Goal: Task Accomplishment & Management: Use online tool/utility

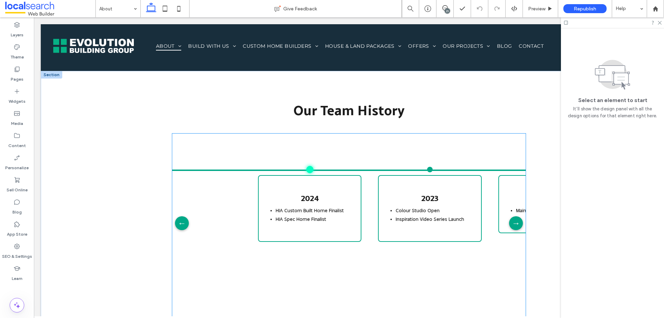
scroll to position [1107, 0]
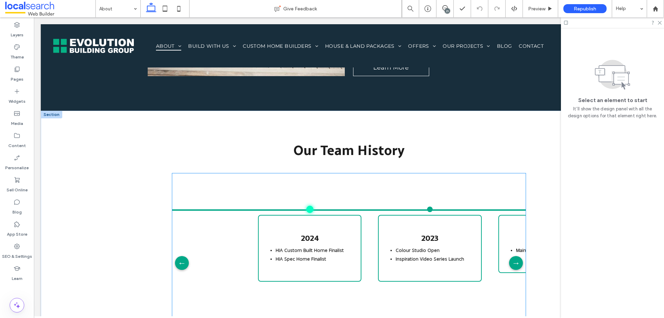
click at [337, 195] on div "2024 HIA Custom Built Home Finalist HIA Spec Home Finalist" at bounding box center [309, 268] width 103 height 146
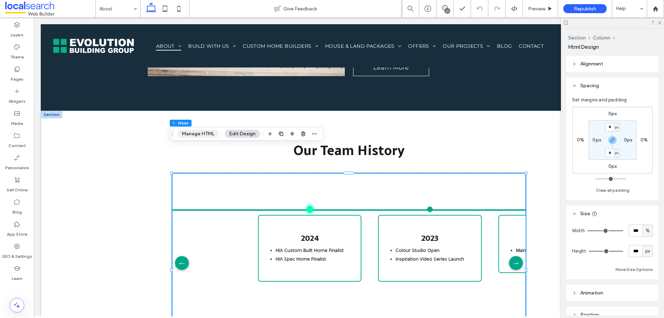
click at [209, 135] on button "Manage HTML" at bounding box center [197, 134] width 41 height 8
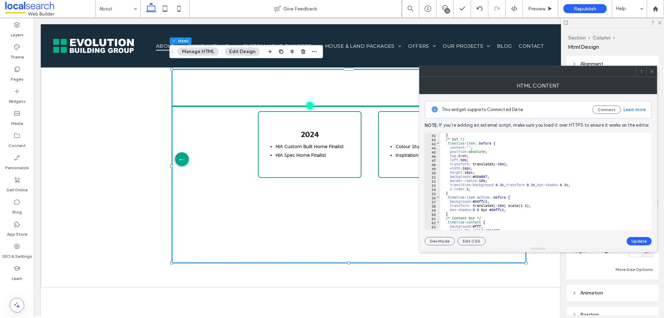
scroll to position [166, 0]
click at [653, 70] on icon at bounding box center [651, 71] width 5 height 5
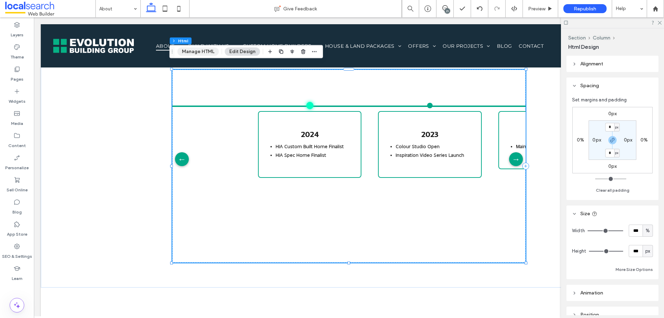
click at [191, 49] on button "Manage HTML" at bounding box center [197, 51] width 41 height 8
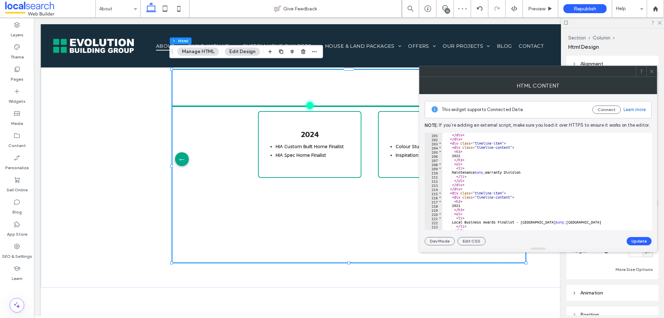
scroll to position [871, 0]
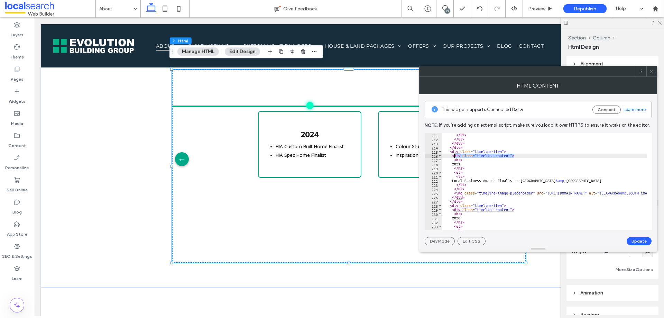
drag, startPoint x: 525, startPoint y: 157, endPoint x: 446, endPoint y: 153, distance: 79.6
click at [446, 153] on div "</ li > </ ul > </ div > </ div > < div class = "timeline-item" > < div class =…" at bounding box center [607, 183] width 330 height 100
click at [446, 152] on div "</ li > </ ul > </ div > </ div > < div class = "timeline-item" > < div class =…" at bounding box center [544, 181] width 204 height 97
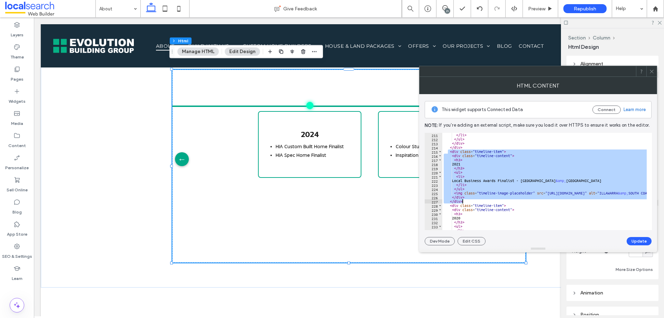
drag, startPoint x: 447, startPoint y: 151, endPoint x: 500, endPoint y: 202, distance: 73.1
click at [500, 202] on div "</ li > </ ul > </ div > </ div > < div class = "timeline-item" > < div class =…" at bounding box center [607, 183] width 330 height 100
click at [478, 155] on div "</ li > </ ul > </ div > </ div > < div class = "timeline-item" > < div class =…" at bounding box center [544, 181] width 204 height 97
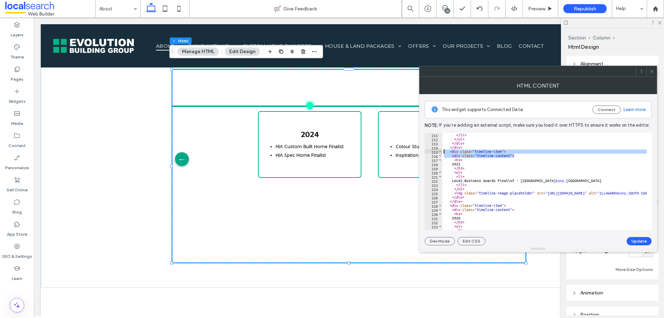
drag, startPoint x: 516, startPoint y: 154, endPoint x: 440, endPoint y: 152, distance: 76.1
click at [440, 152] on div "**********" at bounding box center [537, 181] width 227 height 97
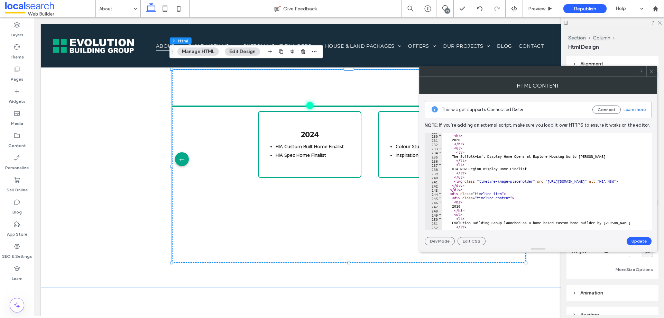
scroll to position [949, 0]
click at [477, 188] on div "< div class = "timeline-content" > < h3 > 2020 </ h3 > < ul > < li > The Suffol…" at bounding box center [607, 179] width 330 height 100
type textarea "******"
paste textarea "******"
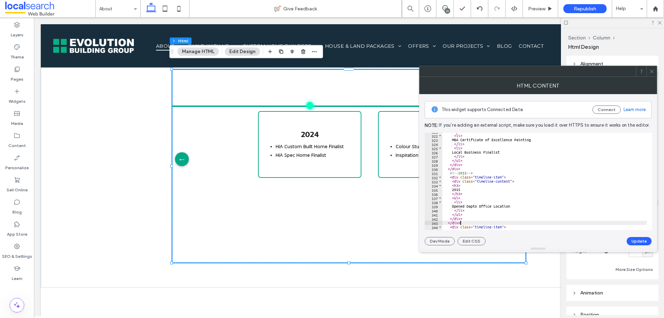
scroll to position [1372, 0]
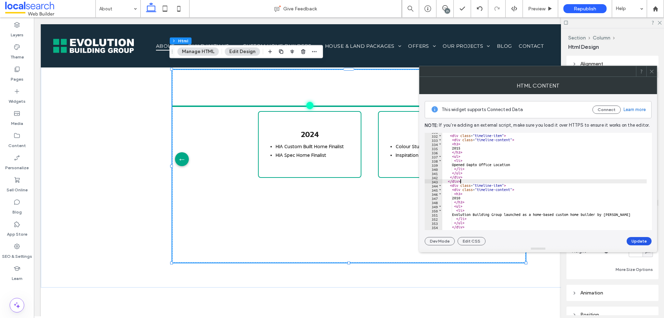
type textarea "******"
click at [638, 239] on button "Update" at bounding box center [638, 241] width 25 height 8
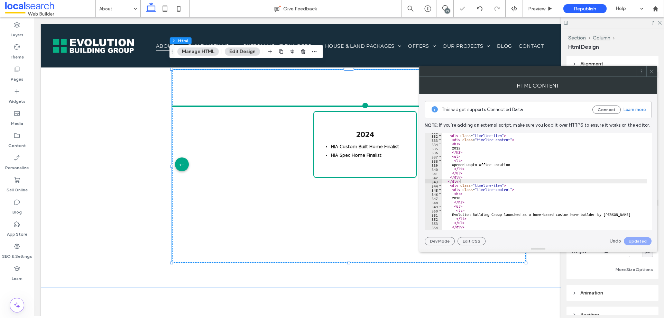
scroll to position [0, 55]
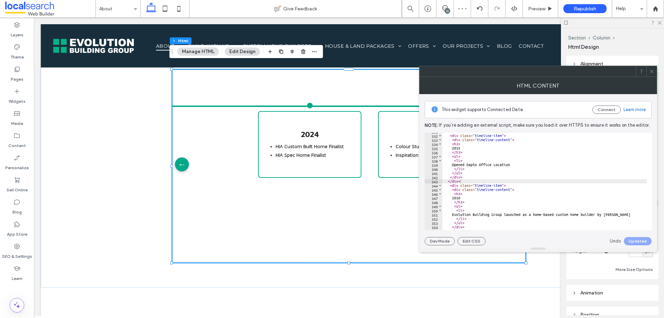
click at [650, 69] on icon at bounding box center [651, 71] width 5 height 5
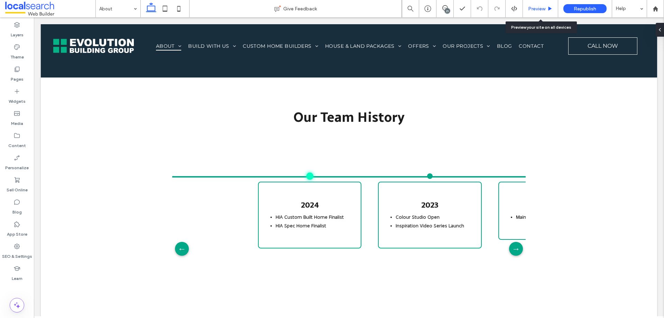
click at [551, 9] on use at bounding box center [549, 9] width 3 height 4
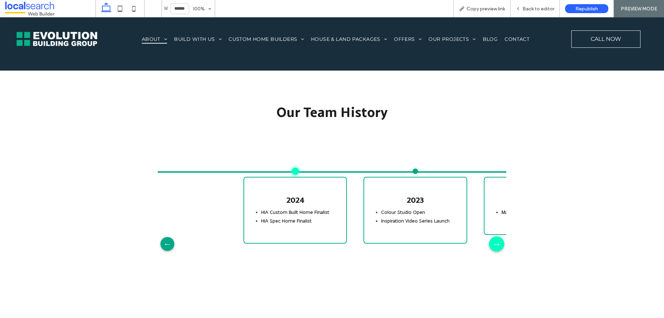
click at [489, 236] on div "→" at bounding box center [496, 243] width 15 height 15
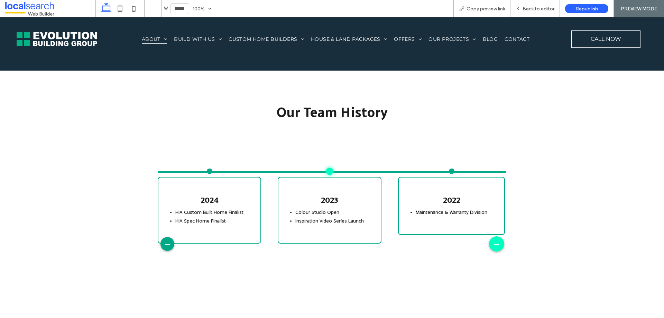
click at [489, 236] on div "→" at bounding box center [496, 243] width 15 height 15
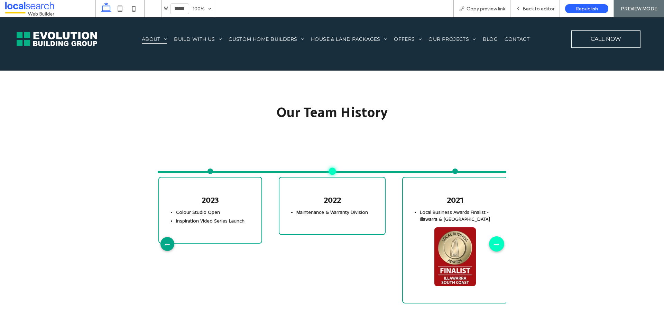
click at [489, 236] on div "→" at bounding box center [496, 243] width 15 height 15
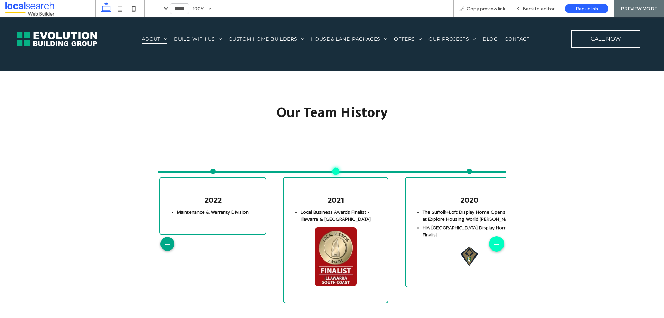
click at [489, 236] on div "→" at bounding box center [496, 243] width 15 height 15
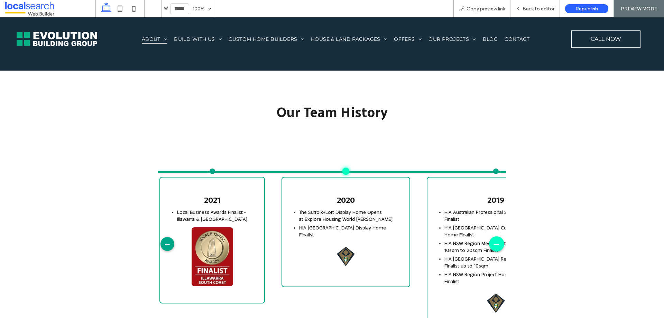
click at [489, 236] on div "→" at bounding box center [496, 243] width 15 height 15
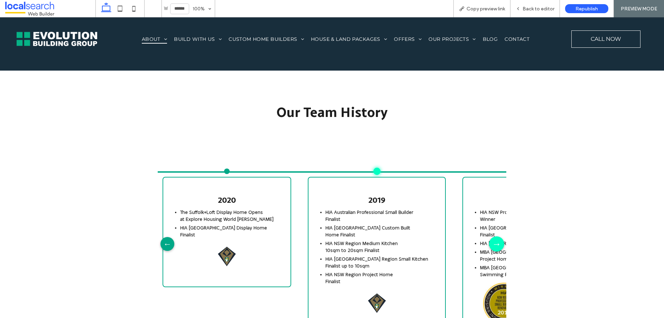
click at [489, 236] on div "→" at bounding box center [496, 243] width 15 height 15
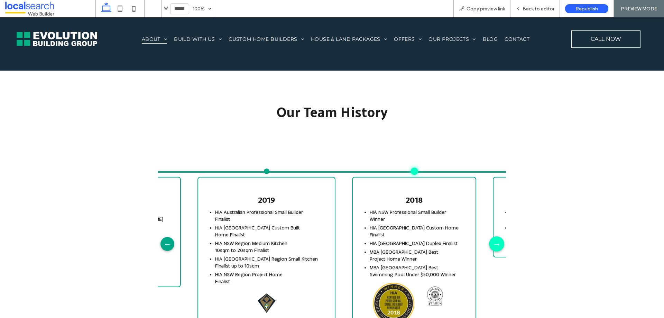
scroll to position [0, 755]
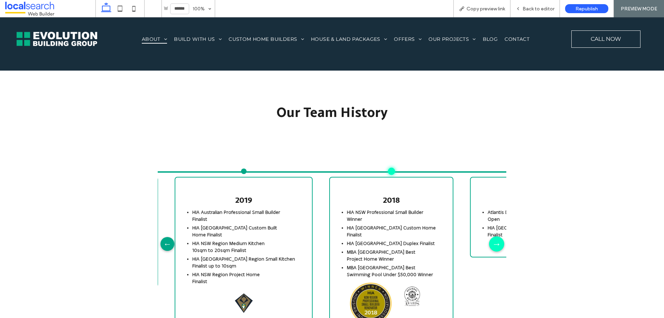
click at [489, 236] on div "→" at bounding box center [496, 243] width 15 height 15
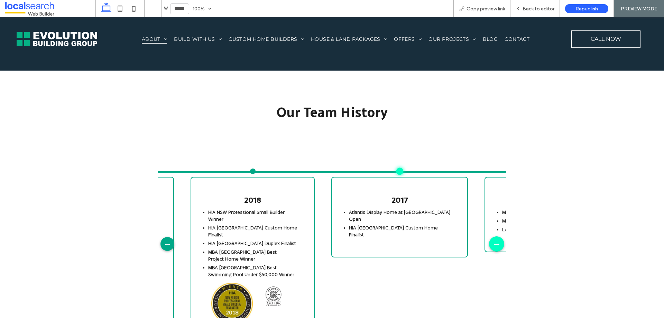
click at [489, 236] on div "→" at bounding box center [496, 243] width 15 height 15
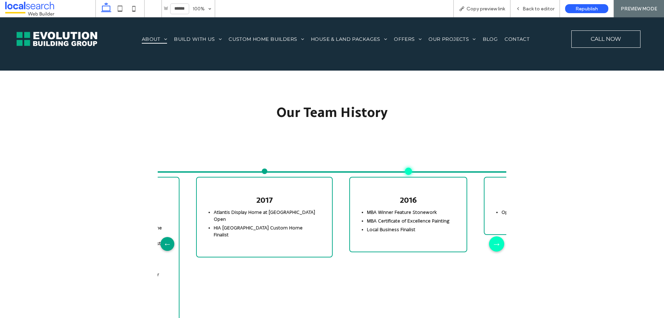
click at [489, 236] on div "→" at bounding box center [496, 243] width 15 height 15
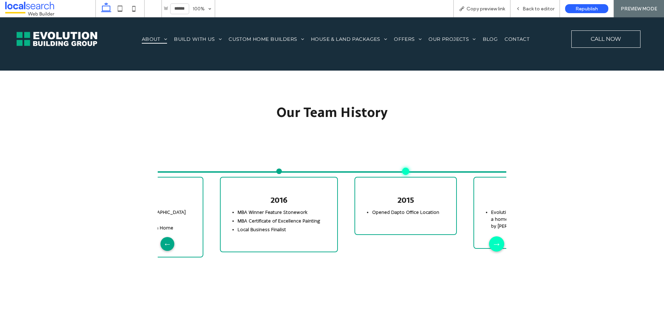
click at [489, 236] on div "→" at bounding box center [496, 243] width 15 height 15
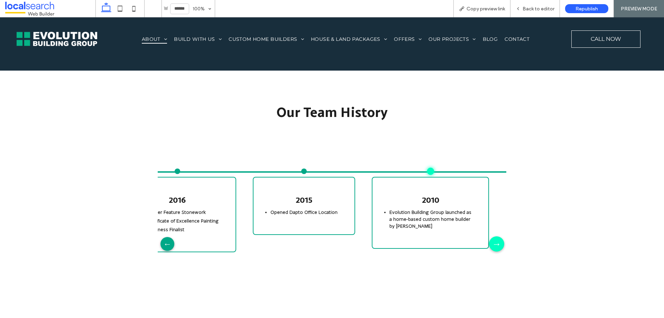
scroll to position [0, 1291]
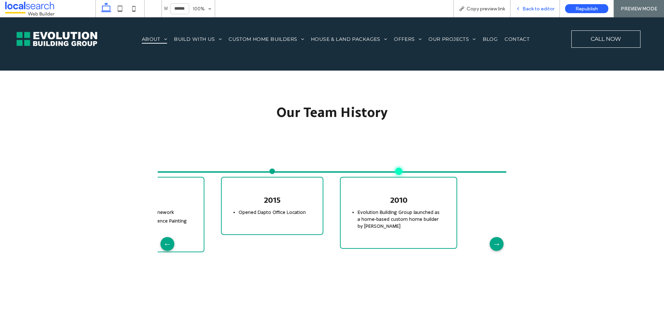
click at [541, 10] on span "Back to editor" at bounding box center [538, 9] width 32 height 6
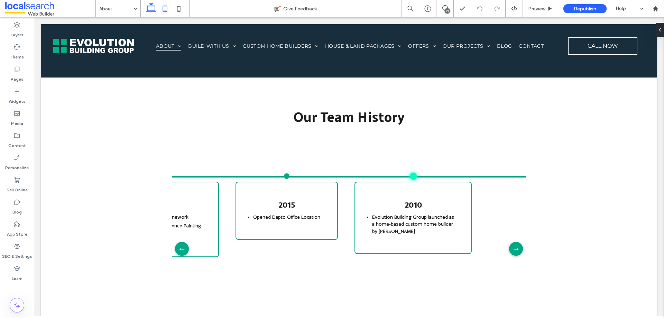
drag, startPoint x: 163, startPoint y: 11, endPoint x: 6, endPoint y: 74, distance: 170.0
click at [163, 11] on use at bounding box center [165, 9] width 4 height 6
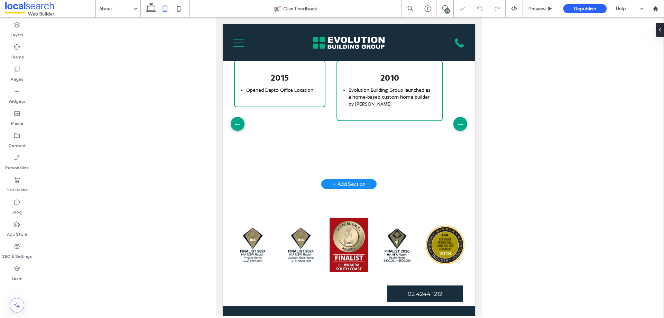
scroll to position [0, 1024]
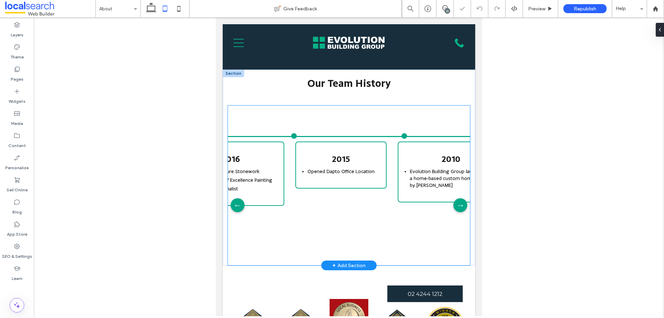
click at [330, 205] on div "2024 HIA Custom Built Home Finalist HIA Spec Home Finalist 2023 Colour Studio O…" at bounding box center [349, 204] width 242 height 199
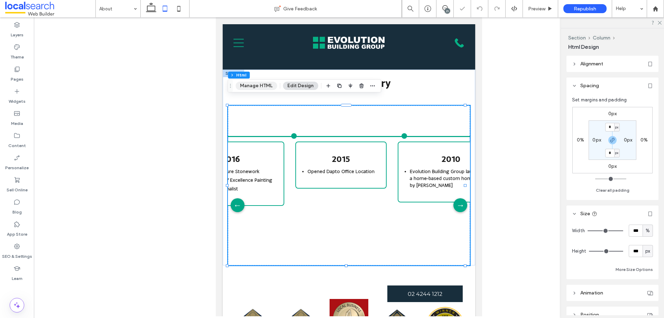
drag, startPoint x: 269, startPoint y: 85, endPoint x: 129, endPoint y: 84, distance: 139.7
click at [269, 85] on button "Manage HTML" at bounding box center [255, 86] width 41 height 8
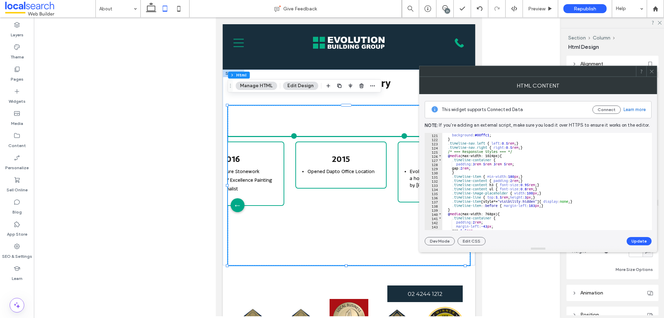
scroll to position [498, 0]
click at [535, 206] on div "background : #00ffc1 ; } .timeline-nav.left { left : 0.5 rem ; } .timeline-nav.…" at bounding box center [613, 183] width 343 height 100
click at [632, 240] on button "Update" at bounding box center [638, 241] width 25 height 8
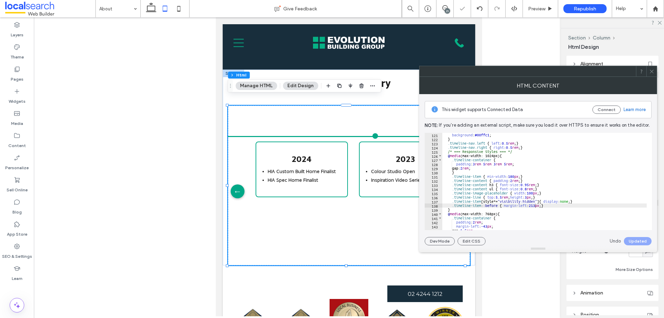
scroll to position [0, 28]
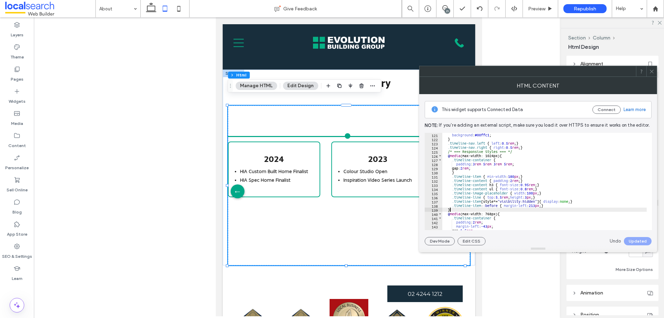
click at [536, 208] on div "background : #00ffc1 ; } .timeline-nav.left { left : 0.5 rem ; } .timeline-nav.…" at bounding box center [613, 183] width 343 height 100
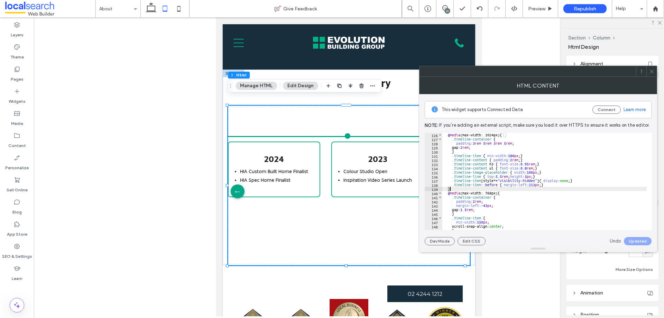
click at [534, 199] on div "@ media (max-width: 1024px) { .timeline-container { padding : 3 rem 5 rem 3 rem…" at bounding box center [613, 183] width 343 height 100
click at [536, 185] on div "@ media (max-width: 1024px) { .timeline-container { padding : 3 rem 5 rem 3 rem…" at bounding box center [613, 183] width 343 height 100
click at [637, 239] on button "Update" at bounding box center [638, 241] width 25 height 8
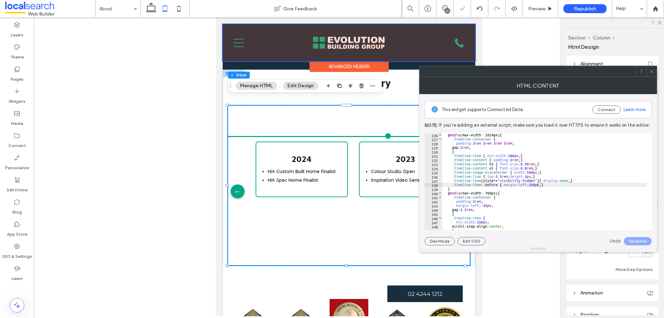
scroll to position [0, 28]
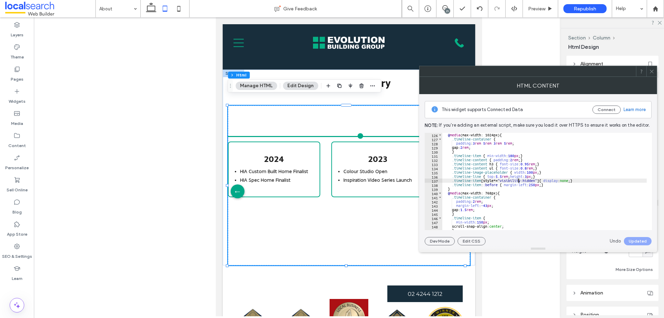
click at [519, 182] on div "@ media (max-width: 1024px) { .timeline-container { padding : 3 rem 5 rem 3 rem…" at bounding box center [613, 183] width 343 height 100
click at [492, 195] on div "@ media (max-width: 1024px) { .timeline-container { padding : 3 rem 5 rem 3 rem…" at bounding box center [613, 183] width 343 height 100
click at [536, 184] on div "@ media (max-width: 1024px) { .timeline-container { padding : 3 rem 5 rem 3 rem…" at bounding box center [613, 183] width 343 height 100
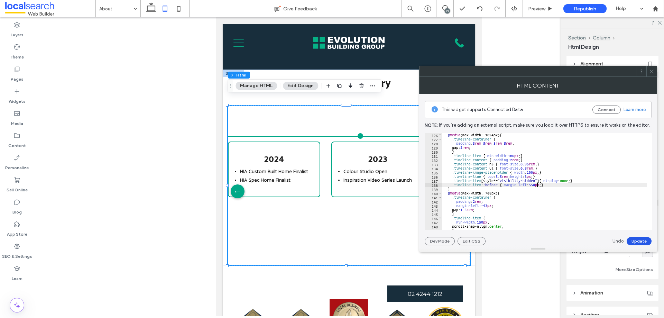
click at [641, 239] on button "Update" at bounding box center [638, 241] width 25 height 8
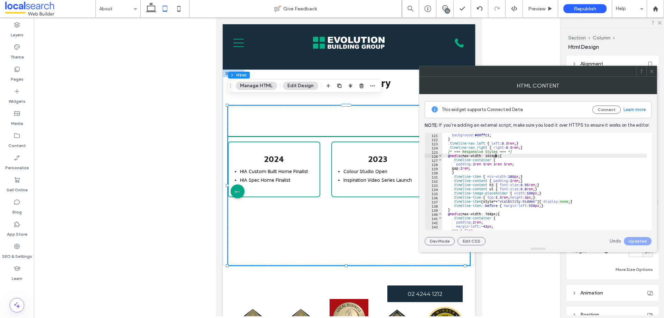
scroll to position [0, 5]
click at [494, 156] on div "background : #00ffc1 ; } .timeline-nav.left { left : 0.5 rem ; } .timeline-nav.…" at bounding box center [613, 183] width 343 height 100
type textarea "**********"
click at [632, 242] on button "Update" at bounding box center [638, 241] width 25 height 8
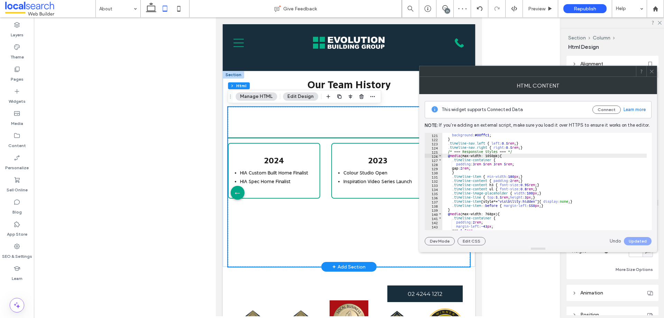
scroll to position [1059, 0]
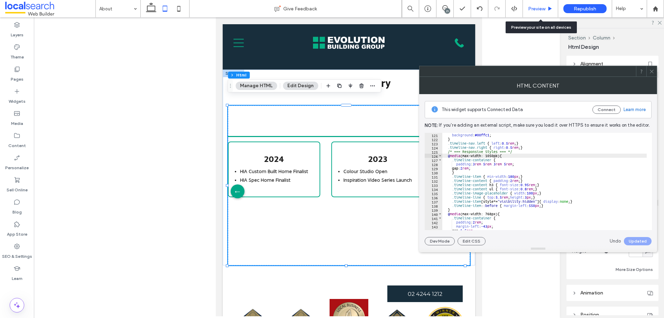
click at [544, 8] on span "Preview" at bounding box center [536, 9] width 17 height 6
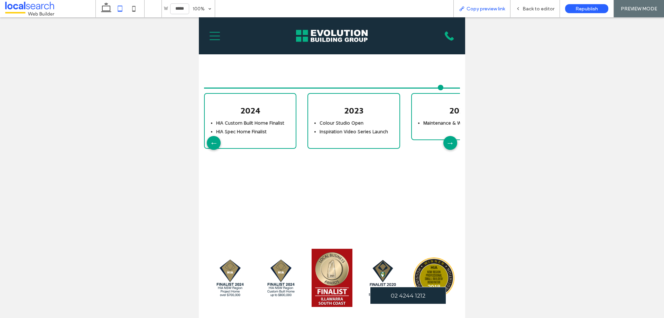
click at [486, 3] on div "Copy preview link" at bounding box center [481, 8] width 57 height 17
click at [480, 12] on div "Copy preview link" at bounding box center [481, 8] width 57 height 17
click at [483, 8] on span "Copy preview link" at bounding box center [485, 9] width 38 height 6
click at [321, 122] on div "2023 Colour Studio Open Inspiration Video Series Launch" at bounding box center [353, 121] width 93 height 56
drag, startPoint x: 542, startPoint y: 13, endPoint x: 514, endPoint y: 30, distance: 32.4
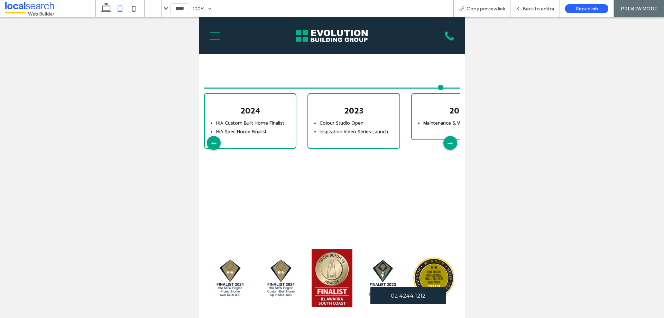
click at [542, 13] on div "Back to editor" at bounding box center [534, 8] width 49 height 17
click at [293, 142] on div "2024 HIA Custom Built Home Finalist HIA Spec Home Finalist" at bounding box center [250, 143] width 92 height 138
click at [531, 8] on span "Back to editor" at bounding box center [538, 9] width 32 height 6
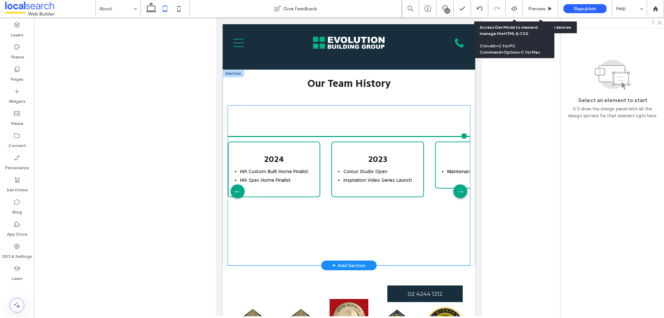
click at [349, 176] on li "Inspiration Video Series Launch" at bounding box center [377, 179] width 68 height 7
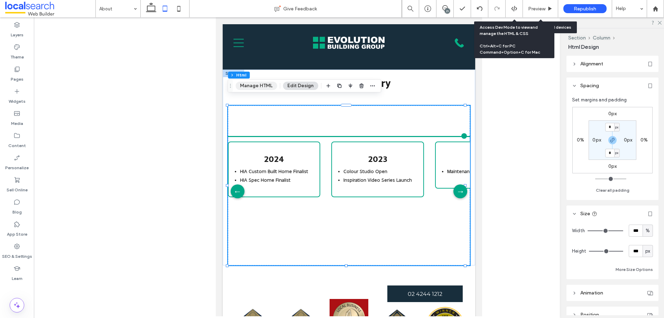
drag, startPoint x: 263, startPoint y: 85, endPoint x: 136, endPoint y: 105, distance: 128.4
click at [263, 85] on button "Manage HTML" at bounding box center [255, 86] width 41 height 8
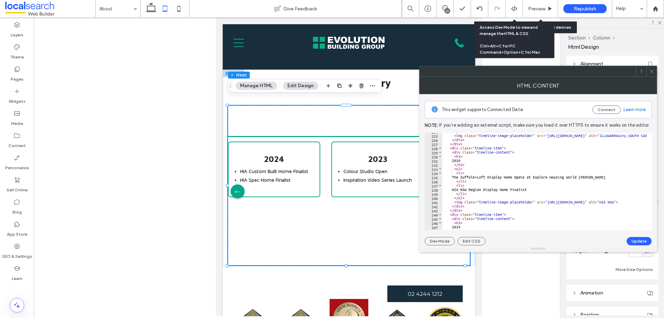
scroll to position [887, 0]
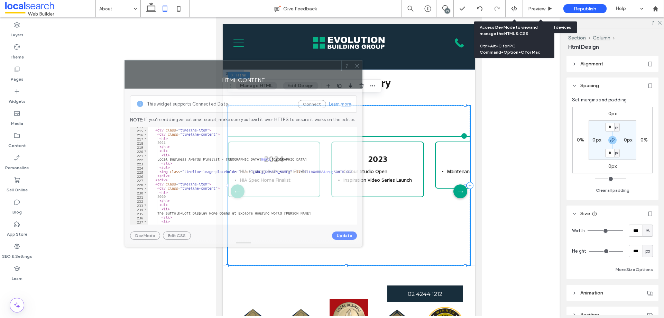
drag, startPoint x: 497, startPoint y: 73, endPoint x: 206, endPoint y: 68, distance: 291.1
click at [206, 68] on div at bounding box center [233, 65] width 216 height 10
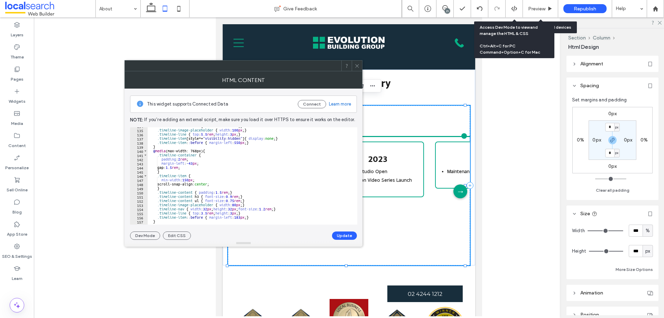
scroll to position [555, 0]
click at [247, 143] on div ".timeline-content ul { font-size : 0.8 rem ; } .timeline-image-placeholder { wi…" at bounding box center [319, 174] width 343 height 100
click at [246, 142] on div ".timeline-content ul { font-size : 0.8 rem ; } .timeline-image-placeholder { wi…" at bounding box center [319, 174] width 343 height 100
click at [254, 142] on div ".timeline-content ul { font-size : 0.8 rem ; } .timeline-image-placeholder { wi…" at bounding box center [319, 174] width 343 height 100
click at [238, 142] on div ".timeline-content ul { font-size : 0.8 rem ; } .timeline-image-placeholder { wi…" at bounding box center [319, 174] width 343 height 100
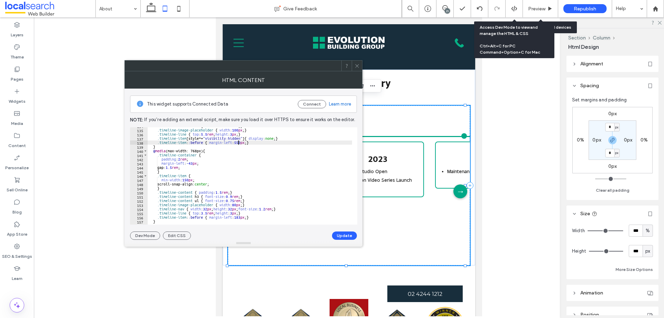
click at [241, 143] on div ".timeline-content ul { font-size : 0.8 rem ; } .timeline-image-placeholder { wi…" at bounding box center [319, 174] width 343 height 100
click at [243, 143] on div ".timeline-content ul { font-size : 0.8 rem ; } .timeline-image-placeholder { wi…" at bounding box center [319, 174] width 343 height 100
click at [247, 142] on div ".timeline-content ul { font-size : 0.8 rem ; } .timeline-image-placeholder { wi…" at bounding box center [319, 174] width 343 height 100
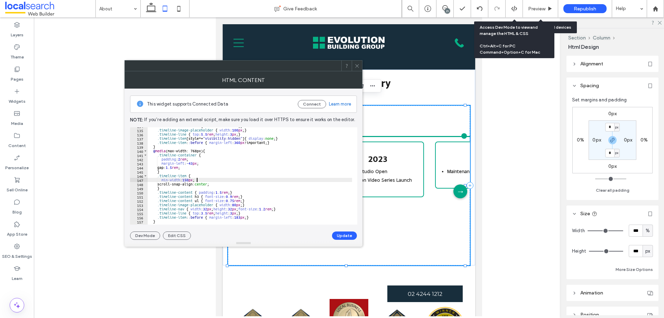
click at [276, 178] on div ".timeline-content ul { font-size : 0.8 rem ; } .timeline-image-placeholder { wi…" at bounding box center [319, 174] width 343 height 100
type textarea "**********"
click at [341, 233] on button "Update" at bounding box center [344, 235] width 25 height 8
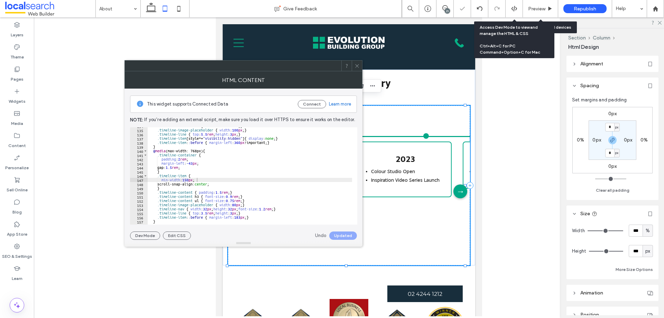
scroll to position [0, 28]
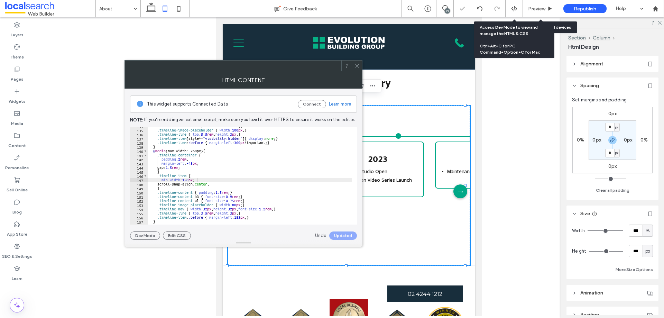
click at [356, 64] on icon at bounding box center [356, 65] width 5 height 5
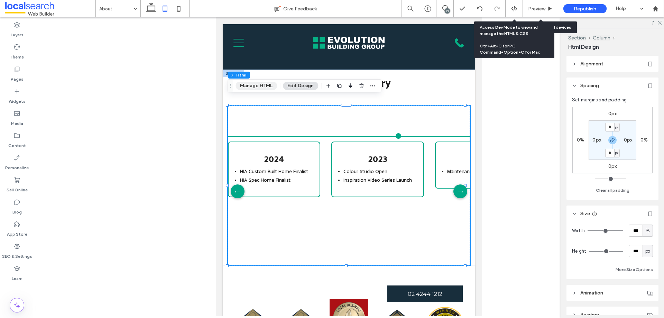
click at [261, 83] on button "Manage HTML" at bounding box center [255, 86] width 41 height 8
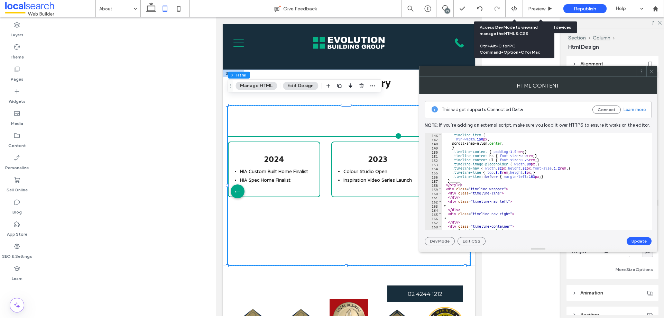
scroll to position [560, 0]
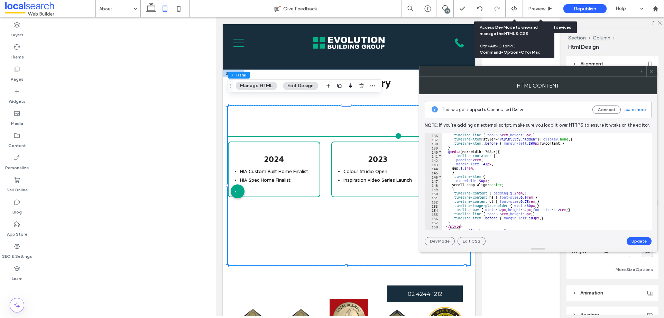
click at [492, 153] on div ".timeline-line { top : 5.5 rem ; height : 3 px ; } .timeline-item [ style *= " …" at bounding box center [613, 183] width 343 height 100
click at [495, 152] on div ".timeline-line { top : 5.5 rem ; height : 3 px ; } .timeline-item [ style *= " …" at bounding box center [613, 183] width 343 height 100
click at [494, 151] on div ".timeline-line { top : 5.5 rem ; height : 3 px ; } .timeline-item [ style *= " …" at bounding box center [613, 183] width 343 height 100
click at [492, 150] on div ".timeline-line { top : 5.5 rem ; height : 3 px ; } .timeline-item [ style *= " …" at bounding box center [613, 183] width 343 height 100
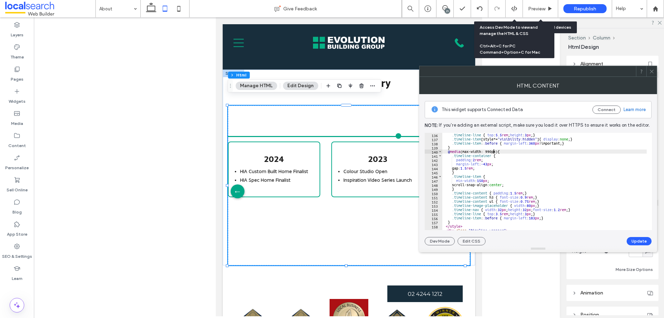
click at [522, 182] on div ".timeline-line { top : 5.5 rem ; height : 3 px ; } .timeline-item [ style *= " …" at bounding box center [613, 183] width 343 height 100
click at [513, 160] on div ".timeline-line { top : 5.5 rem ; height : 3 px ; } .timeline-item [ style *= " …" at bounding box center [613, 183] width 343 height 100
type textarea "**********"
click at [629, 237] on button "Update" at bounding box center [638, 241] width 25 height 8
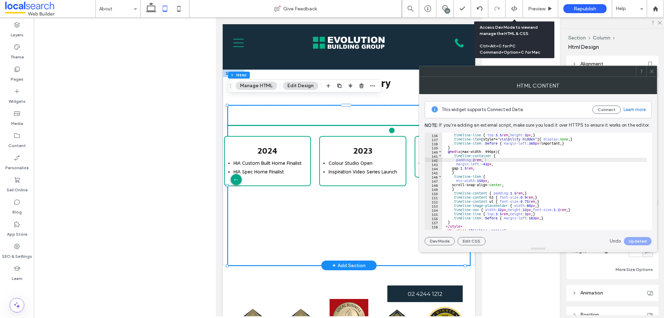
click at [398, 221] on div "2023 Colour Studio Open Inspiration Video Series Launch" at bounding box center [362, 179] width 87 height 126
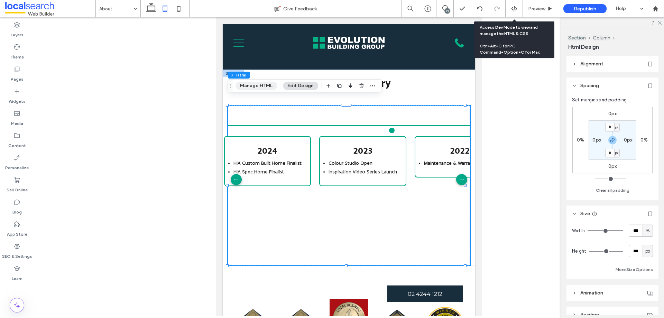
click at [254, 84] on button "Manage HTML" at bounding box center [255, 86] width 41 height 8
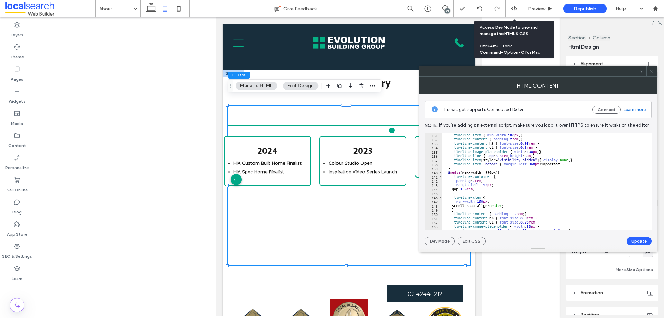
scroll to position [539, 0]
click at [484, 179] on div ".timeline-item { min-width : 180 px ; } .timeline-content { padding : 2 rem ; }…" at bounding box center [613, 183] width 343 height 100
click at [471, 184] on div ".timeline-item { min-width : 180 px ; } .timeline-content { padding : 2 rem ; }…" at bounding box center [613, 183] width 343 height 100
click at [471, 173] on div ".timeline-item { min-width : 180 px ; } .timeline-content { padding : 2 rem ; }…" at bounding box center [613, 183] width 343 height 100
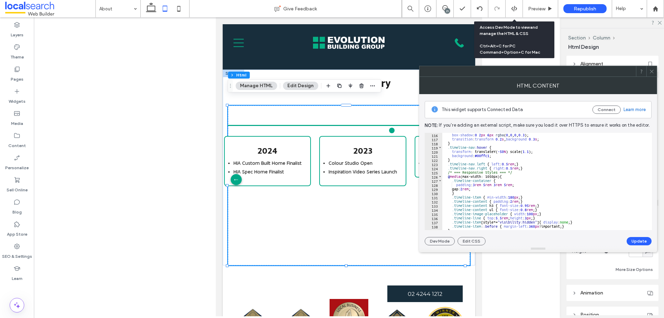
scroll to position [477, 0]
click at [468, 176] on div "box-shadow : 0 2 px 6 px rgba ( 0 , 0 , 0 , 0.3 ); transition : transform 0.2 s…" at bounding box center [613, 183] width 343 height 100
click at [471, 177] on div "box-shadow : 0 2 px 6 px rgba ( 0 , 0 , 0 , 0.3 ); transition : transform 0.2 s…" at bounding box center [613, 183] width 343 height 100
click at [470, 176] on div "box-shadow : 0 2 px 6 px rgba ( 0 , 0 , 0 , 0.3 ); transition : transform 0.2 s…" at bounding box center [613, 183] width 343 height 100
type textarea "**********"
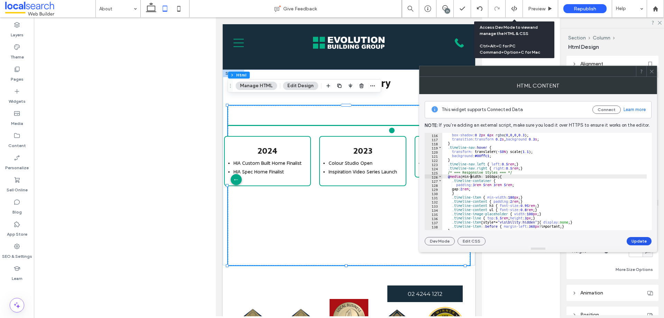
click at [632, 238] on button "Update" at bounding box center [638, 241] width 25 height 8
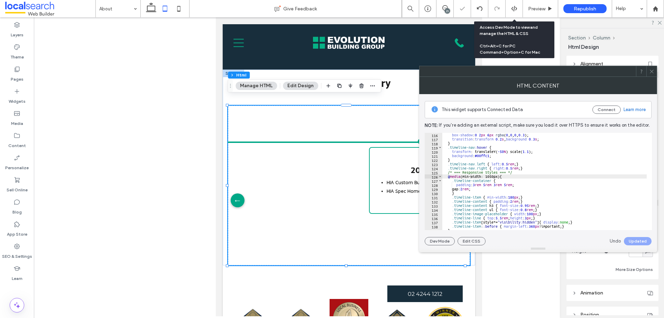
scroll to position [0, 55]
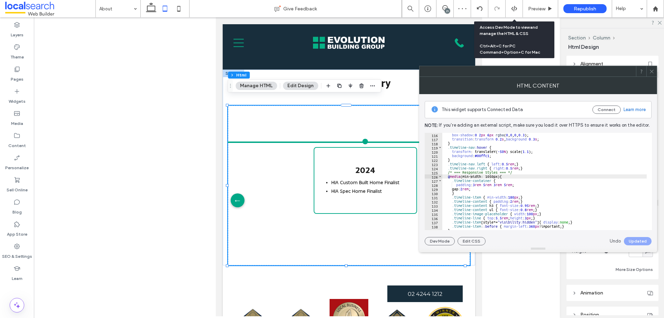
click at [652, 70] on icon at bounding box center [651, 71] width 5 height 5
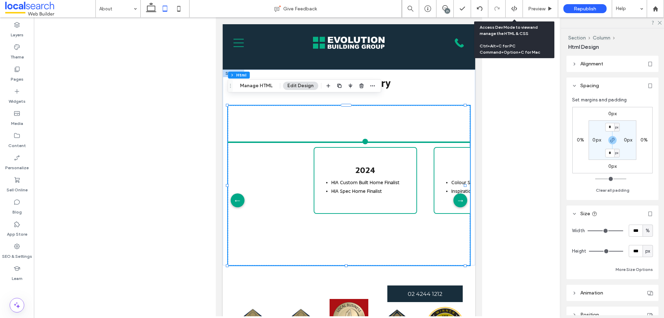
click at [142, 10] on div at bounding box center [164, 8] width 49 height 17
click at [147, 9] on use at bounding box center [151, 7] width 10 height 10
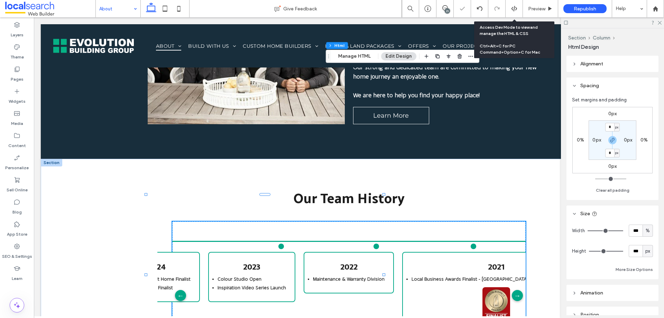
type input "***"
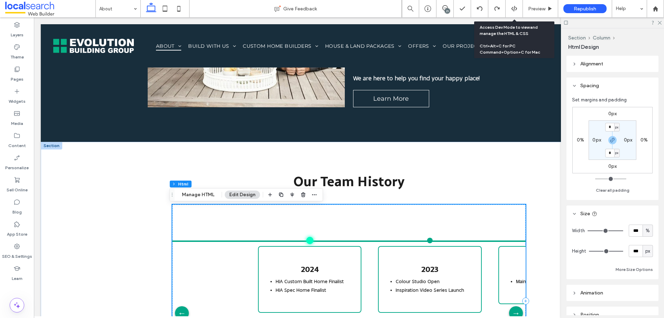
scroll to position [1116, 0]
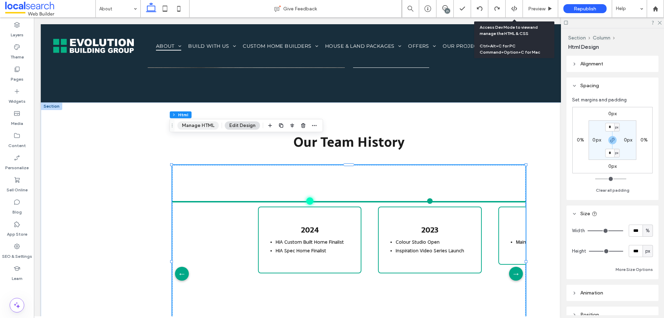
click at [207, 128] on button "Manage HTML" at bounding box center [197, 125] width 41 height 8
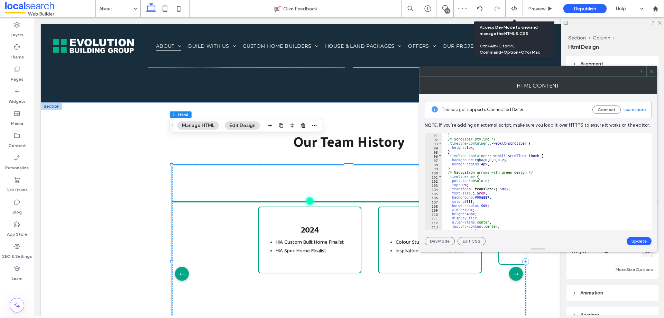
scroll to position [498, 0]
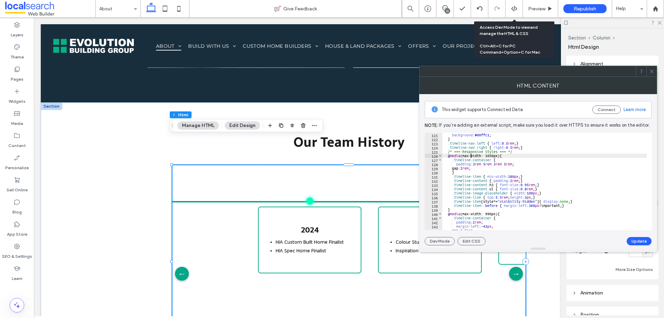
click at [471, 155] on div "background : #00ffc1 ; } .timeline-nav.left { left : 0.5 rem ; } .timeline-nav.…" at bounding box center [613, 183] width 343 height 100
click at [514, 181] on div "background : #00ffc1 ; } .timeline-nav.left { left : 0.5 rem ; } .timeline-nav.…" at bounding box center [613, 183] width 343 height 100
click at [472, 215] on div "background : #00ffc1 ; } .timeline-nav.left { left : 0.5 rem ; } .timeline-nav.…" at bounding box center [613, 183] width 343 height 100
click at [467, 215] on div "background : #00ffc1 ; } .timeline-nav.left { left : 0.5 rem ; } .timeline-nav.…" at bounding box center [613, 183] width 343 height 100
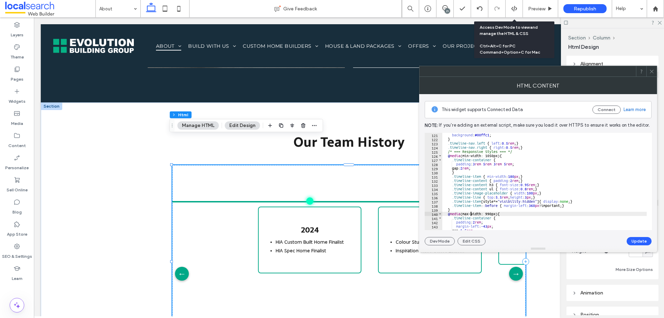
click at [469, 215] on div "background : #00ffc1 ; } .timeline-nav.left { left : 0.5 rem ; } .timeline-nav.…" at bounding box center [613, 183] width 343 height 100
click at [639, 238] on button "Update" at bounding box center [638, 241] width 25 height 8
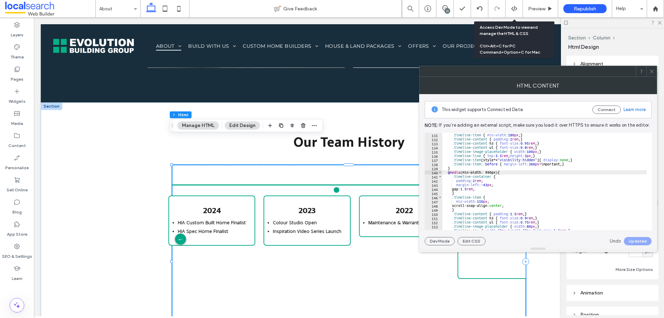
scroll to position [498, 0]
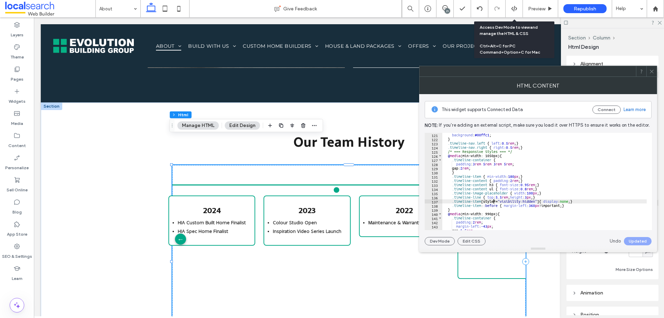
drag, startPoint x: 492, startPoint y: 199, endPoint x: 481, endPoint y: 203, distance: 11.4
click at [492, 200] on div "background : #00ffc1 ; } .timeline-nav.left { left : 0.5 rem ; } .timeline-nav.…" at bounding box center [613, 183] width 343 height 100
click at [470, 214] on div "background : #00ffc1 ; } .timeline-nav.left { left : 0.5 rem ; } .timeline-nav.…" at bounding box center [613, 183] width 343 height 100
click at [546, 194] on div "background : #00ffc1 ; } .timeline-nav.left { left : 0.5 rem ; } .timeline-nav.…" at bounding box center [613, 183] width 343 height 100
click at [469, 153] on div "background : #00ffc1 ; } .timeline-nav.left { left : 0.5 rem ; } .timeline-nav.…" at bounding box center [613, 183] width 343 height 100
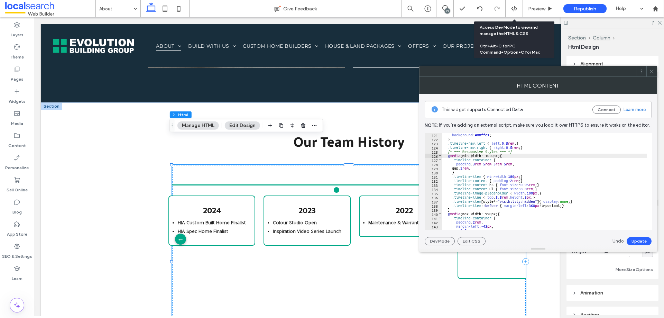
click at [471, 156] on div "background : #00ffc1 ; } .timeline-nav.left { left : 0.5 rem ; } .timeline-nav.…" at bounding box center [613, 183] width 343 height 100
click at [632, 236] on div "**********" at bounding box center [537, 169] width 227 height 151
click at [636, 242] on button "Update" at bounding box center [638, 241] width 25 height 8
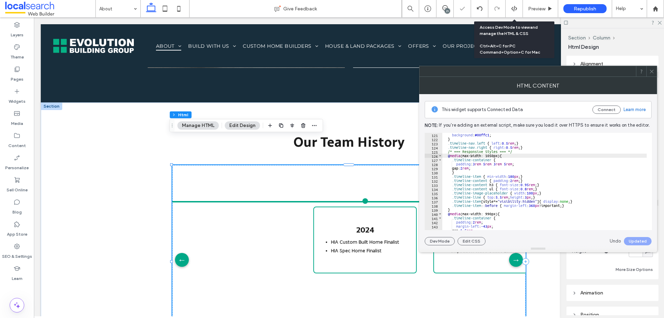
scroll to position [0, 55]
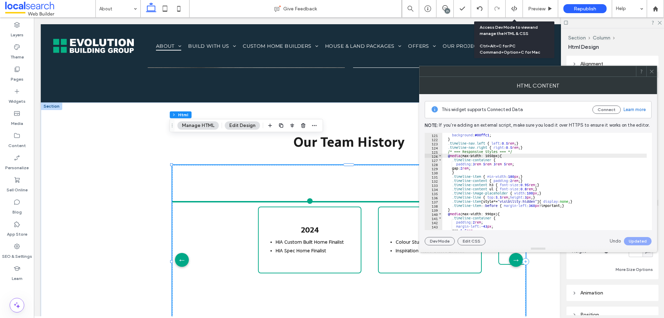
click at [520, 159] on div "background : #00ffc1 ; } .timeline-nav.left { left : 0.5 rem ; } .timeline-nav.…" at bounding box center [613, 183] width 343 height 100
click at [500, 154] on div "background : #00ffc1 ; } .timeline-nav.left { left : 0.5 rem ; } .timeline-nav.…" at bounding box center [613, 183] width 343 height 100
click at [495, 154] on div "background : #00ffc1 ; } .timeline-nav.left { left : 0.5 rem ; } .timeline-nav.…" at bounding box center [613, 183] width 343 height 100
click at [642, 240] on button "Update" at bounding box center [638, 241] width 25 height 8
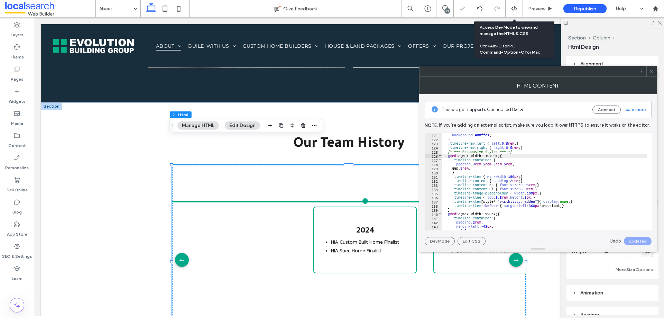
scroll to position [0, 55]
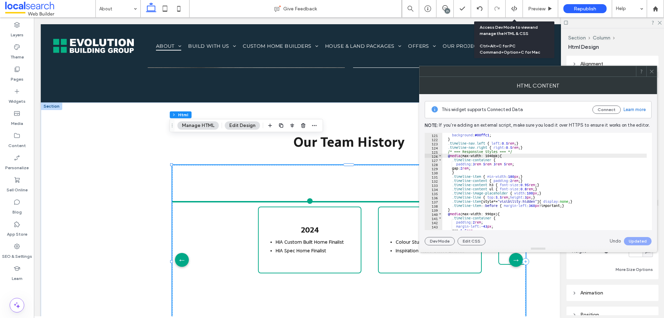
click at [484, 165] on div "background : #00ffc1 ; } .timeline-nav.left { left : 0.5 rem ; } .timeline-nav.…" at bounding box center [613, 183] width 343 height 100
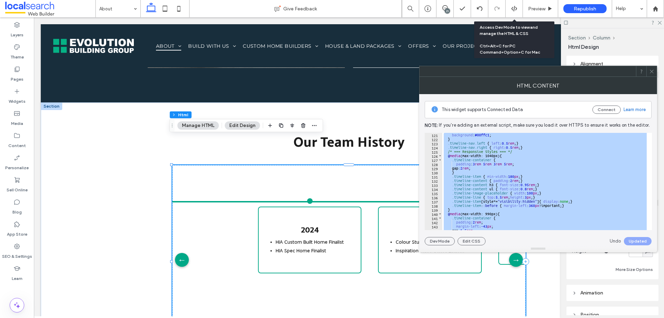
click at [472, 150] on div "background : #00ffc1 ; } .timeline-nav.left { left : 0.5 rem ; } .timeline-nav.…" at bounding box center [544, 181] width 204 height 97
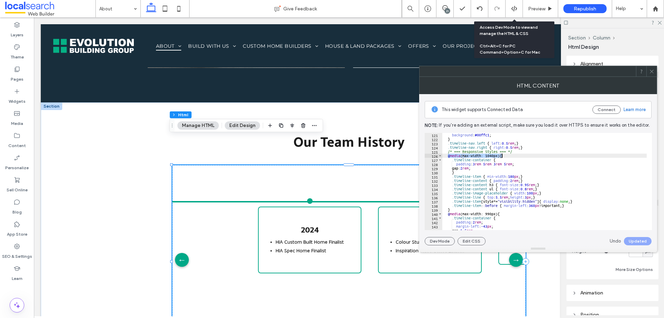
drag, startPoint x: 447, startPoint y: 155, endPoint x: 501, endPoint y: 157, distance: 53.9
click at [501, 157] on div "background : #00ffc1 ; } .timeline-nav.left { left : 0.5 rem ; } .timeline-nav.…" at bounding box center [613, 183] width 343 height 100
paste textarea "**********"
click at [500, 161] on div "background : #00ffc1 ; } .timeline-nav.left { left : 0.5 rem ; } .timeline-nav.…" at bounding box center [613, 183] width 343 height 100
click at [494, 157] on div "background : #00ffc1 ; } .timeline-nav.left { left : 0.5 rem ; } .timeline-nav.…" at bounding box center [613, 183] width 343 height 100
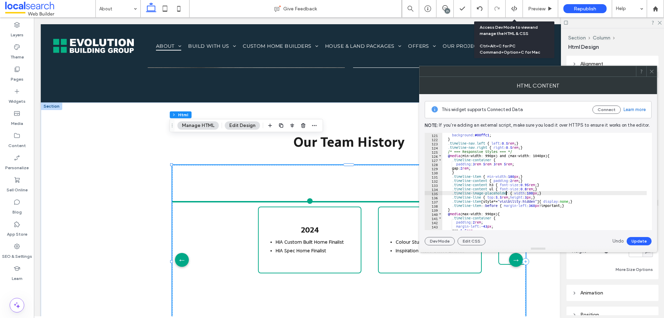
click at [506, 192] on div "background : #00ffc1 ; } .timeline-nav.left { left : 0.5 rem ; } .timeline-nav.…" at bounding box center [613, 183] width 343 height 100
click at [493, 214] on div "background : #00ffc1 ; } .timeline-nav.left { left : 0.5 rem ; } .timeline-nav.…" at bounding box center [613, 183] width 343 height 100
click at [517, 193] on div "background : #00ffc1 ; } .timeline-nav.left { left : 0.5 rem ; } .timeline-nav.…" at bounding box center [613, 183] width 343 height 100
click at [633, 240] on button "Update" at bounding box center [638, 241] width 25 height 8
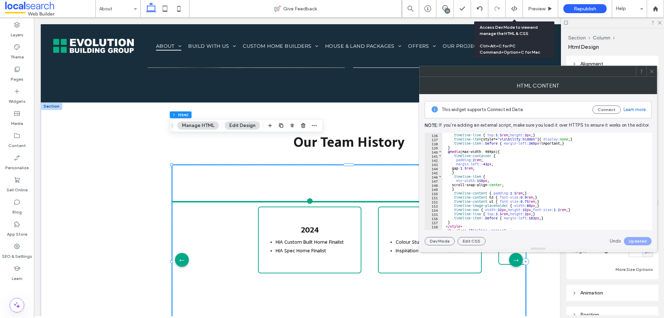
scroll to position [560, 0]
click at [549, 215] on div ".timeline-line { top : 5.5 rem ; height : 3 px ; } .timeline-item [ style *= " …" at bounding box center [613, 183] width 343 height 100
click at [556, 219] on div ".timeline-line { top : 5.5 rem ; height : 3 px ; } .timeline-item [ style *= " …" at bounding box center [613, 183] width 343 height 100
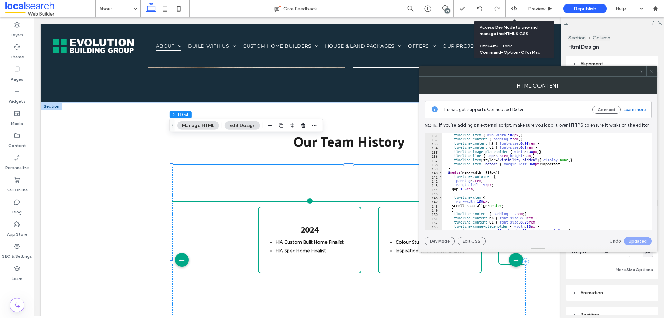
scroll to position [539, 0]
drag, startPoint x: 580, startPoint y: 160, endPoint x: 452, endPoint y: 158, distance: 127.9
click at [452, 158] on div ".timeline-item { min-width : 180 px ; } .timeline-content { padding : 2 rem ; }…" at bounding box center [613, 183] width 343 height 100
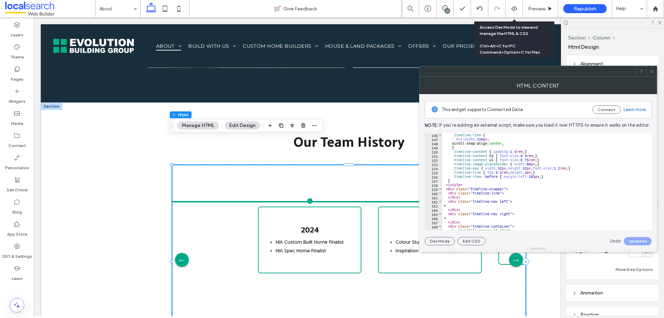
click at [552, 174] on div ".timeline-item { min-width : 150 px ; scroll-snap-align: center ; } .timeline-c…" at bounding box center [613, 183] width 343 height 100
click at [554, 176] on div ".timeline-item { min-width : 150 px ; scroll-snap-align: center ; } .timeline-c…" at bounding box center [613, 183] width 343 height 100
type textarea "**********"
paste textarea "**********"
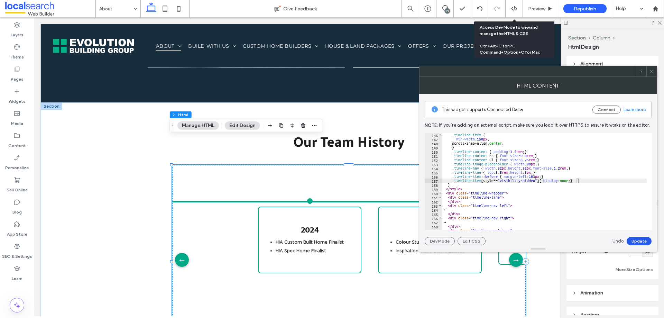
click at [639, 238] on button "Update" at bounding box center [638, 241] width 25 height 8
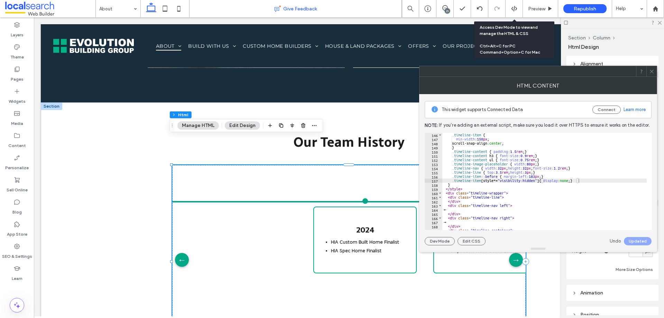
scroll to position [0, 55]
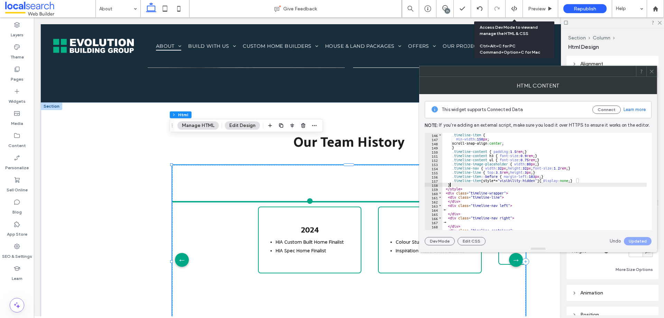
click at [546, 186] on div ".timeline-item { min-width : 150 px ; scroll-snap-align: center ; } .timeline-c…" at bounding box center [613, 183] width 343 height 100
drag, startPoint x: 582, startPoint y: 179, endPoint x: 453, endPoint y: 179, distance: 129.6
click at [453, 179] on div ".timeline-item { min-width : 150 px ; scroll-snap-align: center ; } .timeline-c…" at bounding box center [613, 183] width 343 height 100
type textarea "*"
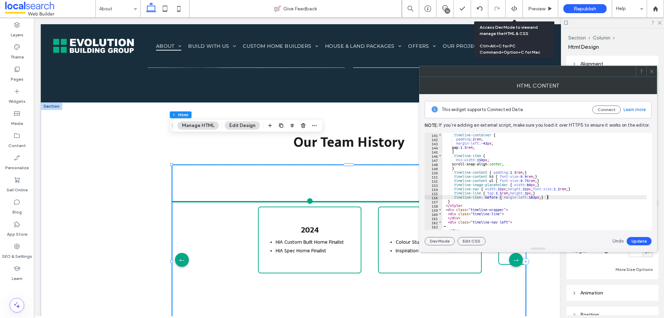
scroll to position [539, 0]
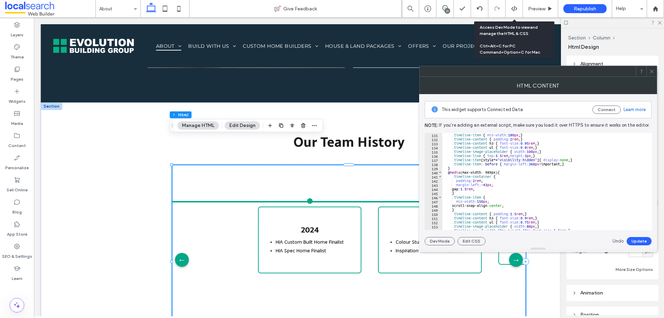
click at [566, 177] on div ".timeline-item { min-width : 180 px ; } .timeline-content { padding : 2 rem ; }…" at bounding box center [613, 183] width 343 height 100
drag, startPoint x: 576, startPoint y: 163, endPoint x: 439, endPoint y: 163, distance: 137.6
click at [439, 163] on div "**********" at bounding box center [537, 181] width 227 height 97
click at [587, 171] on div ".timeline-item { min-width : 180 px ; } .timeline-content { padding : 2 rem ; }…" at bounding box center [613, 183] width 343 height 100
drag, startPoint x: 581, startPoint y: 159, endPoint x: 437, endPoint y: 158, distance: 144.1
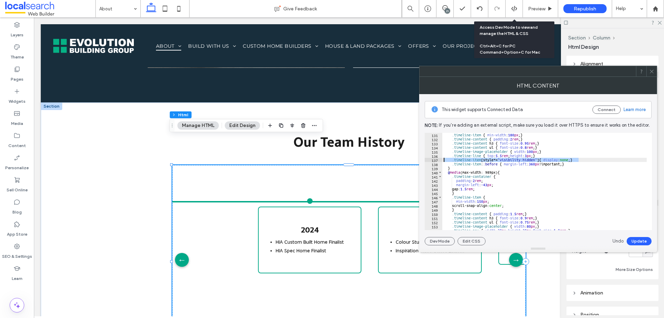
click at [437, 158] on div "**********" at bounding box center [537, 181] width 227 height 97
type textarea "**********"
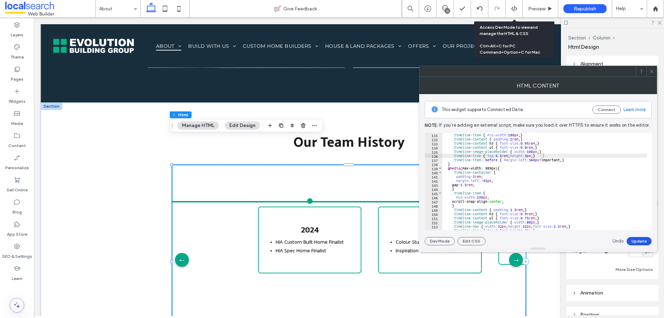
click at [635, 238] on button "Update" at bounding box center [638, 241] width 25 height 8
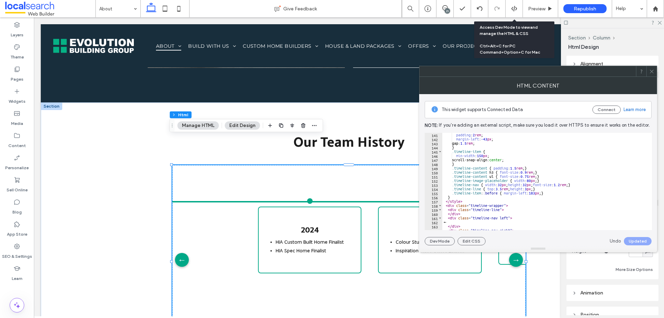
scroll to position [581, 0]
click at [165, 9] on icon at bounding box center [165, 9] width 14 height 14
type input "***"
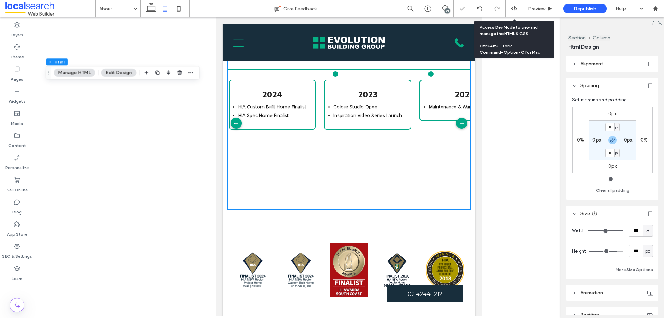
scroll to position [0, 0]
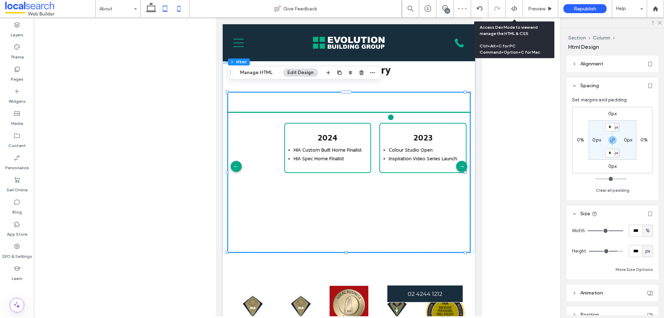
click at [178, 11] on use at bounding box center [178, 9] width 3 height 6
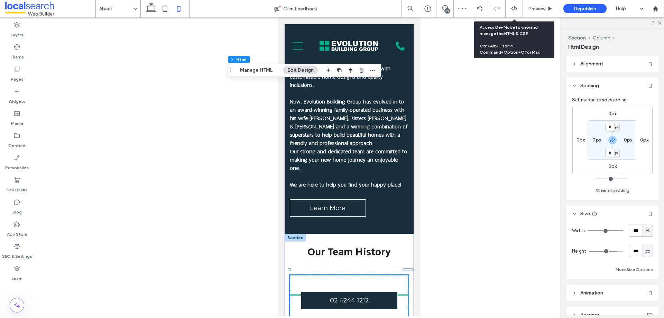
type input "***"
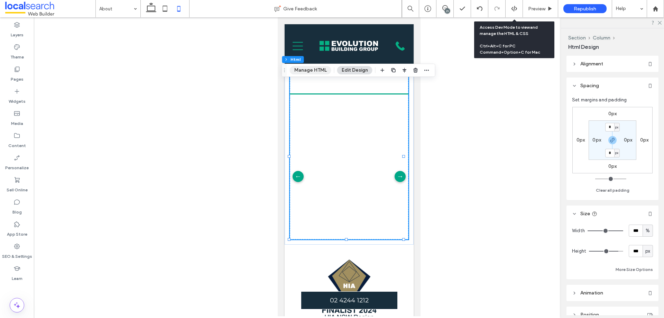
click at [314, 72] on button "Manage HTML" at bounding box center [310, 70] width 41 height 8
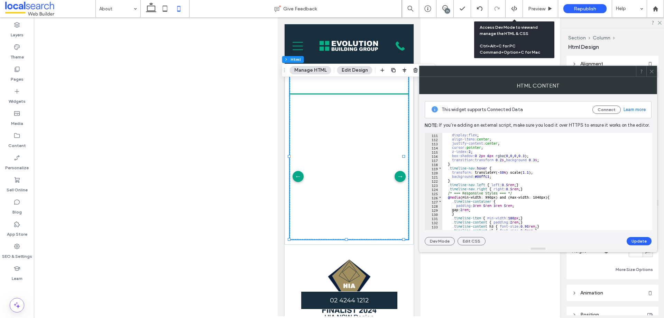
scroll to position [477, 0]
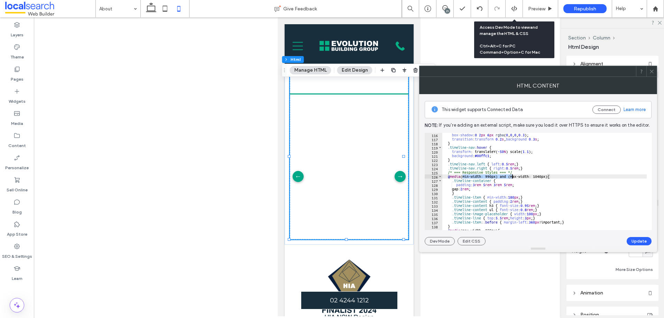
drag, startPoint x: 462, startPoint y: 176, endPoint x: 511, endPoint y: 177, distance: 49.1
click at [511, 177] on div "box-shadow : 0 2 px 6 px rgba ( 0 , 0 , 0 , 0.3 ); transition : transform 0.2 s…" at bounding box center [613, 183] width 343 height 100
click at [639, 239] on button "Update" at bounding box center [638, 241] width 25 height 8
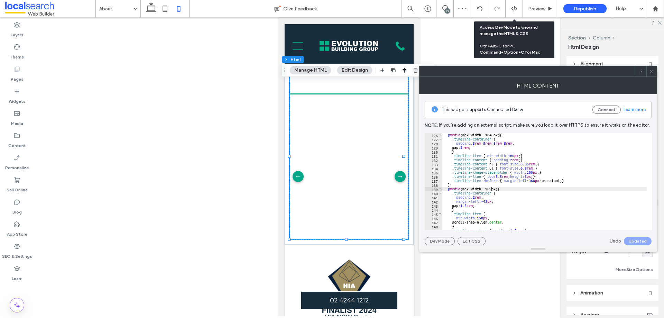
click at [492, 189] on div "@ media (max-width: 1040px) { .timeline-container { padding : 3 rem 5 rem 3 rem…" at bounding box center [613, 183] width 343 height 100
drag, startPoint x: 642, startPoint y: 241, endPoint x: 638, endPoint y: 238, distance: 4.5
click at [642, 241] on button "Update" at bounding box center [638, 241] width 25 height 8
click at [493, 188] on div "@ media (max-width: 1040px) { .timeline-container { padding : 3 rem 5 rem 3 rem…" at bounding box center [613, 183] width 343 height 100
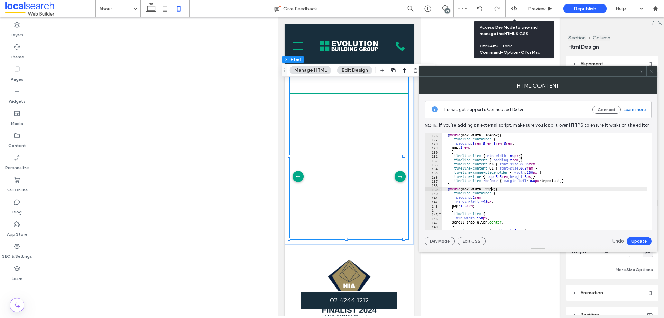
scroll to position [0, 4]
type textarea "**********"
click at [631, 235] on div "**********" at bounding box center [537, 169] width 227 height 151
click at [632, 238] on button "Update" at bounding box center [638, 241] width 25 height 8
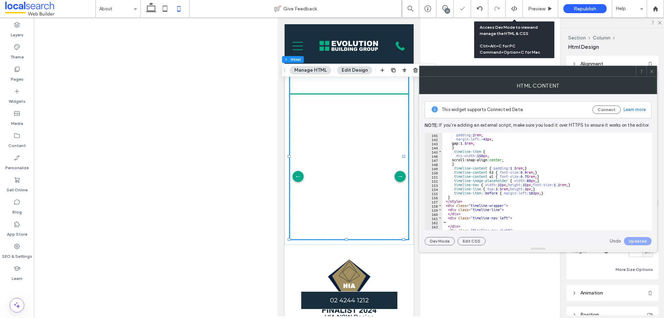
scroll to position [581, 0]
click at [654, 72] on div at bounding box center [651, 71] width 10 height 10
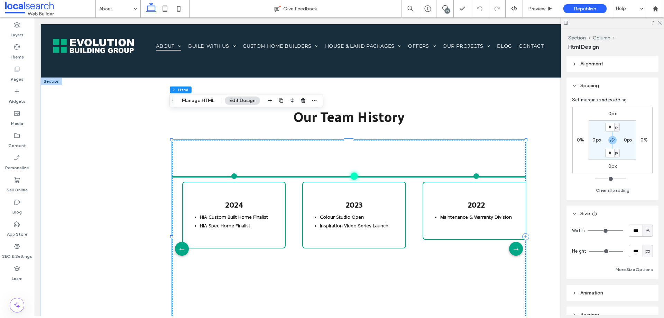
scroll to position [0, 141]
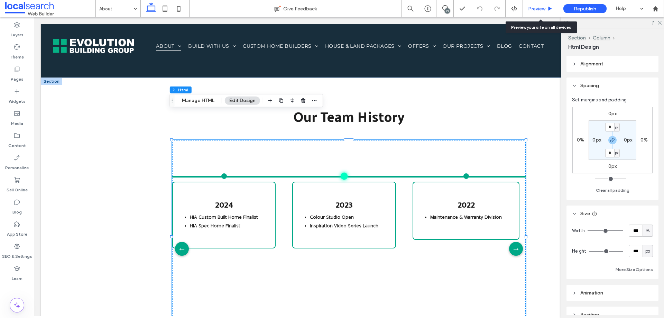
click at [527, 7] on div "Preview" at bounding box center [540, 9] width 35 height 6
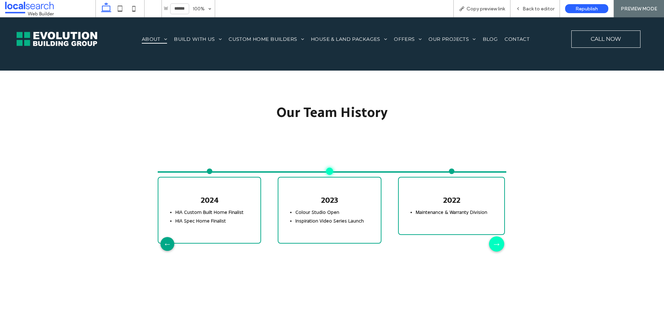
click at [496, 236] on div "→" at bounding box center [496, 243] width 15 height 15
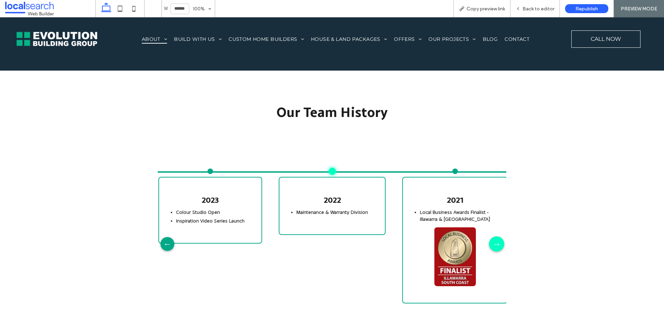
click at [496, 236] on div "→" at bounding box center [496, 243] width 15 height 15
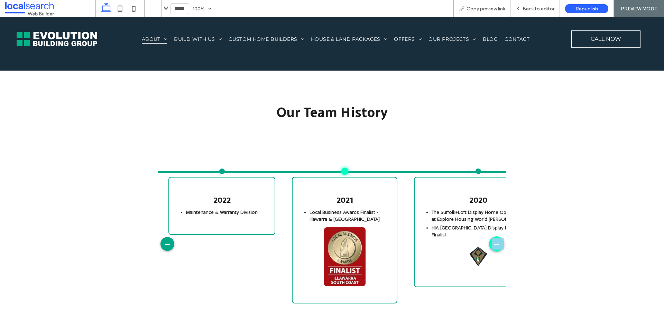
click at [496, 236] on div "→" at bounding box center [496, 243] width 15 height 15
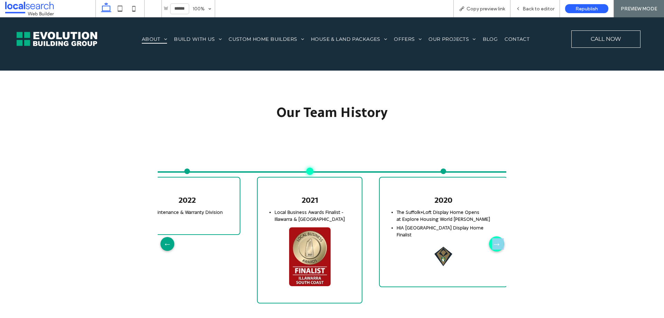
click at [496, 236] on div "→" at bounding box center [496, 243] width 15 height 15
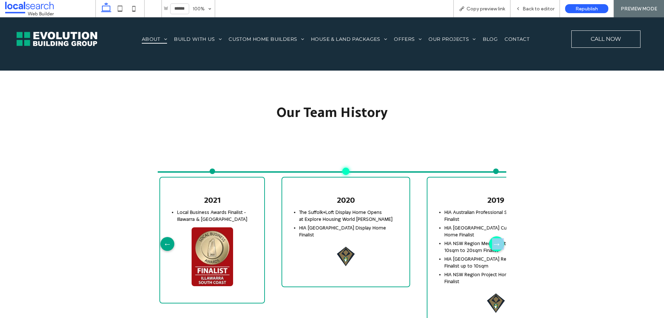
click at [496, 236] on div "→" at bounding box center [496, 243] width 15 height 15
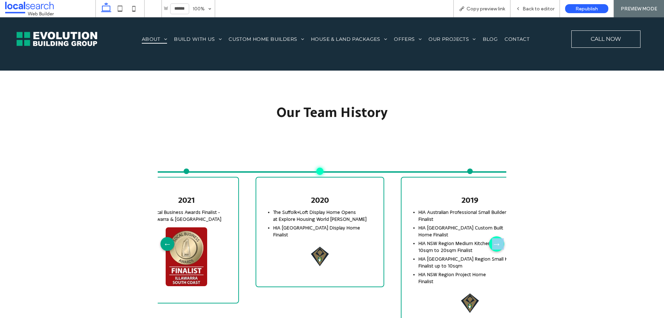
click at [496, 236] on div "→" at bounding box center [496, 243] width 15 height 15
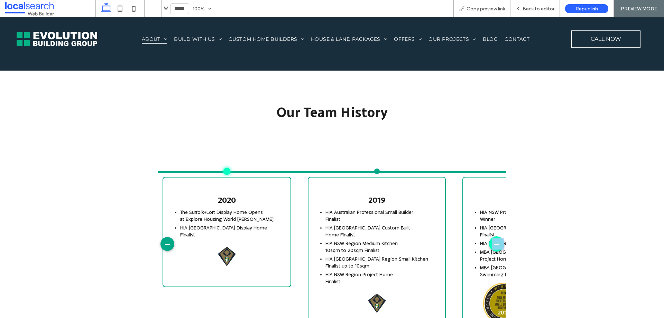
click at [496, 236] on div "→" at bounding box center [496, 243] width 15 height 15
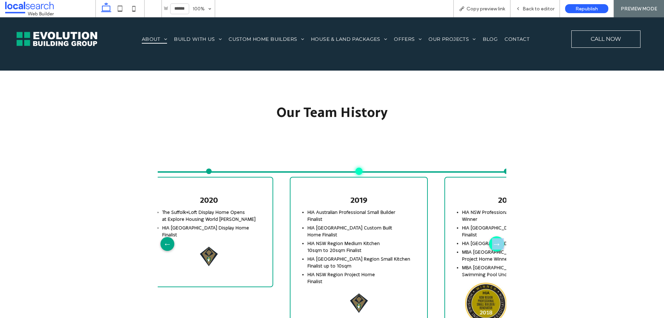
click at [496, 236] on div "→" at bounding box center [496, 243] width 15 height 15
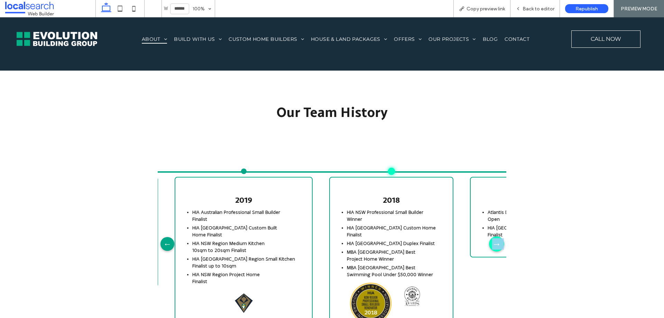
click at [496, 236] on div "→" at bounding box center [496, 243] width 15 height 15
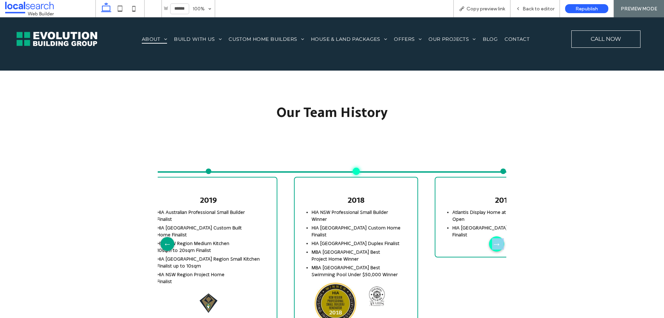
click at [496, 236] on div "→" at bounding box center [496, 243] width 15 height 15
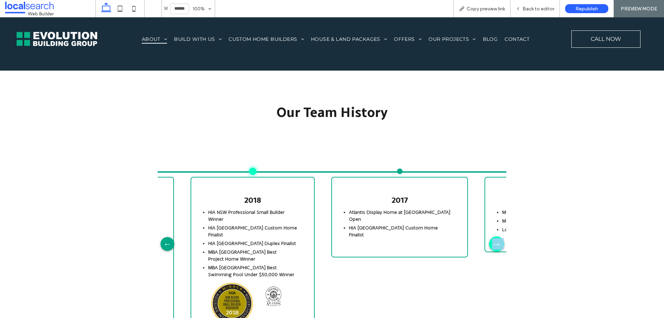
click at [496, 236] on div "→" at bounding box center [496, 243] width 15 height 15
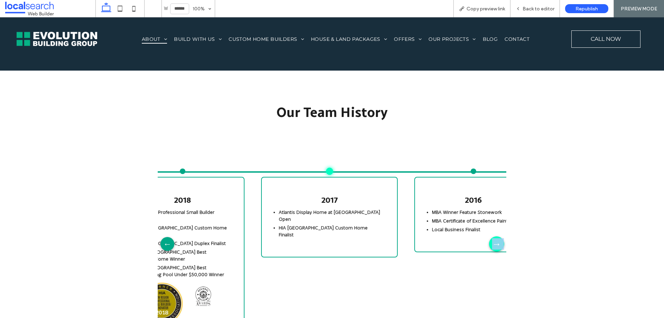
click at [496, 236] on div "→" at bounding box center [496, 243] width 15 height 15
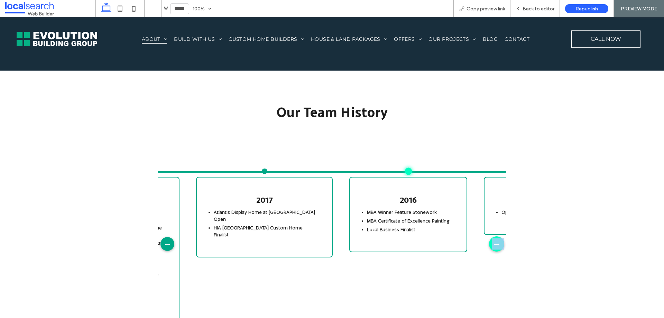
click at [496, 236] on div "→" at bounding box center [496, 243] width 15 height 15
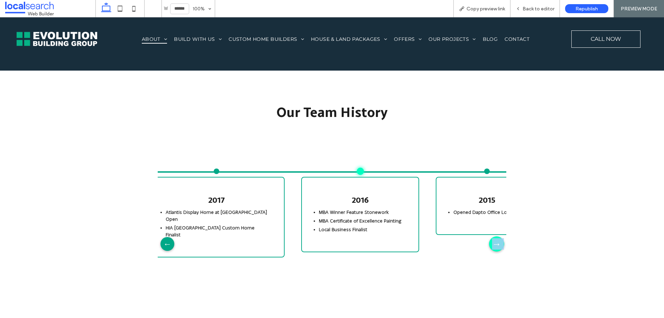
click at [496, 236] on div "→" at bounding box center [496, 243] width 15 height 15
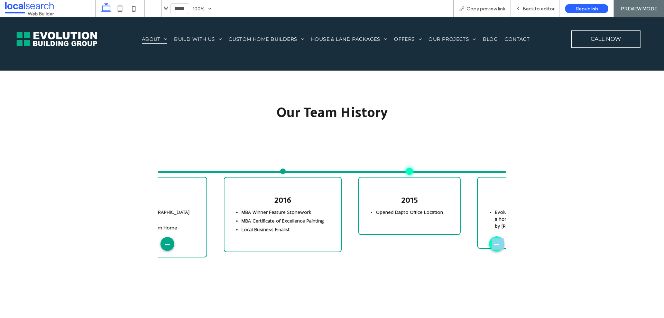
click at [496, 236] on div "→" at bounding box center [496, 243] width 15 height 15
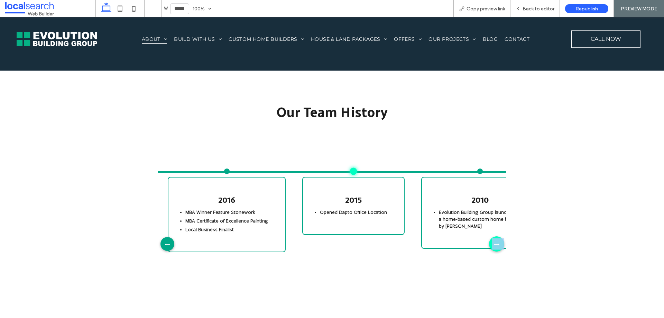
click at [496, 236] on div "→" at bounding box center [496, 243] width 15 height 15
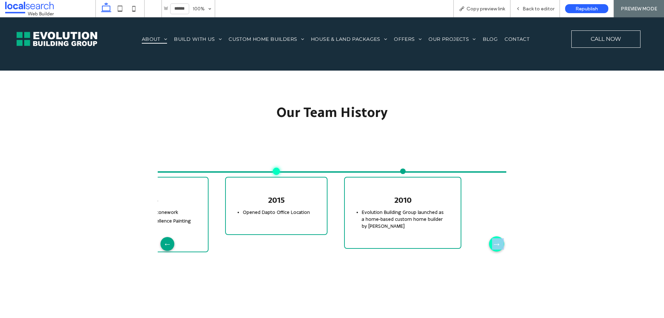
click at [496, 236] on div "→" at bounding box center [496, 243] width 15 height 15
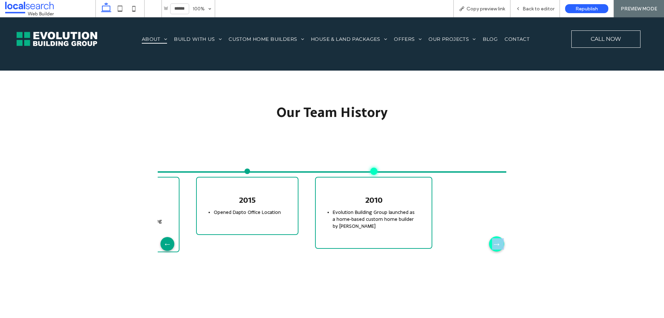
click at [496, 236] on div "→" at bounding box center [496, 243] width 15 height 15
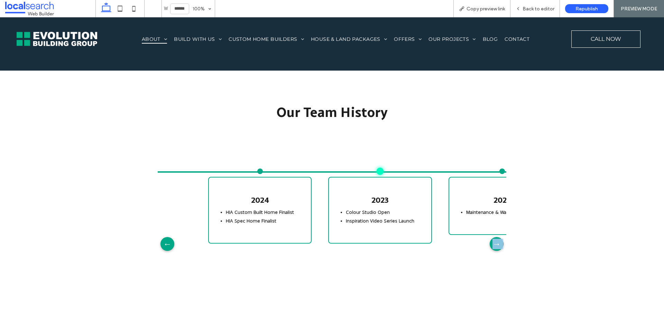
scroll to position [0, 55]
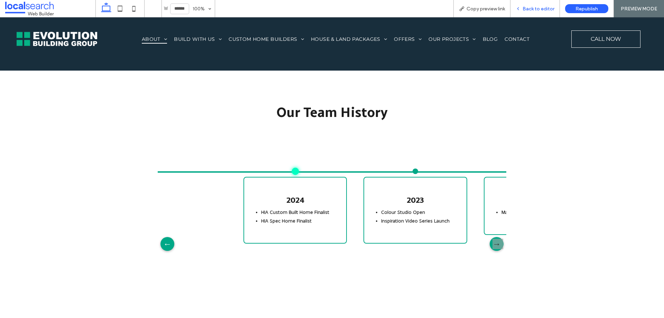
click at [528, 10] on span "Back to editor" at bounding box center [538, 9] width 32 height 6
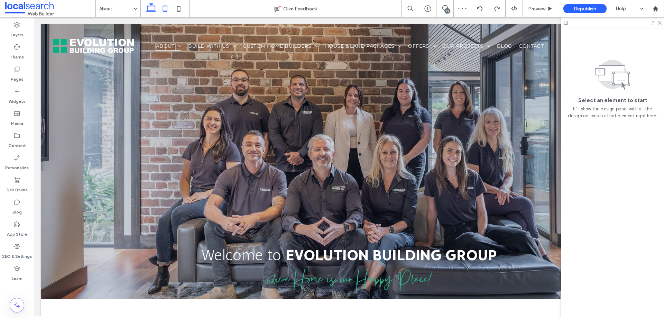
scroll to position [0, 55]
click at [170, 10] on icon at bounding box center [165, 9] width 14 height 14
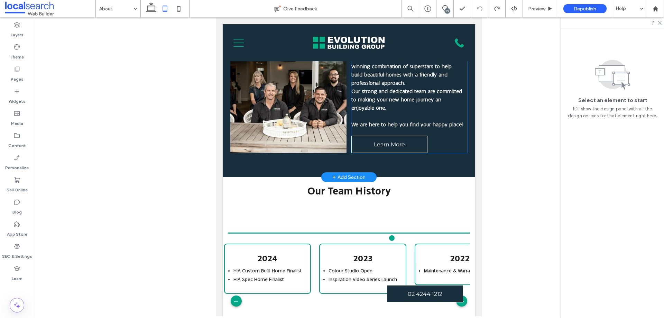
scroll to position [1037, 0]
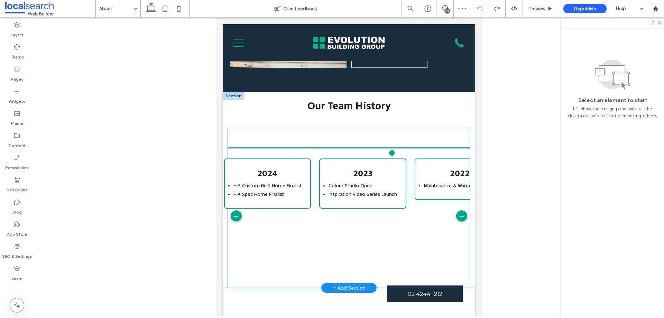
click at [421, 179] on div "2022 Maintenance & Warranty Division" at bounding box center [459, 178] width 90 height 41
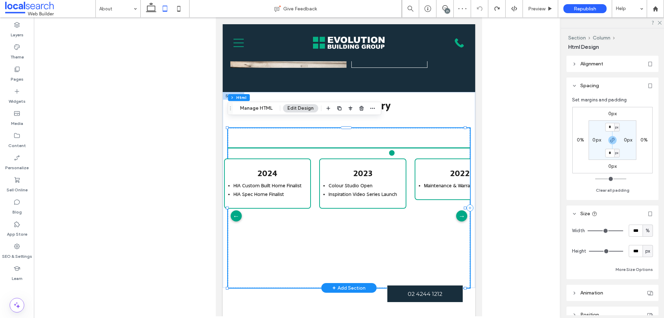
click at [308, 161] on div "2024 HIA Custom Built Home Finalist HIA Spec Home Finalist" at bounding box center [267, 183] width 87 height 50
click at [256, 108] on button "Manage HTML" at bounding box center [255, 108] width 41 height 8
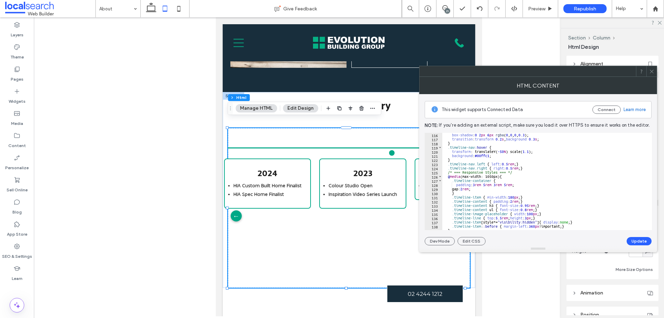
scroll to position [436, 0]
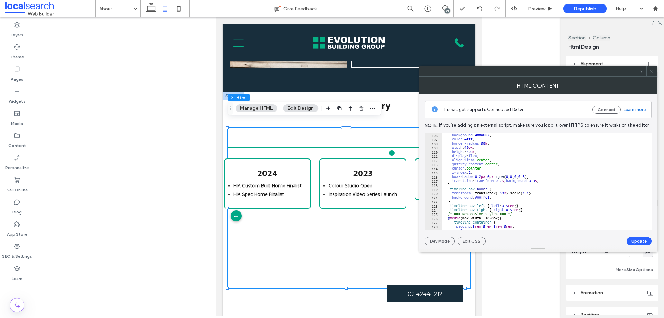
click at [650, 72] on icon at bounding box center [651, 71] width 5 height 5
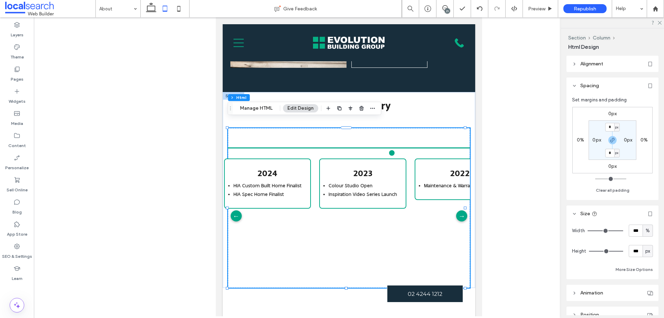
click at [86, 6] on span at bounding box center [50, 9] width 90 height 14
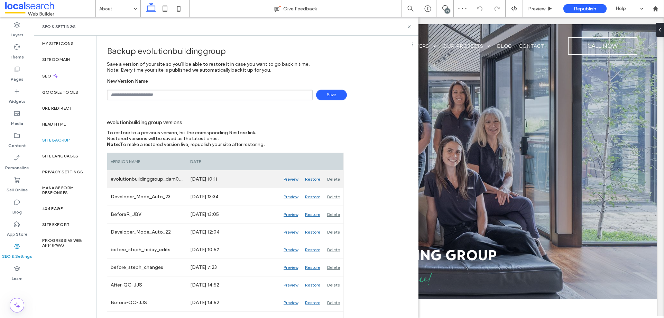
scroll to position [0, 55]
click at [292, 179] on div "Preview" at bounding box center [290, 178] width 21 height 17
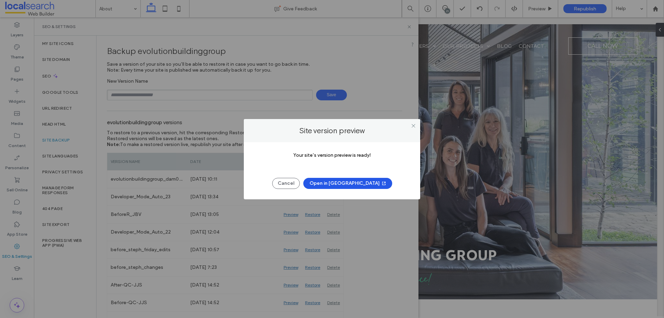
click at [360, 182] on button "Open in New Tab" at bounding box center [347, 183] width 89 height 11
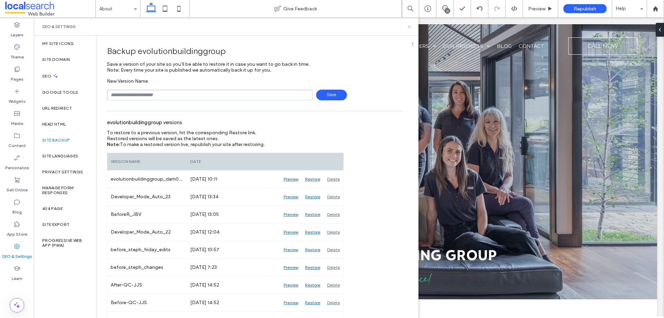
click at [410, 25] on icon at bounding box center [408, 26] width 5 height 5
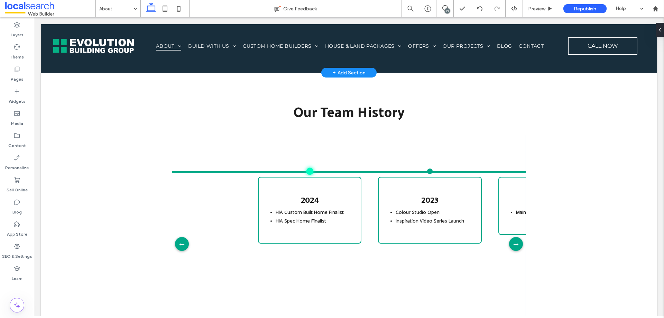
scroll to position [1175, 0]
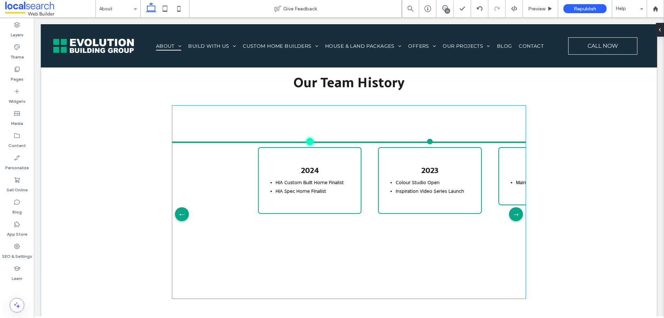
click at [348, 176] on div "2024 HIA Custom Built Home Finalist HIA Spec Home Finalist" at bounding box center [309, 180] width 103 height 67
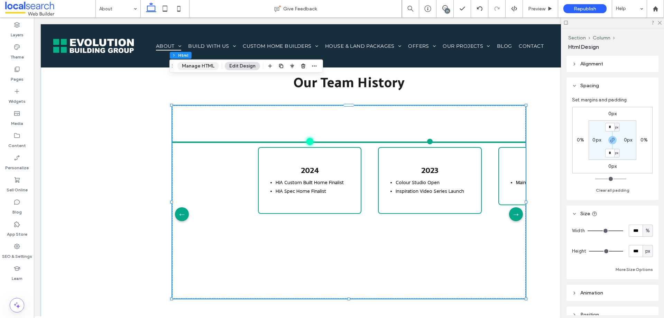
click at [203, 64] on button "Manage HTML" at bounding box center [197, 66] width 41 height 8
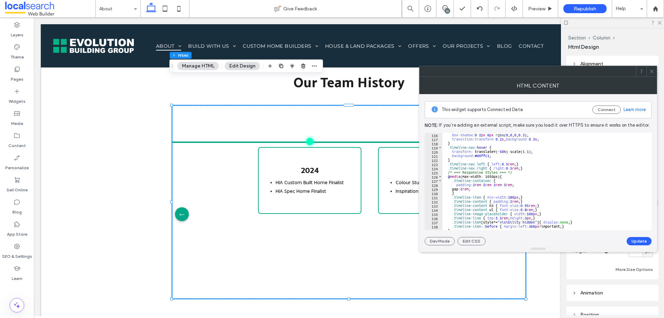
scroll to position [498, 0]
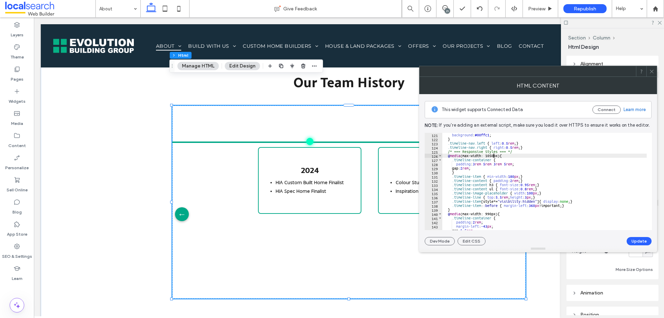
click at [494, 157] on div "background : #00ffc1 ; } .timeline-nav.left { left : 0.5 rem ; } .timeline-nav.…" at bounding box center [613, 183] width 343 height 100
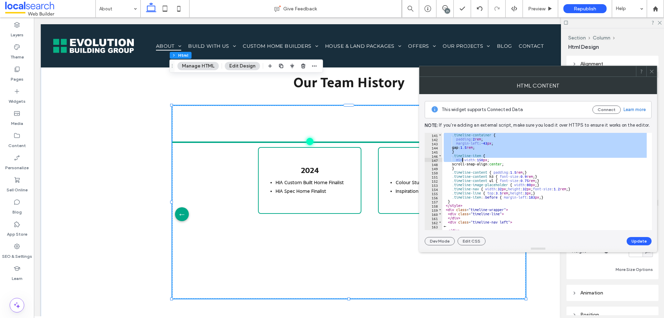
scroll to position [581, 0]
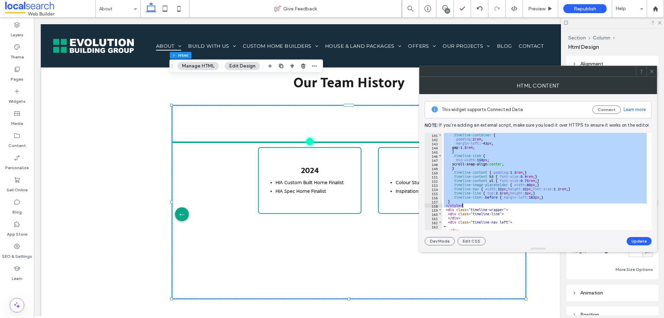
drag, startPoint x: 447, startPoint y: 154, endPoint x: 462, endPoint y: 203, distance: 51.3
click at [462, 203] on div ".timeline-container { padding : 2 rem ; margin-left : -43 px ; gap: 1.5 rem ; }…" at bounding box center [613, 183] width 343 height 100
click at [464, 206] on div ".timeline-container { padding : 2 rem ; margin-left : -43 px ; gap: 1.5 rem ; }…" at bounding box center [544, 181] width 204 height 97
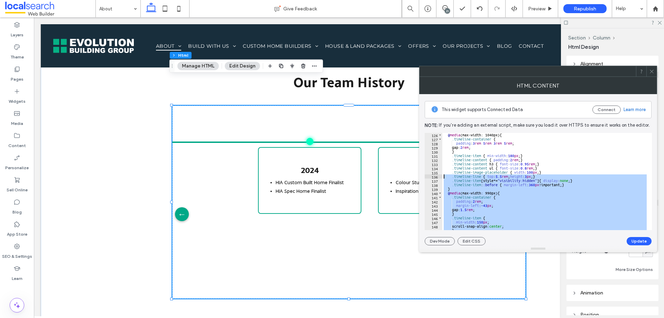
scroll to position [498, 0]
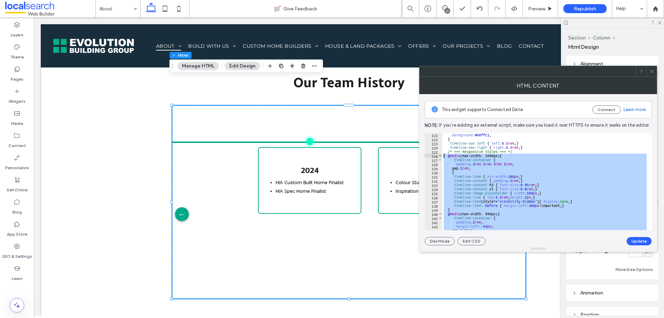
drag, startPoint x: 467, startPoint y: 205, endPoint x: 434, endPoint y: 155, distance: 59.0
click at [434, 155] on div "******** 121 122 123 124 125 126 127 128 129 130 131 132 133 134 135 136 137 13…" at bounding box center [537, 181] width 227 height 97
type textarea "**********"
paste textarea "Cursor at row 126"
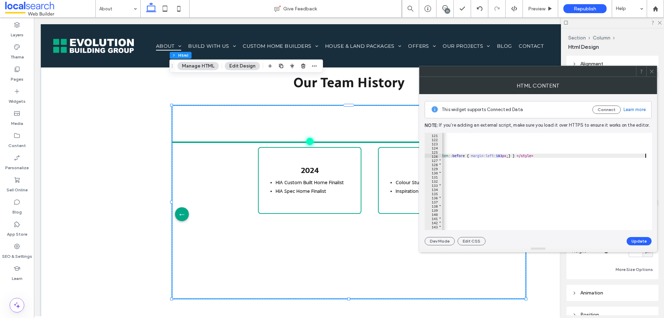
click at [639, 236] on div "This widget supports Connected Data Connect Learn more Note: If you’re adding a…" at bounding box center [537, 169] width 227 height 151
click at [636, 241] on button "Update" at bounding box center [638, 241] width 25 height 8
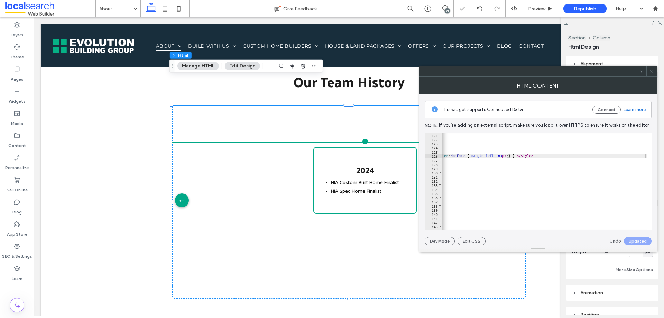
scroll to position [0, 55]
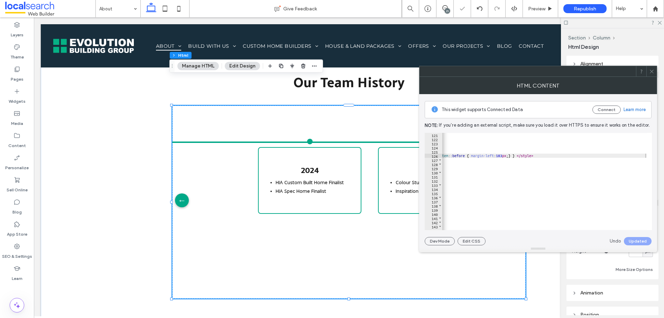
click at [651, 68] on span at bounding box center [651, 71] width 5 height 10
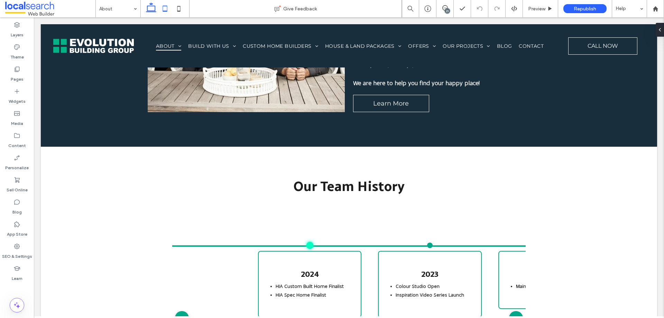
click at [167, 8] on icon at bounding box center [165, 9] width 14 height 14
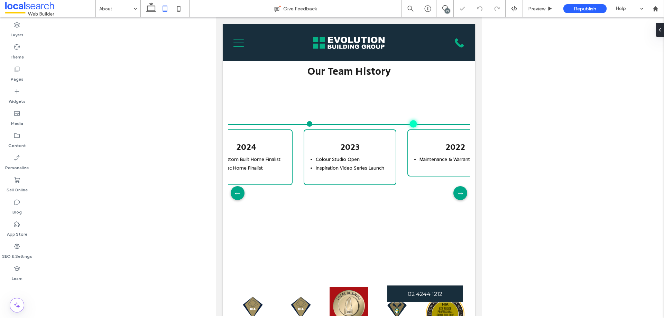
scroll to position [0, 28]
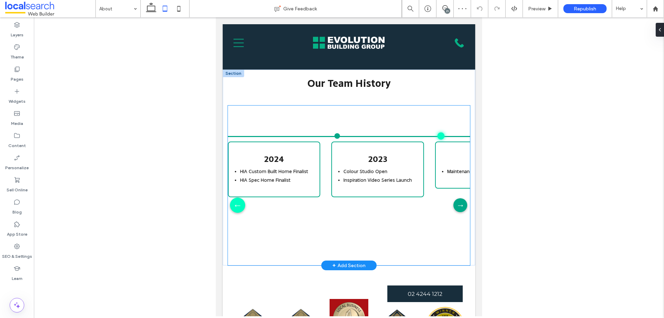
click at [238, 199] on div "←" at bounding box center [237, 204] width 15 height 15
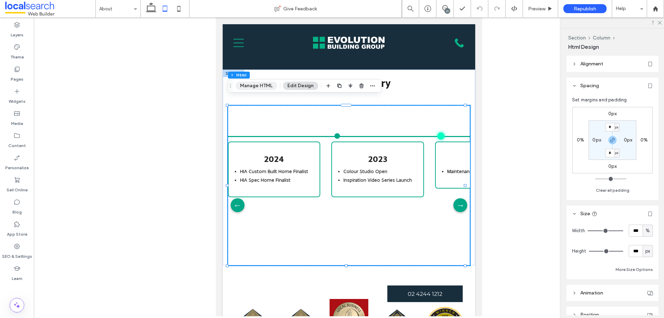
click at [263, 85] on button "Manage HTML" at bounding box center [255, 86] width 41 height 8
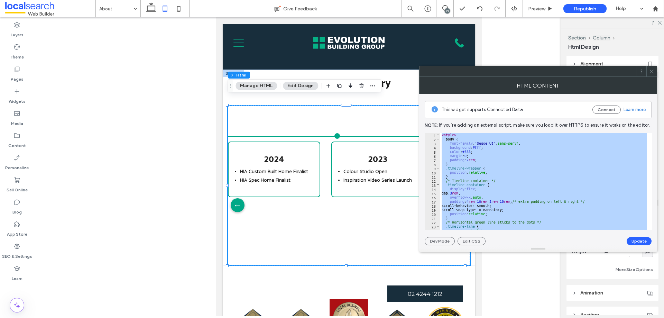
click at [493, 181] on div "< style > body { font-family : ' Segoe UI ' , sans-serif ; background : #fff ; …" at bounding box center [543, 181] width 206 height 97
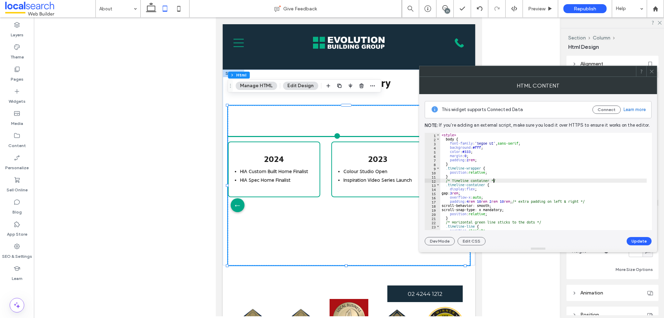
type textarea "**********"
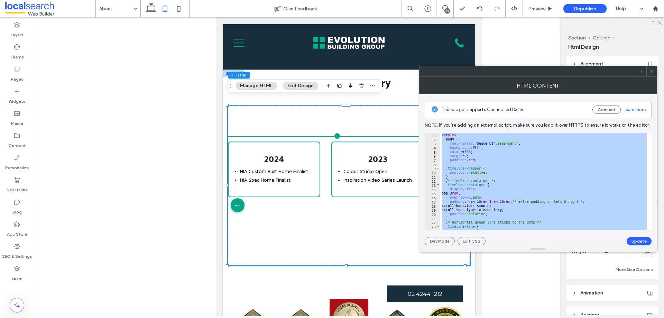
click at [649, 71] on icon at bounding box center [651, 71] width 5 height 5
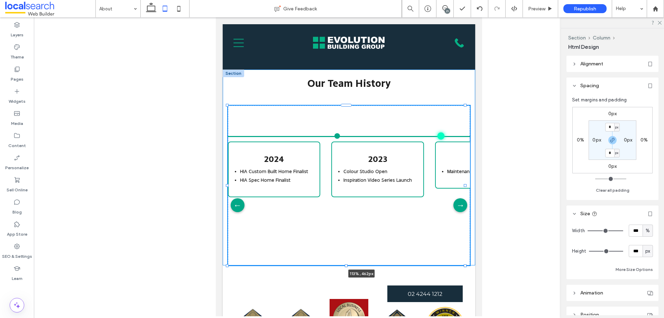
drag, startPoint x: 444, startPoint y: 176, endPoint x: 479, endPoint y: 180, distance: 35.5
click at [480, 180] on html "Home About Our Awards Build With Us Our Process Where We Build Inclusions Colou…" at bounding box center [349, 271] width 266 height 2627
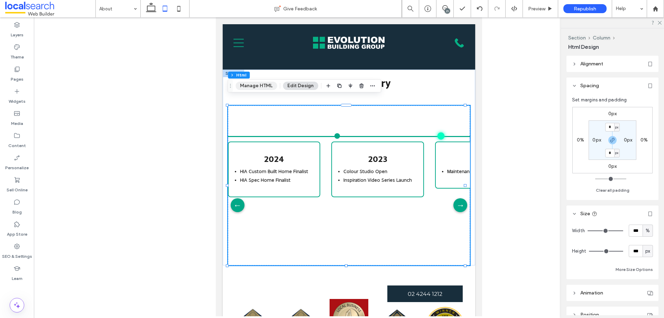
click at [259, 85] on button "Manage HTML" at bounding box center [255, 86] width 41 height 8
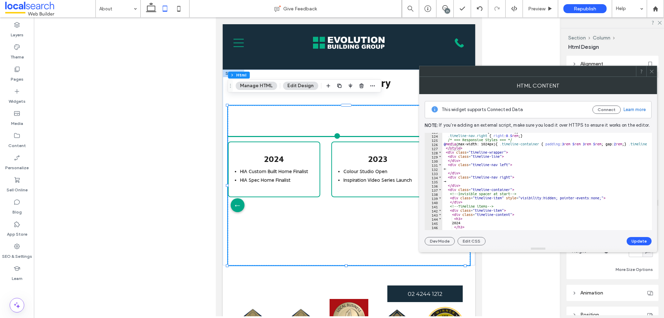
scroll to position [489, 0]
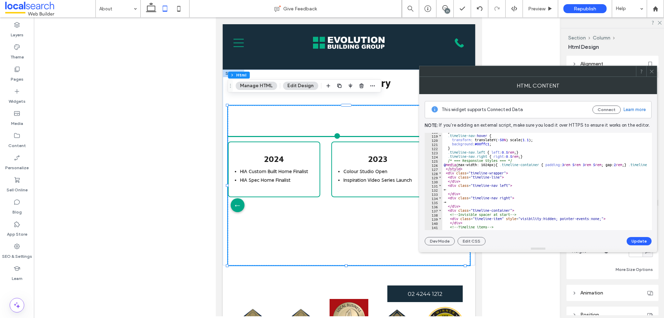
click at [650, 68] on span at bounding box center [651, 71] width 5 height 10
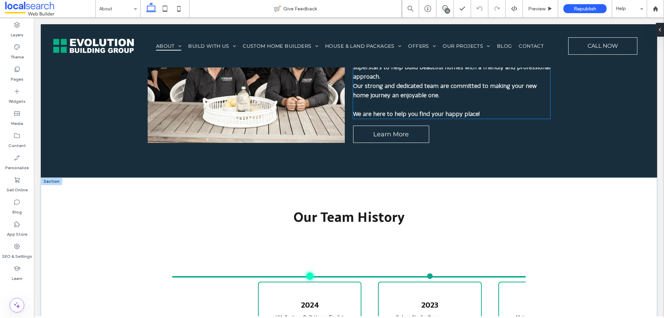
scroll to position [1141, 0]
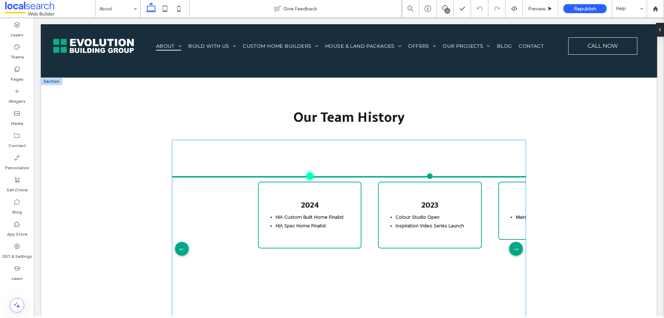
click at [378, 193] on div "2023 Colour Studio Open Inspiration Video Series Launch" at bounding box center [430, 214] width 104 height 67
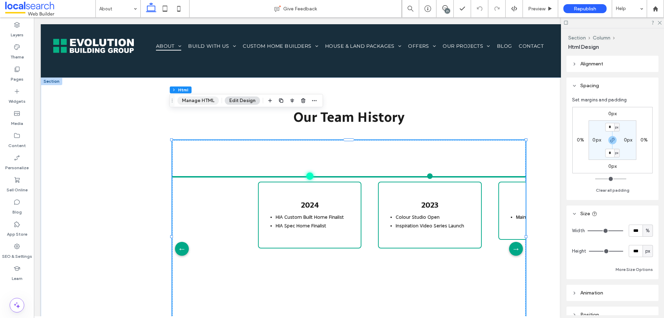
click at [206, 101] on button "Manage HTML" at bounding box center [197, 100] width 41 height 8
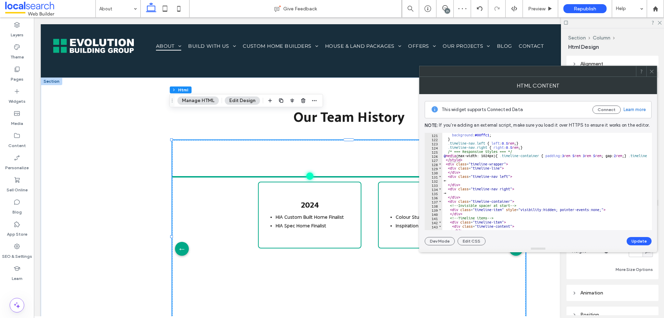
scroll to position [498, 0]
click at [500, 157] on div "background : #00ffc1 ; } .timeline-nav.left { left : 0.5 rem ; } .timeline-nav.…" at bounding box center [544, 181] width 204 height 97
type textarea "**********"
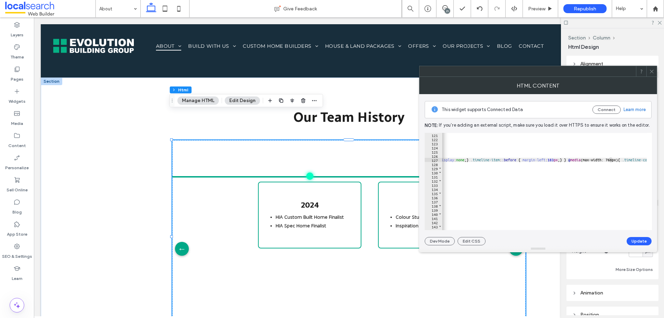
scroll to position [0, 767]
click at [572, 161] on div "background : #00ffc1 ; } .timeline-nav.left { left : 0.5 rem ; } .timeline-nav.…" at bounding box center [636, 183] width 1923 height 100
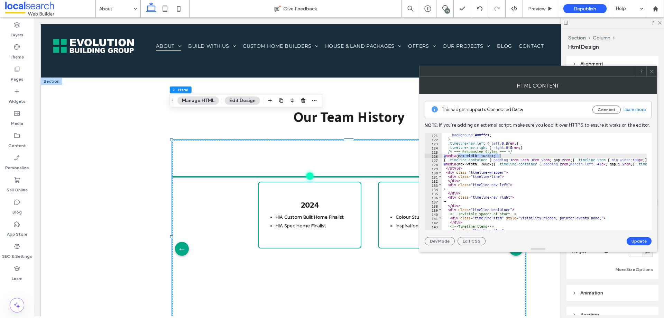
drag, startPoint x: 458, startPoint y: 157, endPoint x: 498, endPoint y: 156, distance: 40.1
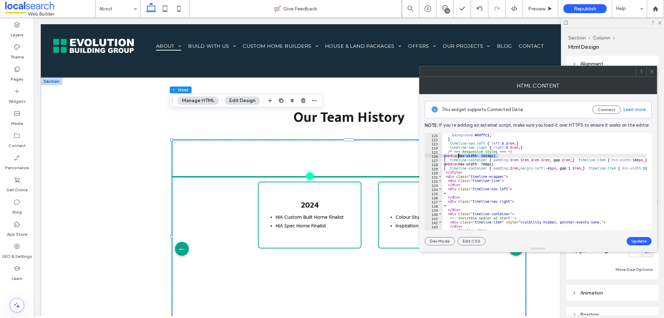
drag, startPoint x: 498, startPoint y: 157, endPoint x: 459, endPoint y: 156, distance: 39.1
paste textarea "**********"
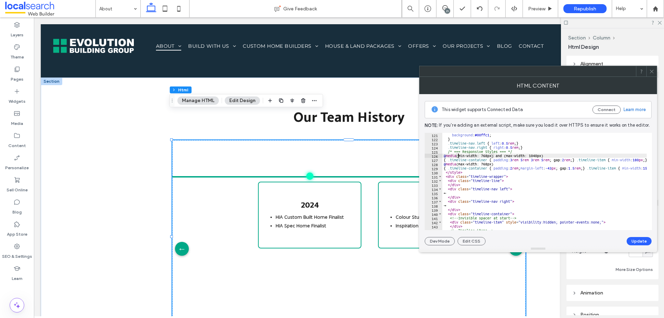
scroll to position [0, 1]
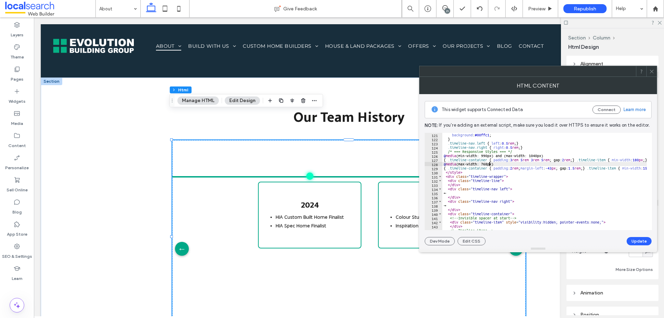
type textarea "**********"
click at [643, 240] on button "Update" at bounding box center [638, 241] width 25 height 8
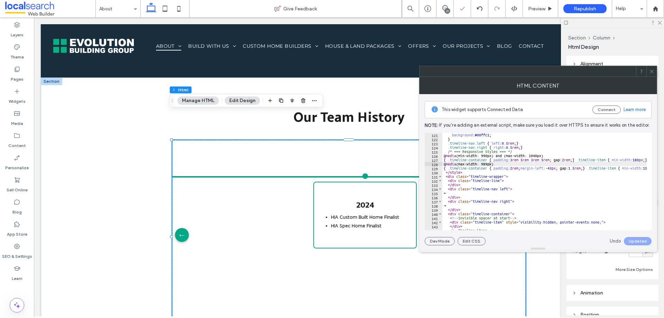
scroll to position [0, 55]
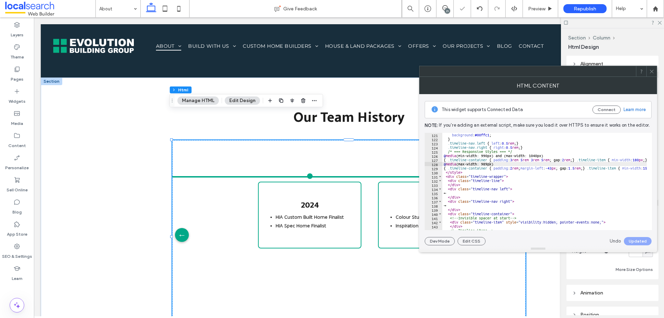
click at [651, 69] on icon at bounding box center [651, 71] width 5 height 5
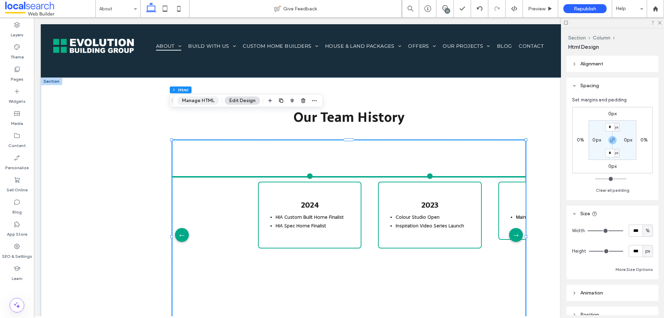
click at [209, 101] on button "Manage HTML" at bounding box center [197, 100] width 41 height 8
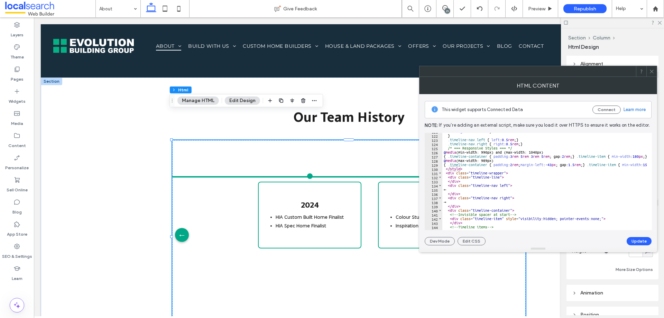
scroll to position [460, 0]
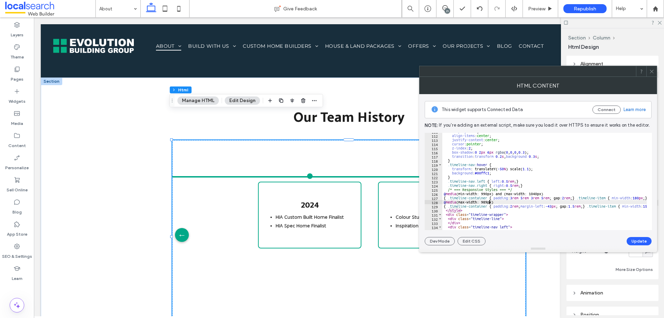
click at [638, 240] on button "Update" at bounding box center [638, 241] width 25 height 8
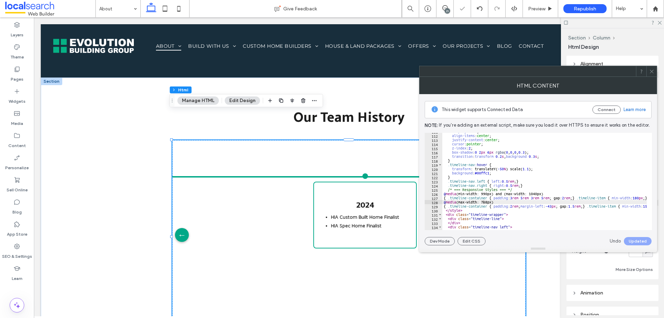
scroll to position [0, 55]
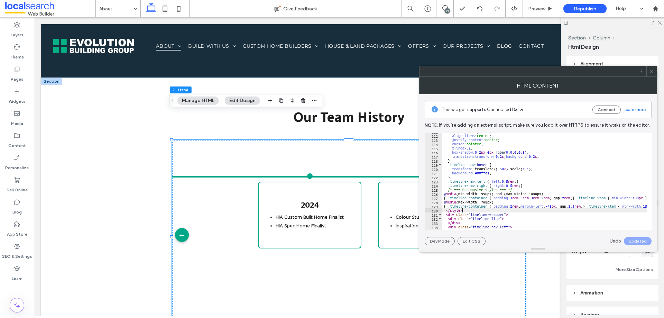
type textarea "**********"
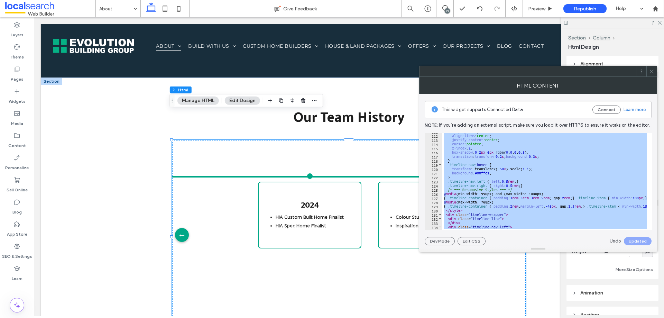
click at [649, 73] on icon at bounding box center [651, 71] width 5 height 5
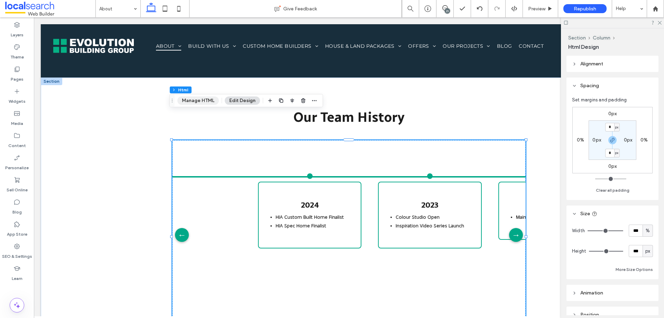
click at [209, 101] on button "Manage HTML" at bounding box center [197, 100] width 41 height 8
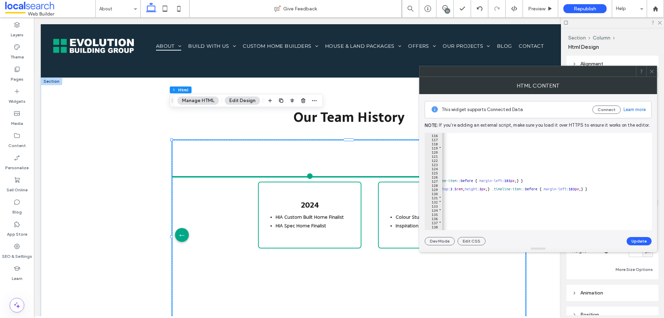
scroll to position [0, 769]
click at [566, 178] on div "box-shadow : 0 2 px 6 px rgba ( 0 , 0 , 0 , 0.3 ); transition : transform 0.2 s…" at bounding box center [159, 183] width 973 height 100
click at [565, 179] on div "box-shadow : 0 2 px 6 px rgba ( 0 , 0 , 0 , 0.3 ); transition : transform 0.2 s…" at bounding box center [159, 183] width 973 height 100
click at [564, 181] on div "box-shadow : 0 2 px 6 px rgba ( 0 , 0 , 0 , 0.3 ); transition : transform 0.2 s…" at bounding box center [159, 183] width 973 height 100
paste textarea "***"
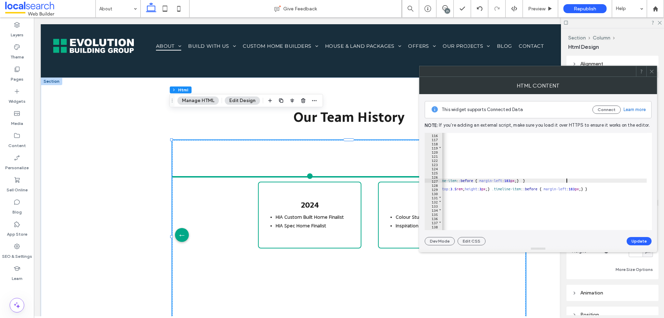
scroll to position [0, 0]
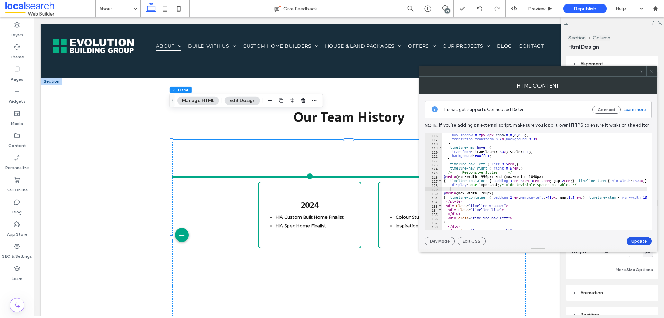
click at [645, 239] on button "Update" at bounding box center [638, 241] width 25 height 8
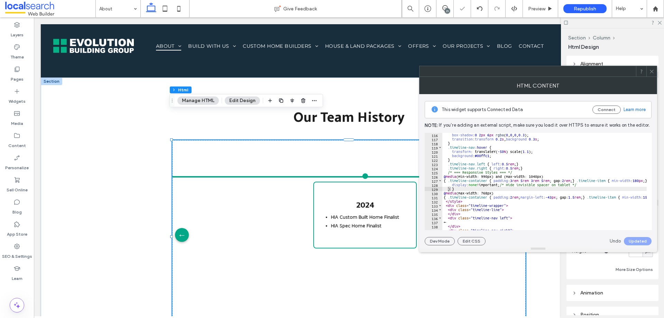
scroll to position [0, 55]
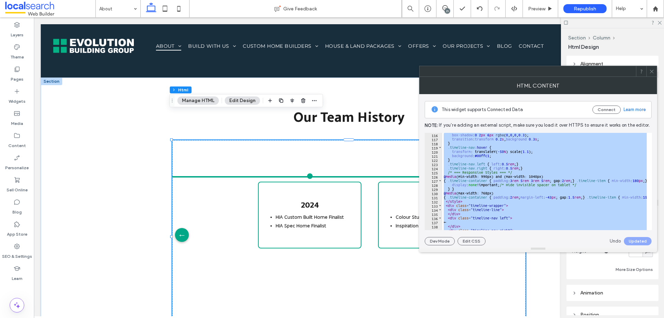
click at [500, 200] on div "box-shadow : 0 2 px 6 px rgba ( 0 , 0 , 0 , 0.3 ); transition : transform 0.2 s…" at bounding box center [544, 181] width 204 height 97
type textarea "********"
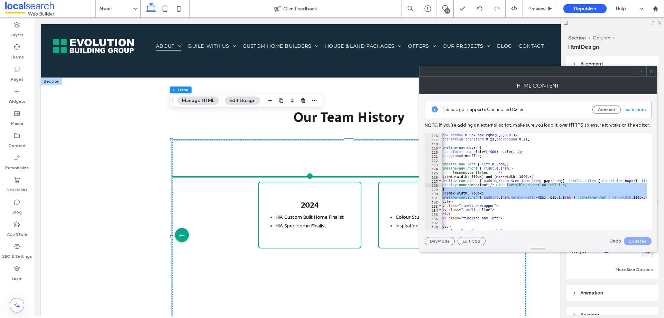
scroll to position [0, 0]
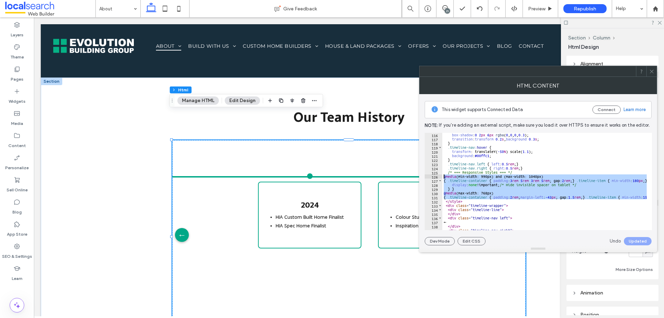
drag, startPoint x: 632, startPoint y: 198, endPoint x: 438, endPoint y: 175, distance: 195.6
click at [438, 175] on div "******** 116 117 118 119 120 121 122 123 124 125 126 127 128 129 130 131 132 13…" at bounding box center [537, 181] width 227 height 97
paste textarea "*"
type textarea "*"
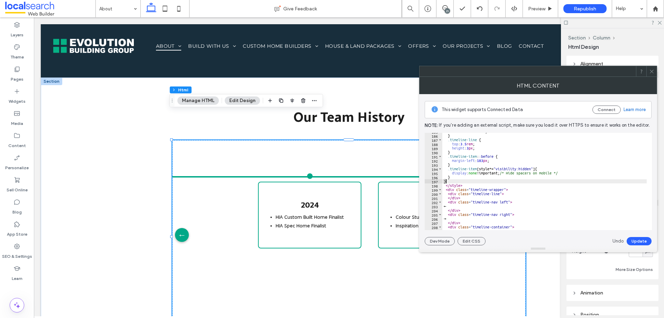
scroll to position [767, 0]
drag, startPoint x: 643, startPoint y: 240, endPoint x: 619, endPoint y: 235, distance: 24.6
click at [643, 240] on button "Update" at bounding box center [638, 241] width 25 height 8
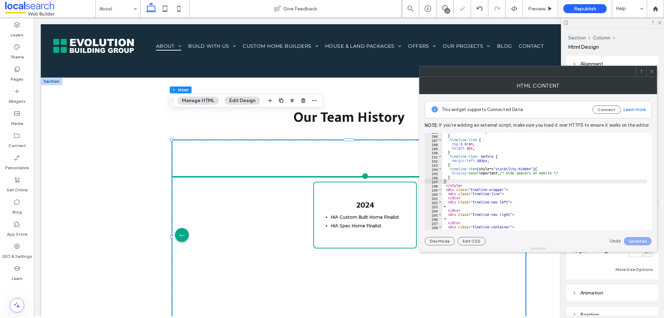
scroll to position [0, 55]
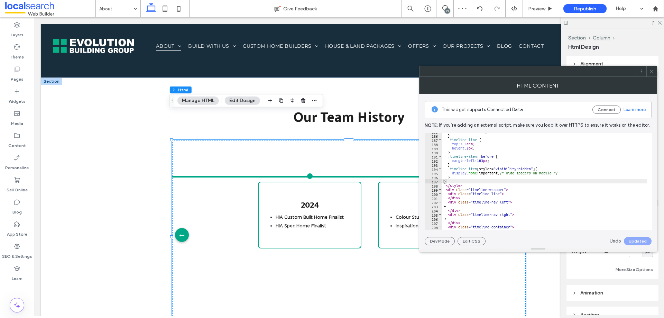
click at [650, 70] on icon at bounding box center [651, 71] width 5 height 5
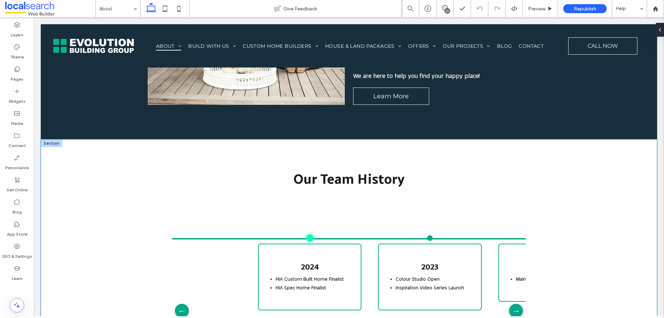
scroll to position [1106, 0]
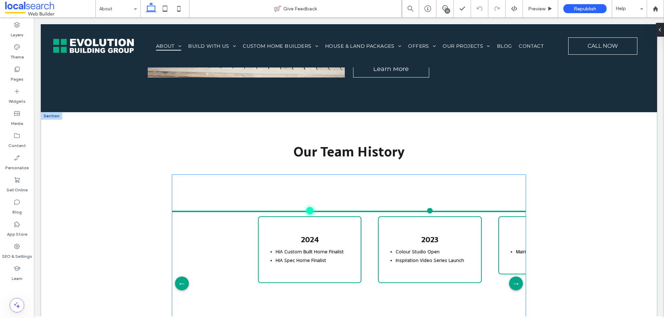
click at [327, 233] on h3 "2024" at bounding box center [309, 238] width 69 height 11
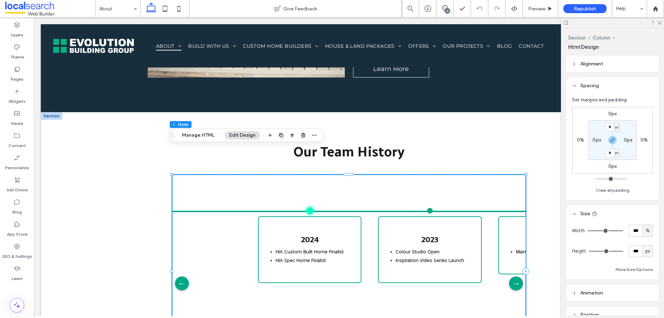
click at [327, 233] on h3 "2024" at bounding box center [309, 238] width 69 height 11
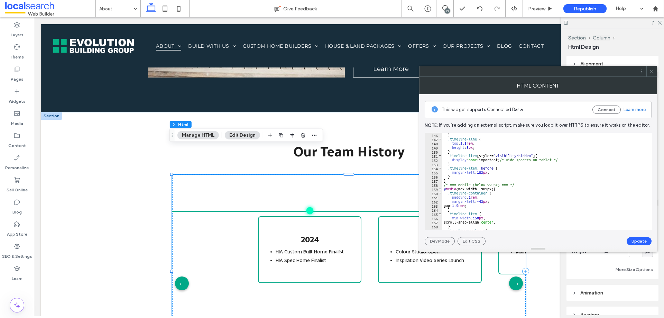
scroll to position [601, 0]
click at [484, 171] on div "} .timeline-line { top : 5.5 rem ; height : 3 px ; } .timeline-item [ style *= …" at bounding box center [613, 183] width 343 height 100
click at [645, 241] on button "Update" at bounding box center [638, 241] width 25 height 8
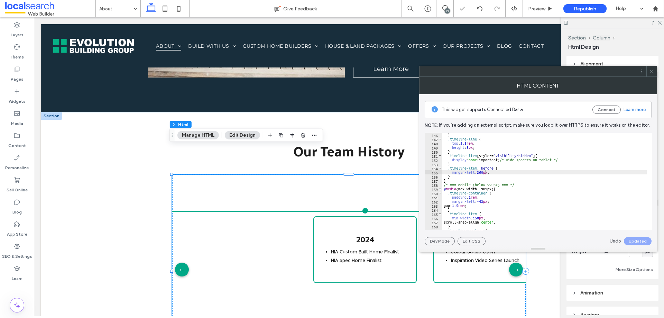
scroll to position [0, 55]
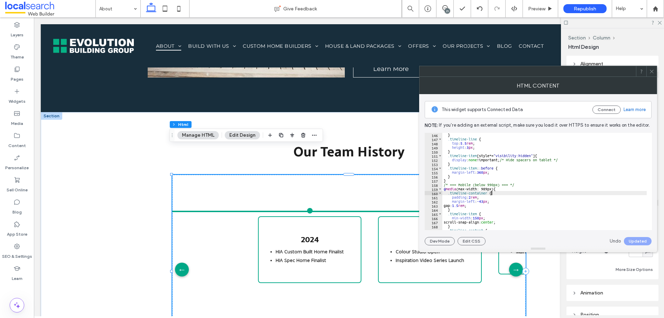
click at [493, 191] on div "} .timeline-line { top : 5.5 rem ; height : 3 px ; } .timeline-item [ style *= …" at bounding box center [613, 183] width 343 height 100
click at [490, 189] on div "} .timeline-line { top : 5.5 rem ; height : 3 px ; } .timeline-item [ style *= …" at bounding box center [613, 183] width 343 height 100
click at [489, 189] on div "} .timeline-line { top : 5.5 rem ; height : 3 px ; } .timeline-item [ style *= …" at bounding box center [613, 183] width 343 height 100
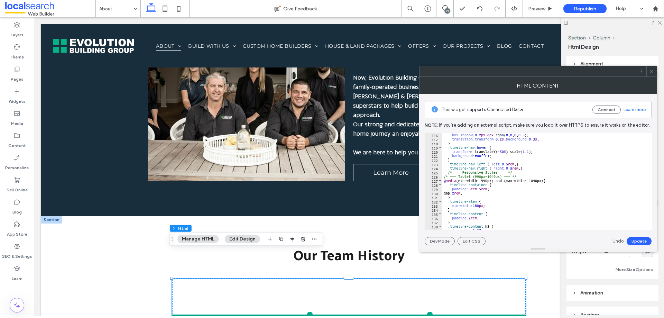
scroll to position [477, 0]
click at [488, 180] on div "box-shadow : 0 2 px 6 px rgba ( 0 , 0 , 0 , 0.3 ); transition : transform 0.2 s…" at bounding box center [613, 183] width 343 height 100
click at [486, 181] on div "box-shadow : 0 2 px 6 px rgba ( 0 , 0 , 0 , 0.3 ); transition : transform 0.2 s…" at bounding box center [613, 183] width 343 height 100
click at [631, 238] on button "Update" at bounding box center [638, 241] width 25 height 8
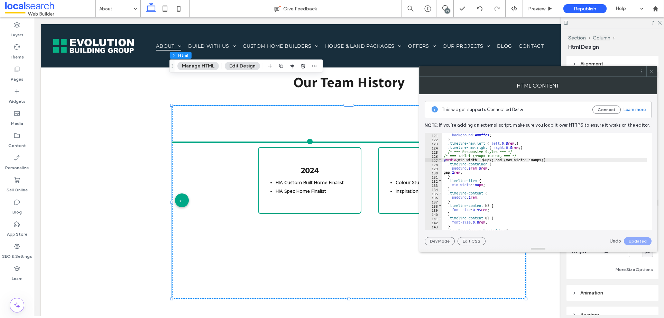
scroll to position [498, 0]
click at [483, 175] on div "background : #00ffc1 ; } .timeline-nav.left { left : 0.5 rem ; } .timeline-nav.…" at bounding box center [613, 183] width 343 height 100
click at [477, 172] on div "background : #00ffc1 ; } .timeline-nav.left { left : 0.5 rem ; } .timeline-nav.…" at bounding box center [613, 183] width 343 height 100
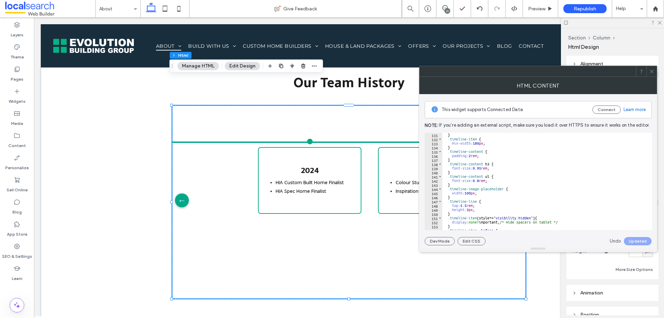
scroll to position [539, 0]
click at [469, 205] on div "} .timeline-item { min-width : 180 px ; } .timeline-content { padding : 2 rem ;…" at bounding box center [613, 183] width 343 height 100
click at [468, 204] on div "} .timeline-item { min-width : 180 px ; } .timeline-content { padding : 2 rem ;…" at bounding box center [613, 183] width 343 height 100
click at [636, 241] on button "Update" at bounding box center [638, 241] width 25 height 8
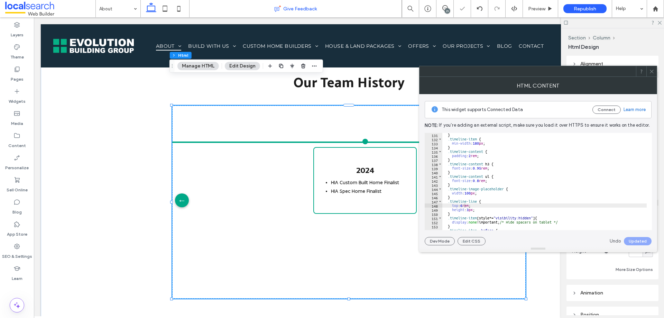
scroll to position [0, 55]
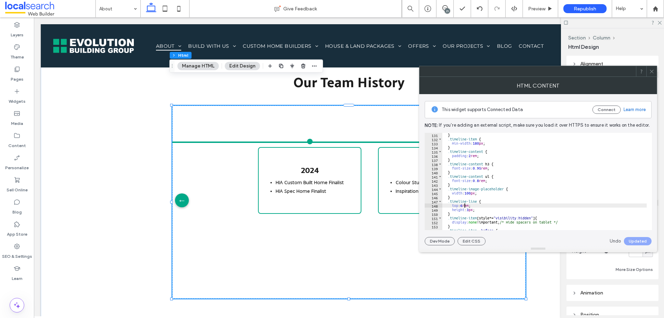
click at [465, 205] on div "} .timeline-item { min-width : 180 px ; } .timeline-content { padding : 2 rem ;…" at bounding box center [613, 183] width 343 height 100
click at [638, 241] on button "Update" at bounding box center [638, 241] width 25 height 8
click at [463, 205] on div "} .timeline-item { min-width : 180 px ; } .timeline-content { padding : 2 rem ;…" at bounding box center [613, 183] width 343 height 100
click at [635, 241] on button "Update" at bounding box center [638, 241] width 25 height 8
click at [466, 207] on div "} .timeline-item { min-width : 180 px ; } .timeline-content { padding : 2 rem ;…" at bounding box center [613, 183] width 343 height 100
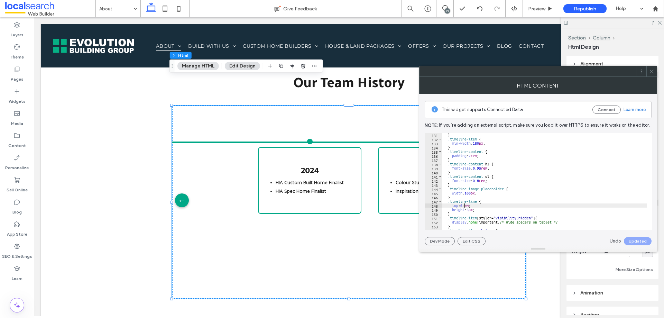
click at [463, 205] on div "} .timeline-item { min-width : 180 px ; } .timeline-content { padding : 2 rem ;…" at bounding box center [613, 183] width 343 height 100
type textarea "**********"
click at [634, 240] on button "Update" at bounding box center [638, 241] width 25 height 8
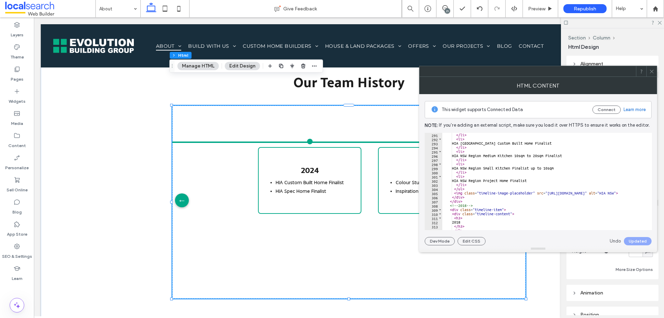
scroll to position [1286, 0]
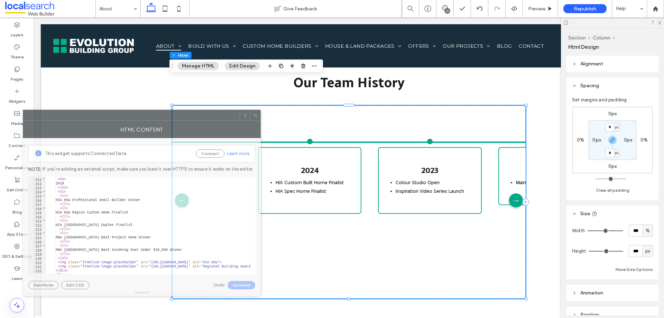
drag, startPoint x: 582, startPoint y: 72, endPoint x: 186, endPoint y: 116, distance: 398.9
click at [186, 116] on div at bounding box center [131, 115] width 216 height 10
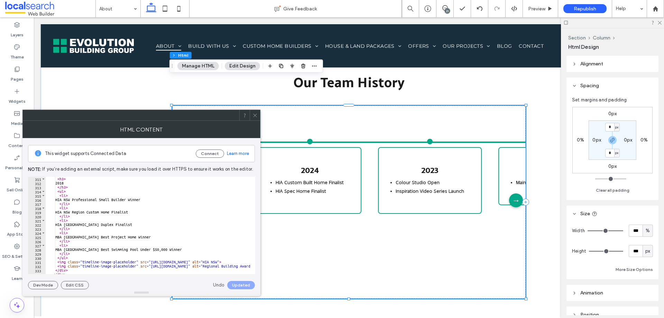
click at [255, 113] on icon at bounding box center [254, 115] width 5 height 5
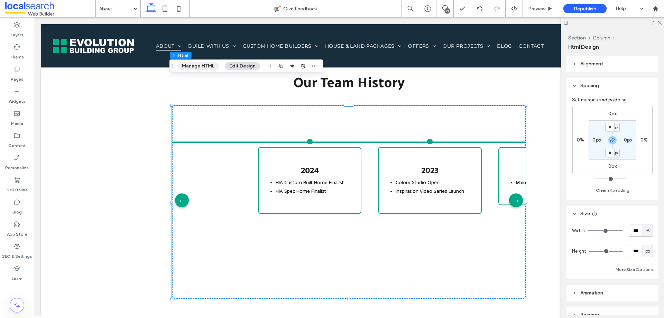
click at [206, 65] on button "Manage HTML" at bounding box center [197, 66] width 41 height 8
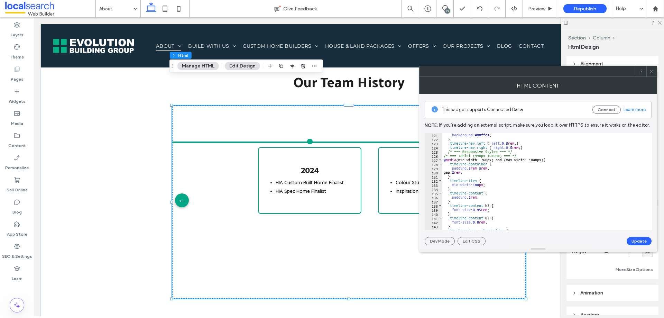
scroll to position [539, 0]
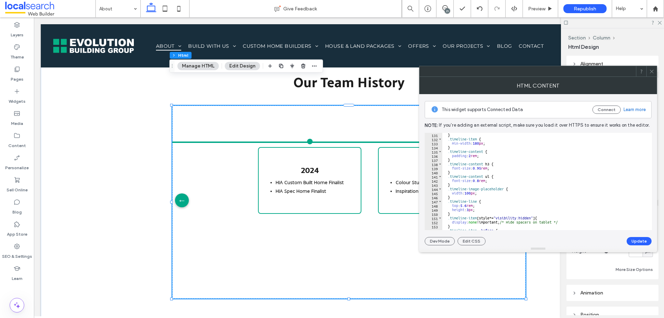
click at [468, 206] on div "} .timeline-item { min-width : 180 px ; } .timeline-content { padding : 2 rem ;…" at bounding box center [613, 183] width 343 height 100
click at [631, 238] on button "Update" at bounding box center [638, 241] width 25 height 8
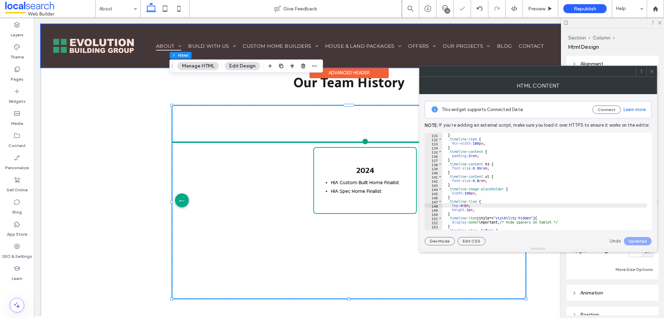
scroll to position [0, 55]
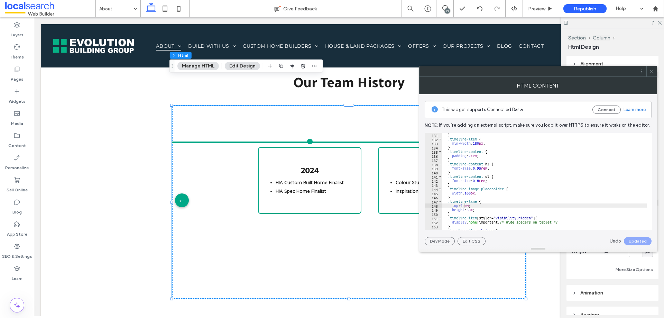
click at [463, 205] on div "} .timeline-item { min-width : 180 px ; } .timeline-content { padding : 2 rem ;…" at bounding box center [613, 183] width 343 height 100
click at [466, 207] on div "} .timeline-item { min-width : 180 px ; } .timeline-content { padding : 2 rem ;…" at bounding box center [544, 181] width 204 height 97
click at [465, 205] on div "} .timeline-item { min-width : 180 px ; } .timeline-content { padding : 2 rem ;…" at bounding box center [613, 183] width 343 height 100
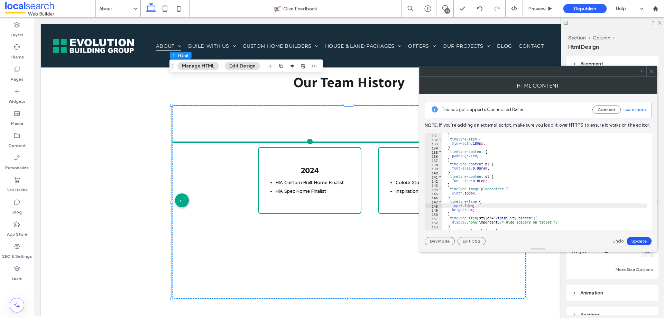
click at [636, 242] on button "Update" at bounding box center [638, 241] width 25 height 8
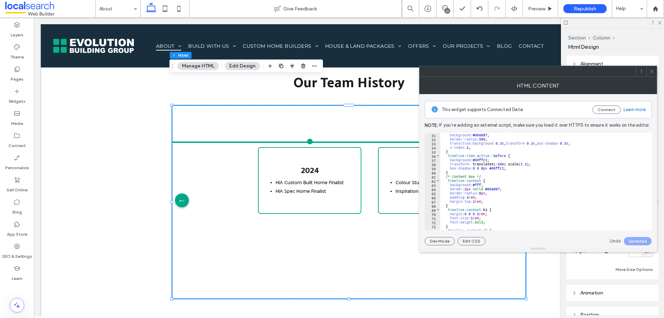
scroll to position [187, 0]
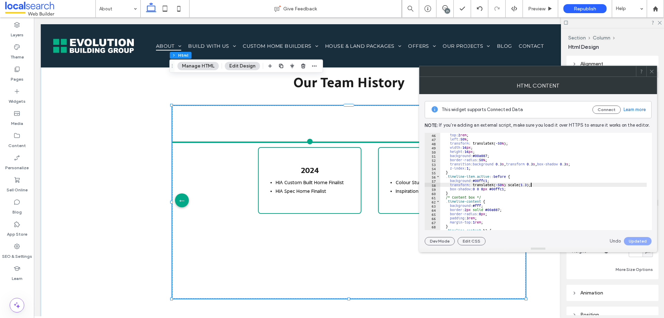
click at [530, 184] on div "top : 2 rem ; left : 50 % ; transform : translateX( -50 % ); width : 16 px ; he…" at bounding box center [611, 183] width 343 height 100
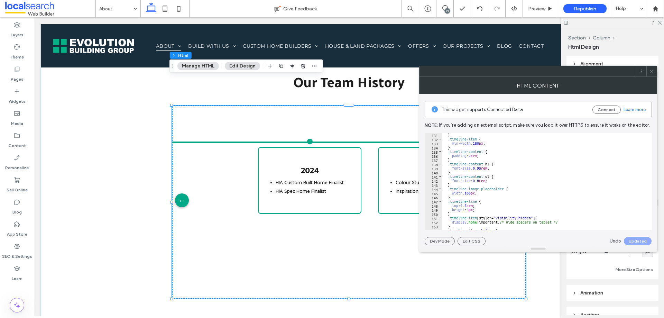
scroll to position [518, 0]
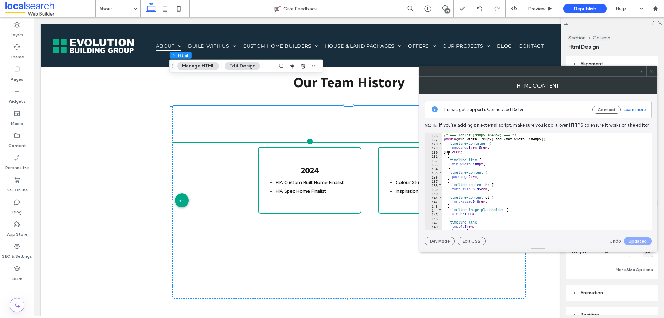
click at [479, 165] on div "/* === Tablet (990px–1040px) === */ @ media (min-width: 768px) and (max-width: …" at bounding box center [613, 183] width 343 height 100
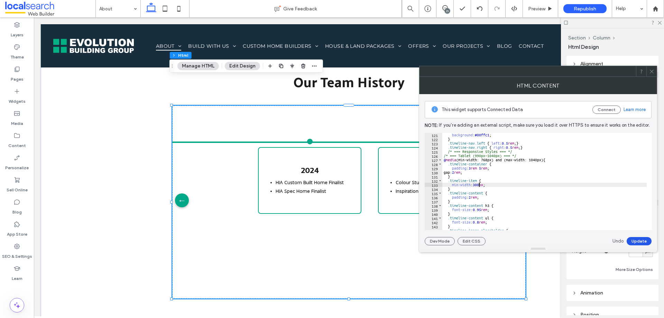
click at [639, 240] on button "Update" at bounding box center [638, 241] width 25 height 8
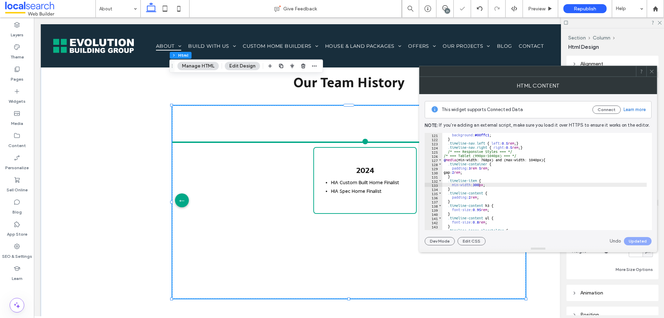
scroll to position [0, 55]
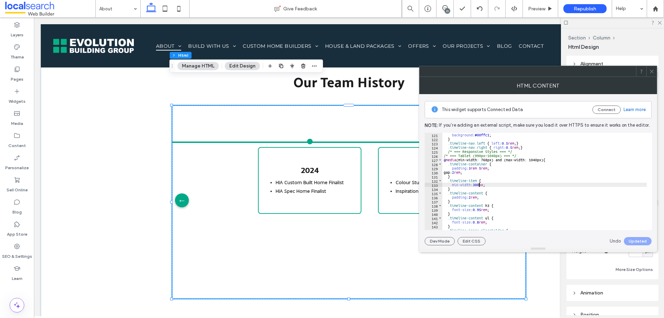
click at [479, 185] on div "background : #00ffc1 ; } .timeline-nav.left { left : 0.5 rem ; } .timeline-nav.…" at bounding box center [613, 183] width 343 height 100
click at [476, 184] on div "background : #00ffc1 ; } .timeline-nav.left { left : 0.5 rem ; } .timeline-nav.…" at bounding box center [613, 183] width 343 height 100
click at [635, 243] on button "Update" at bounding box center [638, 241] width 25 height 8
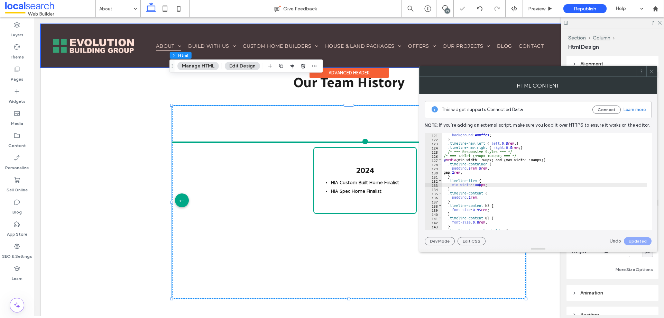
scroll to position [0, 55]
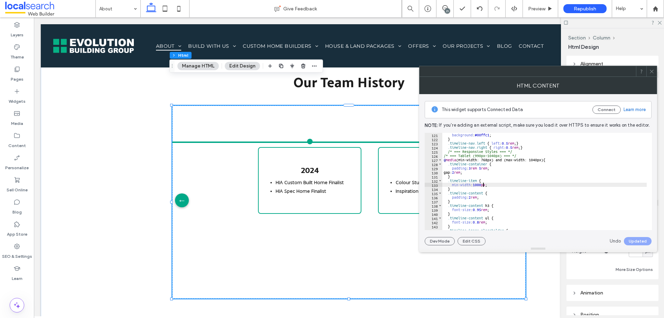
click at [483, 184] on div "background : #00ffc1 ; } .timeline-nav.left { left : 0.5 rem ; } .timeline-nav.…" at bounding box center [613, 183] width 343 height 100
click at [647, 237] on button "Update" at bounding box center [638, 241] width 25 height 8
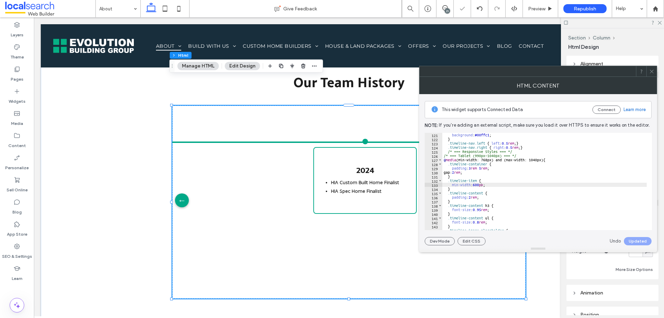
scroll to position [0, 55]
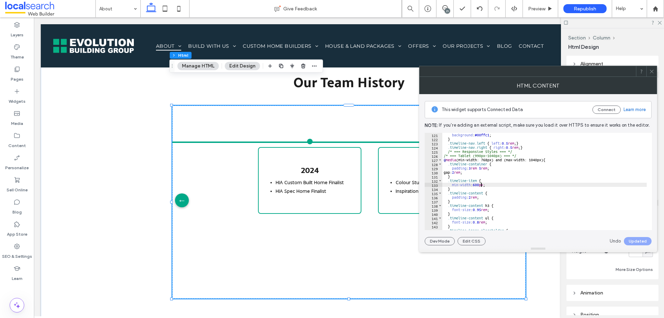
click at [480, 184] on div "background : #00ffc1 ; } .timeline-nav.left { left : 0.5 rem ; } .timeline-nav.…" at bounding box center [613, 183] width 343 height 100
click at [476, 185] on div "background : #00ffc1 ; } .timeline-nav.left { left : 0.5 rem ; } .timeline-nav.…" at bounding box center [613, 183] width 343 height 100
click at [481, 185] on div "background : #00ffc1 ; } .timeline-nav.left { left : 0.5 rem ; } .timeline-nav.…" at bounding box center [613, 183] width 343 height 100
click at [479, 184] on div "background : #00ffc1 ; } .timeline-nav.left { left : 0.5 rem ; } .timeline-nav.…" at bounding box center [613, 183] width 343 height 100
click at [633, 238] on button "Update" at bounding box center [638, 241] width 25 height 8
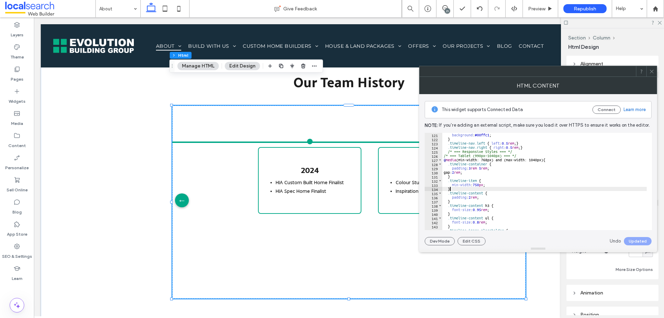
click at [479, 187] on div "background : #00ffc1 ; } .timeline-nav.left { left : 0.5 rem ; } .timeline-nav.…" at bounding box center [613, 183] width 343 height 100
click at [479, 185] on div "background : #00ffc1 ; } .timeline-nav.left { left : 0.5 rem ; } .timeline-nav.…" at bounding box center [613, 183] width 343 height 100
click at [644, 237] on button "Update" at bounding box center [638, 241] width 25 height 8
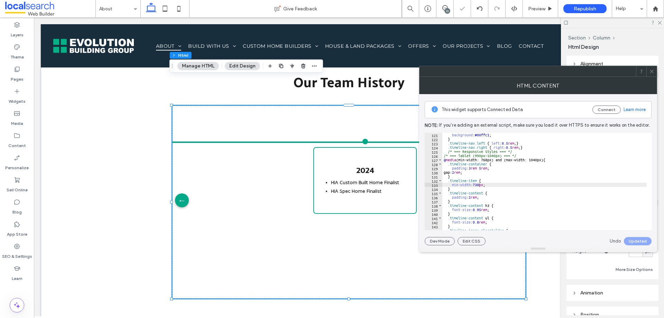
scroll to position [0, 55]
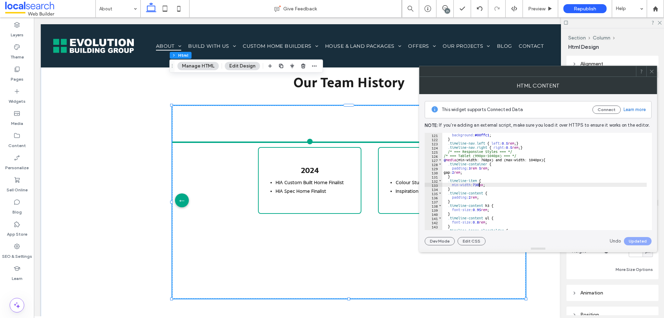
click at [479, 185] on div "background : #00ffc1 ; } .timeline-nav.left { left : 0.5 rem ; } .timeline-nav.…" at bounding box center [613, 183] width 343 height 100
click at [634, 240] on button "Update" at bounding box center [638, 241] width 25 height 8
click at [480, 168] on div "background : #00ffc1 ; } .timeline-nav.left { left : 0.5 rem ; } .timeline-nav.…" at bounding box center [613, 183] width 343 height 100
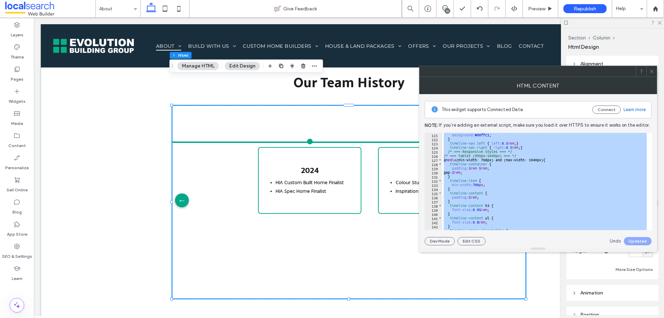
click at [487, 200] on div "background : #00ffc1 ; } .timeline-nav.left { left : 0.5 rem ; } .timeline-nav.…" at bounding box center [544, 181] width 204 height 97
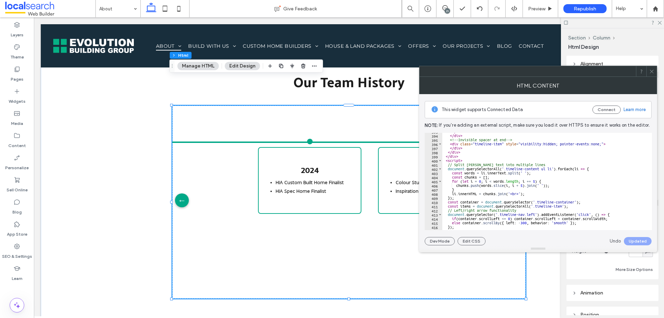
scroll to position [1629, 0]
click at [518, 179] on div "</ div > </ div > <!-- Invisible spacer at end --> < div class = "timeline-item…" at bounding box center [613, 179] width 343 height 100
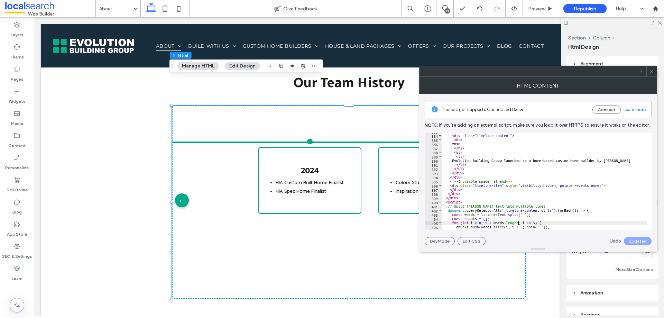
scroll to position [1546, 0]
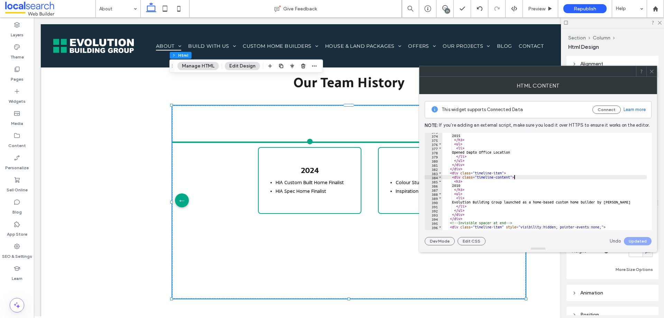
click at [526, 177] on div "< h3 > 2015 </ h3 > < ul > < li > Opened Dapto Office Location </ li > </ ul > …" at bounding box center [613, 179] width 343 height 100
type textarea "**********"
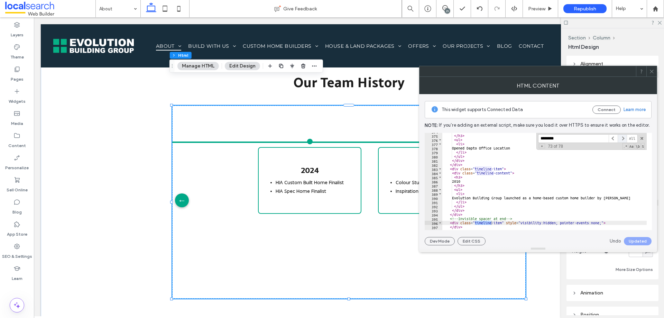
click at [621, 140] on span at bounding box center [621, 138] width 9 height 9
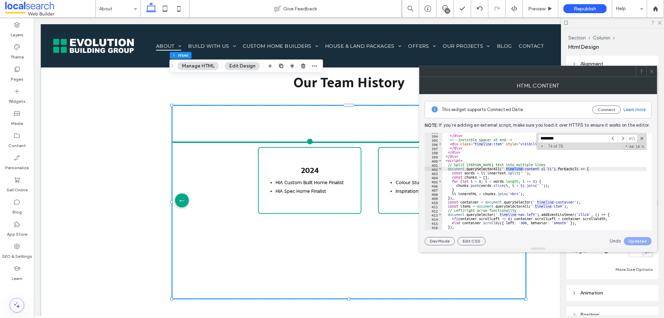
scroll to position [1609, 0]
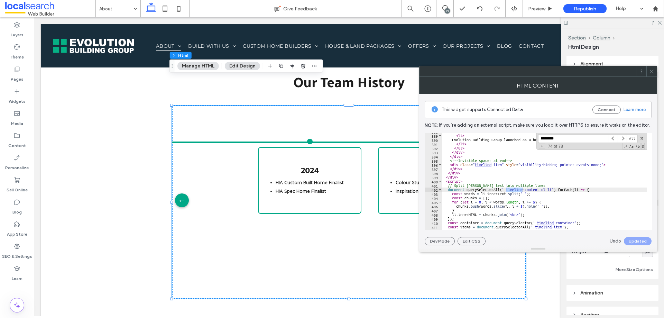
click at [552, 141] on input "********" at bounding box center [573, 138] width 71 height 9
click at [551, 135] on input "********" at bounding box center [573, 138] width 71 height 9
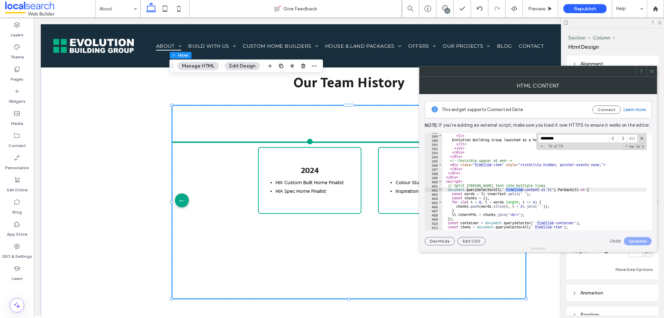
click at [551, 135] on input "********" at bounding box center [573, 138] width 71 height 9
paste input "**********"
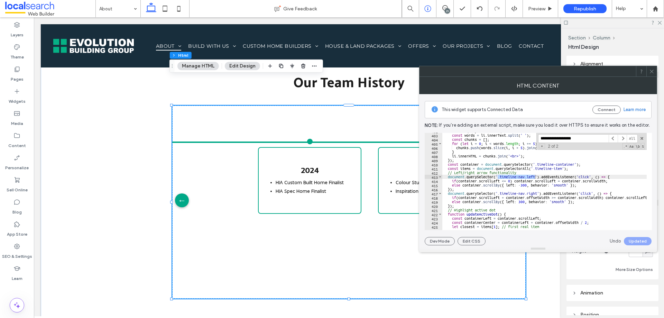
type input "**********"
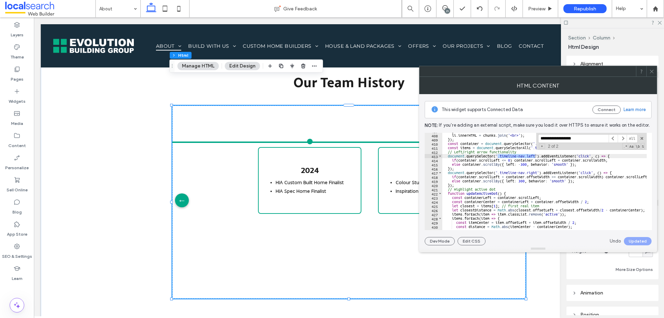
scroll to position [1688, 0]
type textarea "**********"
click at [614, 156] on div "} li . innerHTML = chunks . join ( '<br>' ) ; }) ; const container = document .…" at bounding box center [613, 179] width 343 height 100
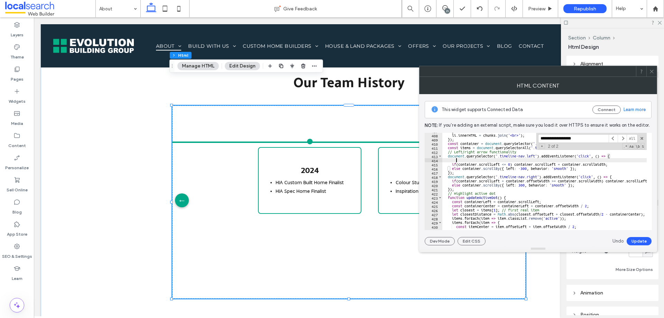
scroll to position [0, 1]
paste textarea "**********"
type textarea "**********"
click at [641, 239] on button "Update" at bounding box center [638, 241] width 25 height 8
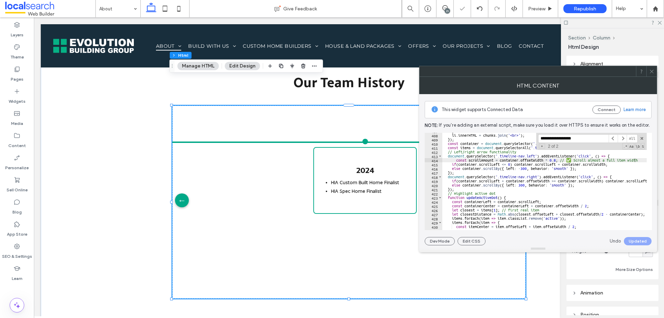
scroll to position [0, 55]
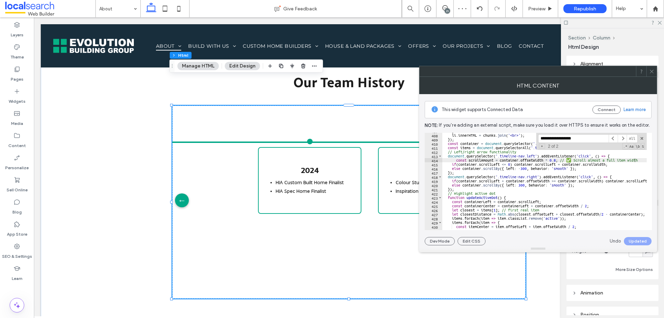
click at [653, 69] on icon at bounding box center [651, 71] width 5 height 5
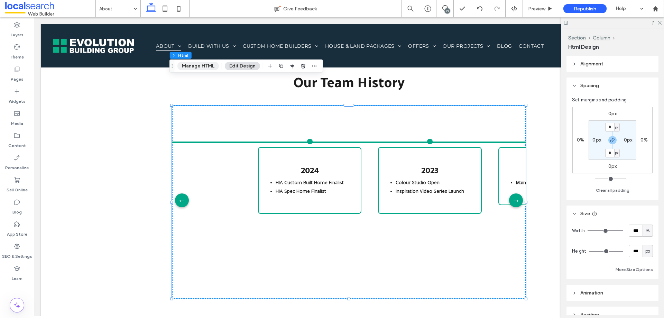
click at [198, 65] on button "Manage HTML" at bounding box center [197, 66] width 41 height 8
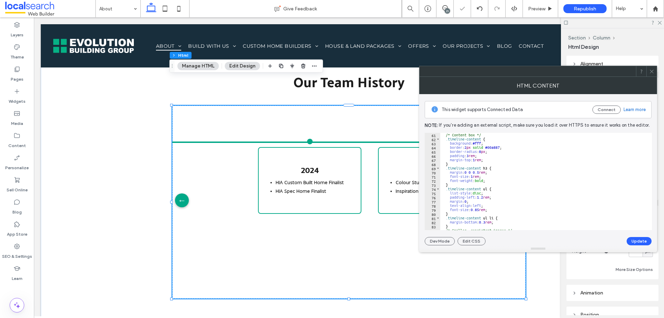
scroll to position [373, 0]
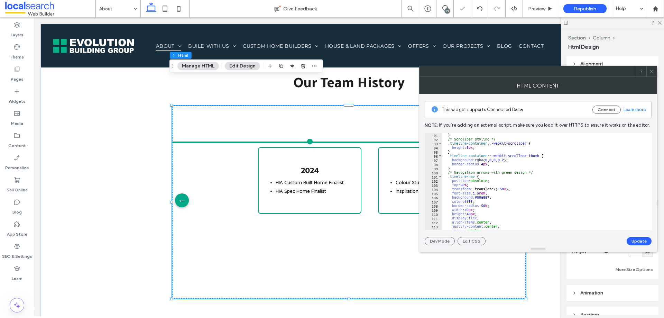
type textarea "**********"
click at [478, 199] on div "} /* Scrollbar styling */ .timeline-container : :-webkit-scrollbar { height : 8…" at bounding box center [613, 183] width 343 height 100
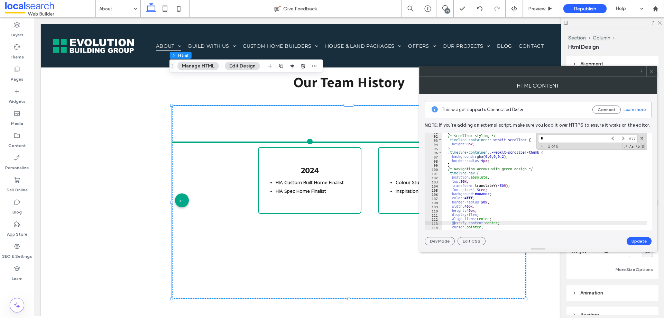
scroll to position [377, 0]
type input "*"
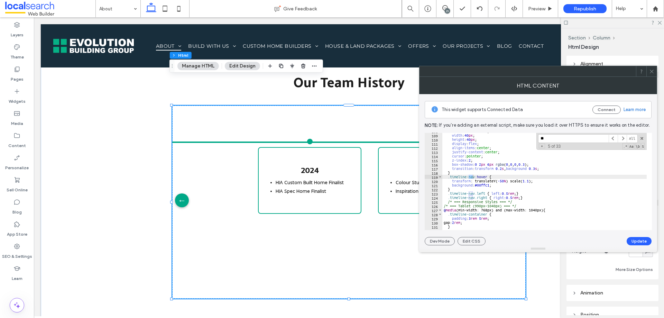
scroll to position [448, 0]
type input "***"
click at [620, 139] on span at bounding box center [621, 138] width 9 height 9
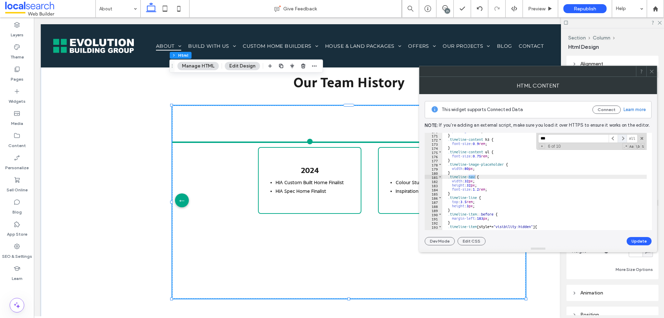
click at [620, 139] on span at bounding box center [621, 138] width 9 height 9
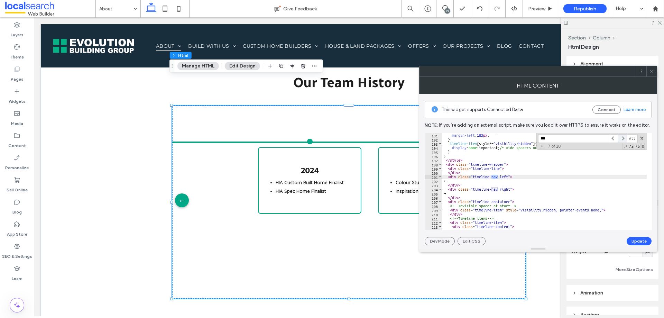
click at [620, 139] on span at bounding box center [621, 138] width 9 height 9
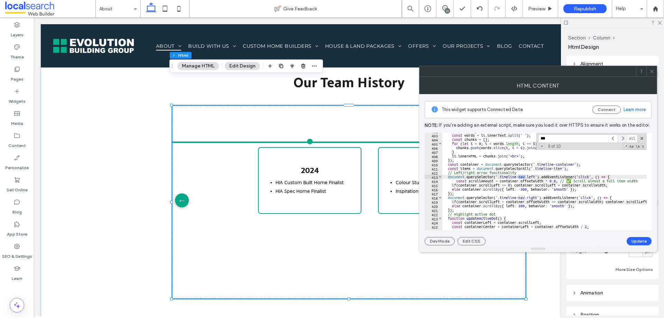
scroll to position [1667, 0]
click at [620, 139] on span at bounding box center [621, 138] width 9 height 9
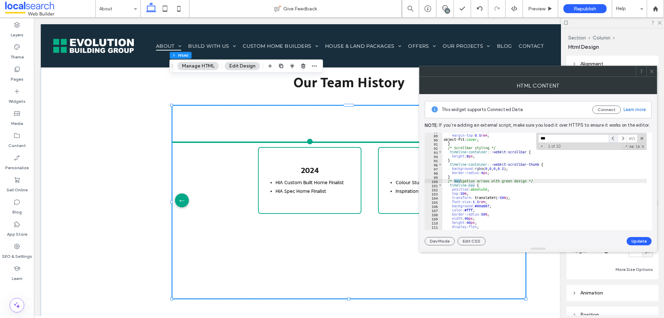
click at [610, 139] on span at bounding box center [612, 138] width 9 height 9
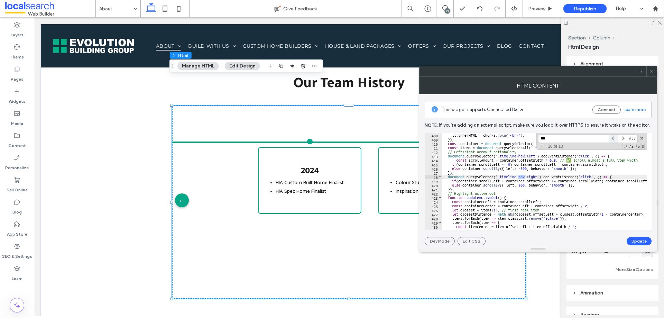
scroll to position [1688, 0]
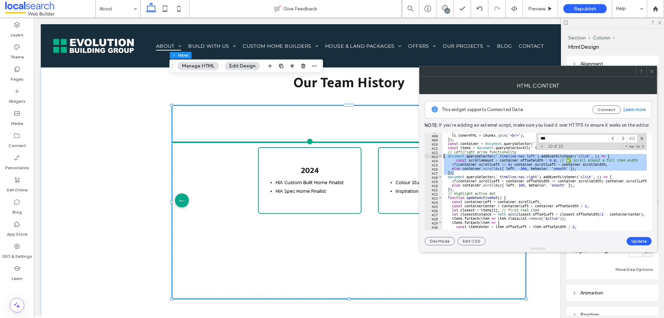
drag, startPoint x: 454, startPoint y: 173, endPoint x: 442, endPoint y: 156, distance: 21.1
click at [442, 156] on div "} li . innerHTML = chunks . join ( '<br>' ) ; }) ; const container = document .…" at bounding box center [613, 179] width 343 height 100
paste textarea "Cursor at row 413"
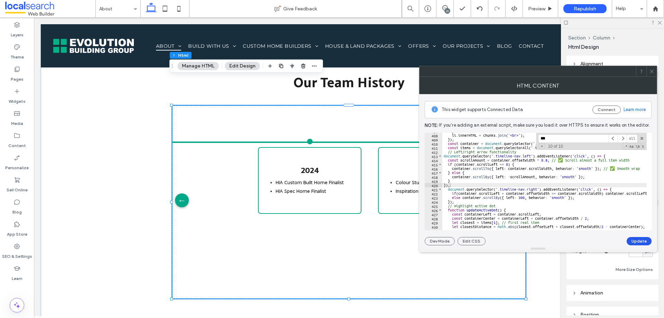
click at [637, 238] on button "Update" at bounding box center [638, 241] width 25 height 8
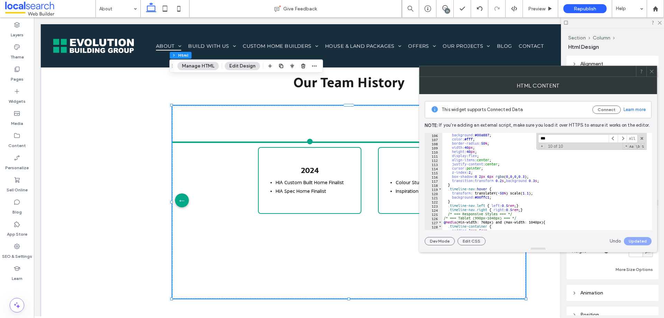
scroll to position [456, 0]
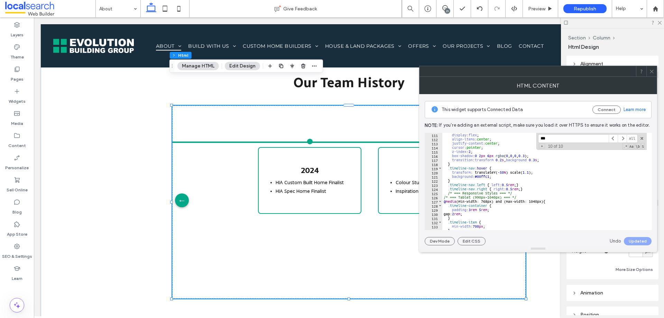
click at [497, 177] on div "display : flex ; align-items : center ; justify-content : center ; cursor : poi…" at bounding box center [613, 183] width 343 height 100
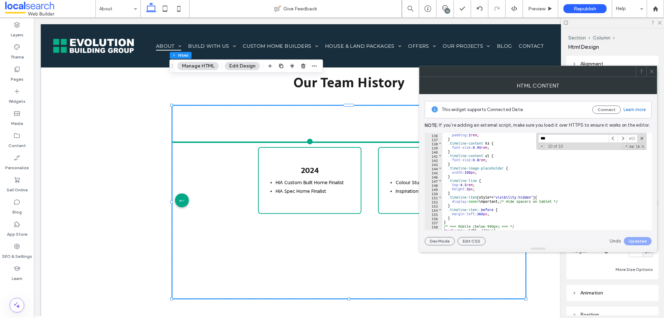
scroll to position [539, 0]
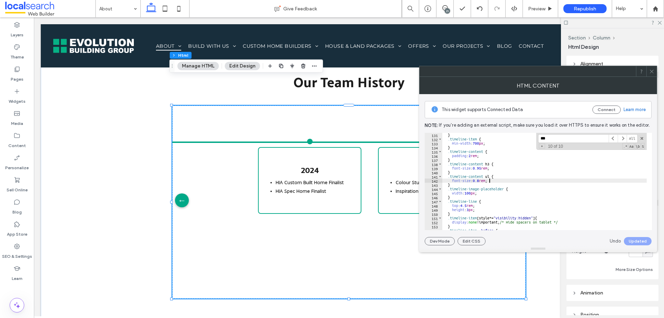
click at [492, 180] on div "} .timeline-item { min-width : 700 px ; } .timeline-content { padding : 2 rem ;…" at bounding box center [613, 183] width 343 height 100
click at [488, 186] on div "} .timeline-item { min-width : 700 px ; } .timeline-content { padding : 2 rem ;…" at bounding box center [613, 183] width 343 height 100
click at [493, 179] on div "} .timeline-item { min-width : 700 px ; } .timeline-content { padding : 2 rem ;…" at bounding box center [613, 183] width 343 height 100
type textarea "**********"
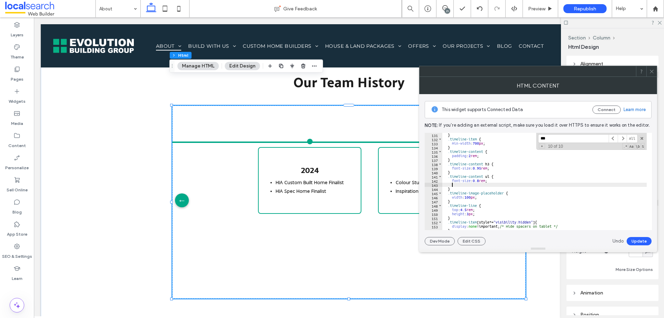
paste textarea "**********"
click at [460, 185] on div "} .timeline-item { min-width : 700 px ; } .timeline-content { padding : 2 rem ;…" at bounding box center [613, 183] width 343 height 100
click at [636, 241] on button "Update" at bounding box center [638, 241] width 25 height 8
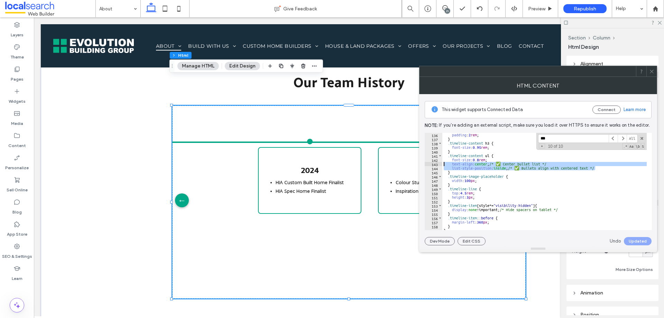
drag, startPoint x: 602, startPoint y: 170, endPoint x: 443, endPoint y: 163, distance: 159.5
click at [443, 163] on div "padding : 2 rem ; } .timeline-content h3 { font-size : 0.95 rem ; } .timeline-c…" at bounding box center [613, 183] width 343 height 100
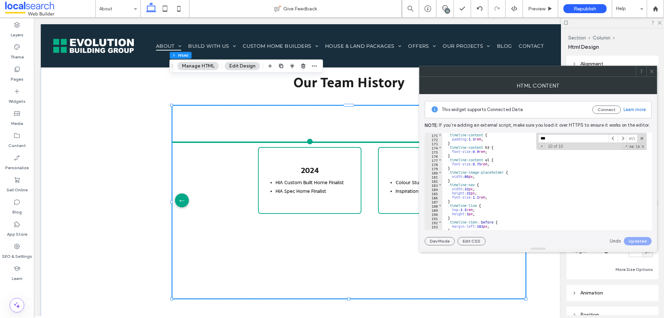
scroll to position [705, 0]
click at [494, 165] on div ".timeline-content { padding : 1.5 rem ; } .timeline-content h3 { font-size : 0.…" at bounding box center [613, 183] width 343 height 100
type textarea "**********"
paste textarea "**********"
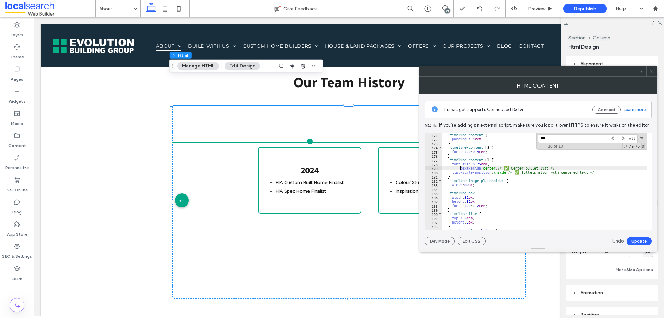
click at [460, 167] on div ".timeline-content { padding : 1.5 rem ; } .timeline-content h3 { font-size : 0.…" at bounding box center [613, 183] width 343 height 100
type textarea "**********"
click at [639, 239] on button "Update" at bounding box center [638, 241] width 25 height 8
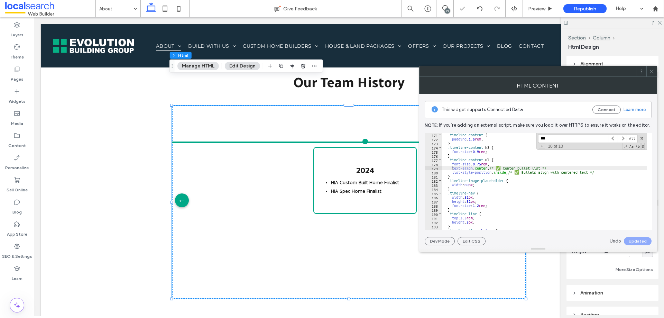
scroll to position [0, 55]
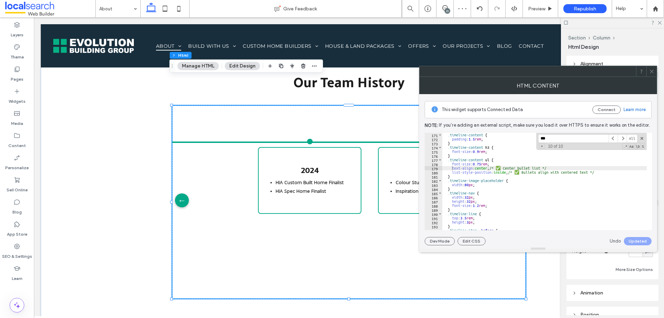
click at [652, 72] on use at bounding box center [650, 70] width 3 height 3
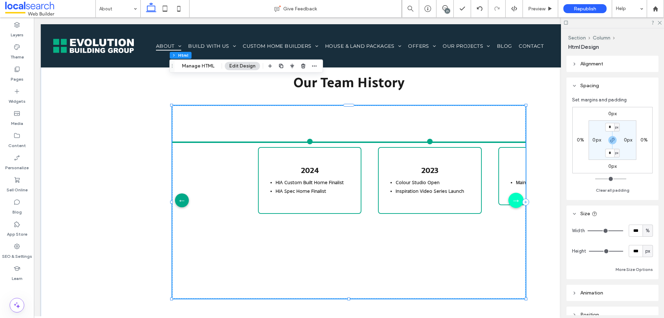
click at [515, 193] on div "→" at bounding box center [515, 200] width 15 height 15
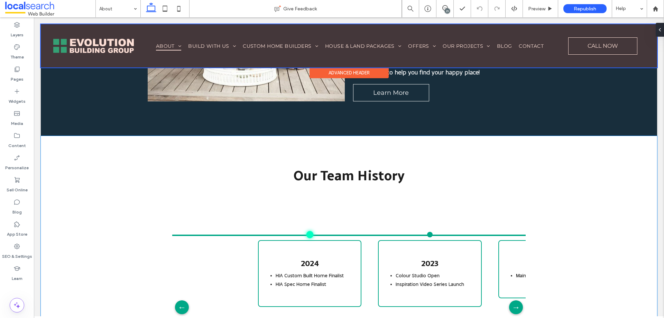
scroll to position [1071, 0]
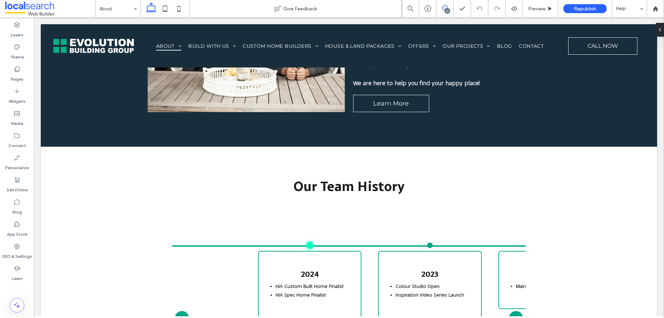
click at [444, 7] on icon at bounding box center [445, 8] width 6 height 6
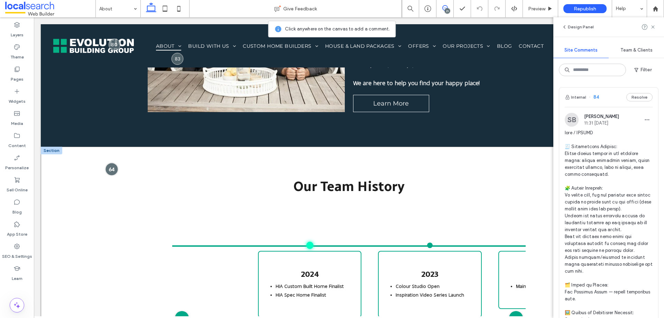
click at [113, 162] on div at bounding box center [111, 168] width 13 height 13
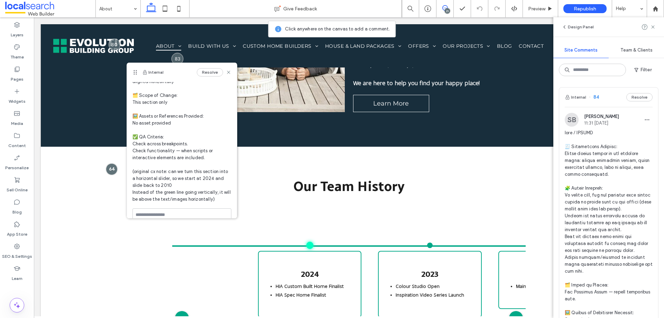
scroll to position [114, 0]
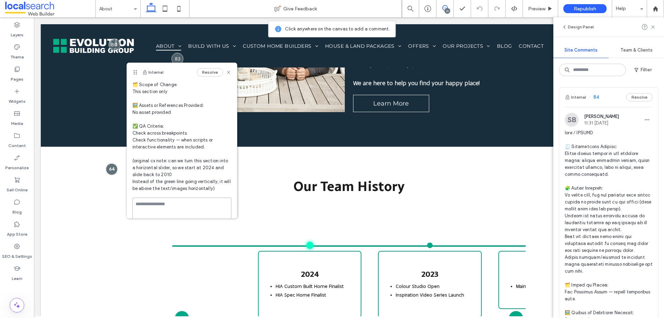
click at [193, 207] on textarea at bounding box center [181, 214] width 99 height 35
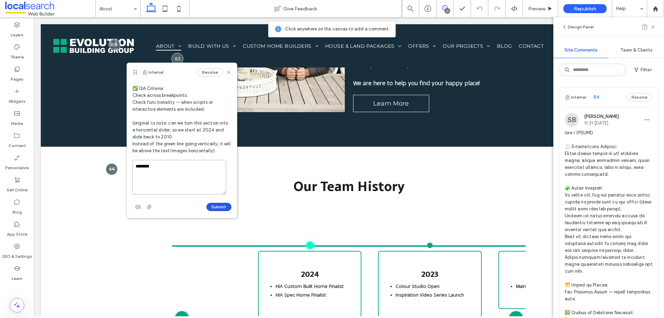
type textarea "********"
click at [212, 206] on button "Submit" at bounding box center [218, 207] width 25 height 8
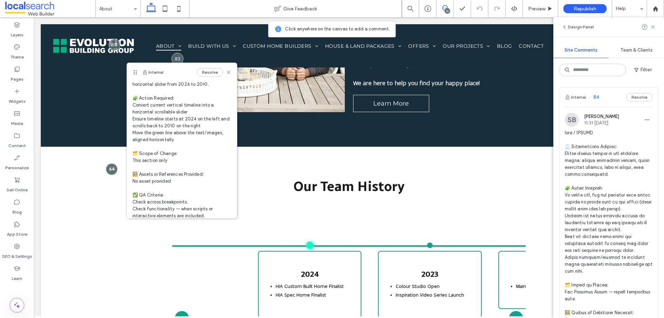
scroll to position [149, 0]
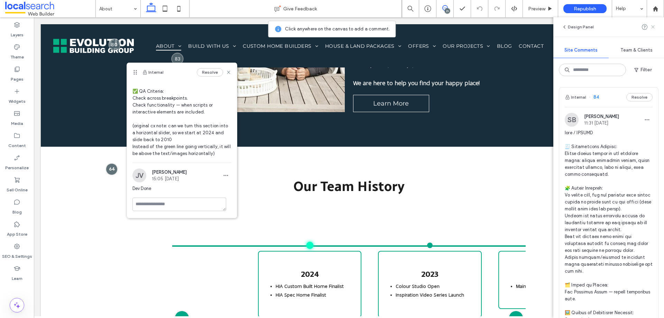
click at [654, 25] on icon at bounding box center [653, 27] width 6 height 6
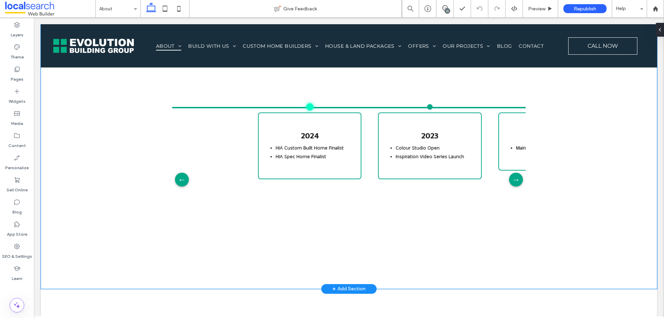
click at [582, 236] on div "Our Team History ← → 2024 HIA Custom Built Home Finalist HIA Spec Home Finalist…" at bounding box center [349, 148] width 616 height 280
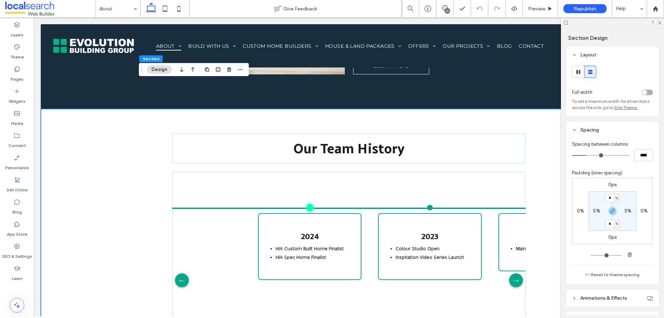
scroll to position [1106, 0]
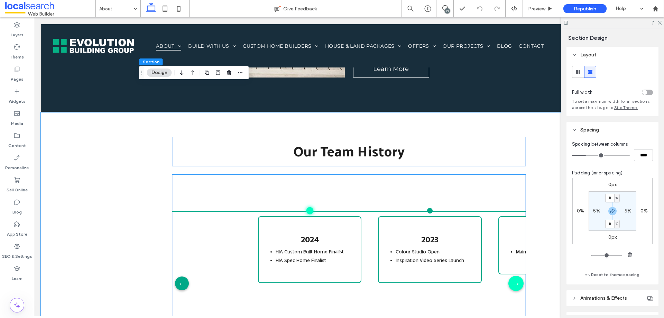
click at [515, 275] on div "→" at bounding box center [515, 282] width 15 height 15
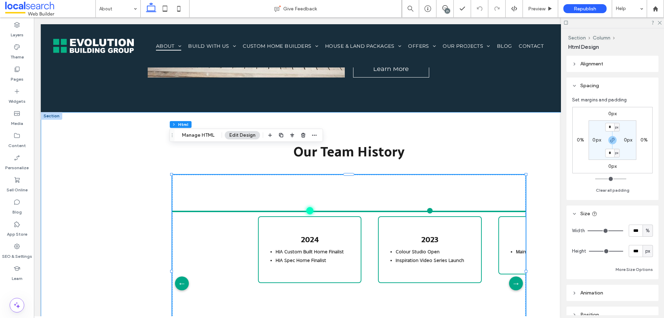
click at [83, 253] on div "Our Team History ← → 2024 HIA Custom Built Home Finalist HIA Spec Home Finalist…" at bounding box center [349, 252] width 616 height 280
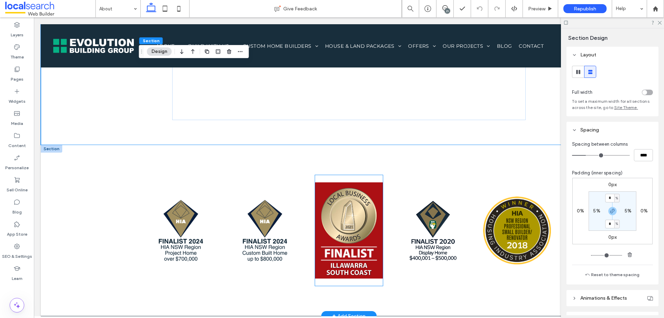
scroll to position [1417, 0]
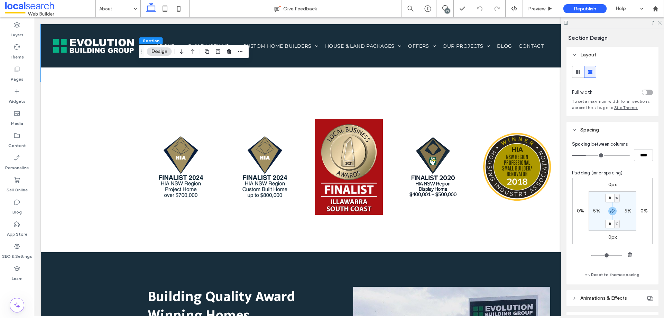
drag, startPoint x: 661, startPoint y: 21, endPoint x: 626, endPoint y: 4, distance: 38.5
click at [661, 21] on icon at bounding box center [659, 22] width 4 height 4
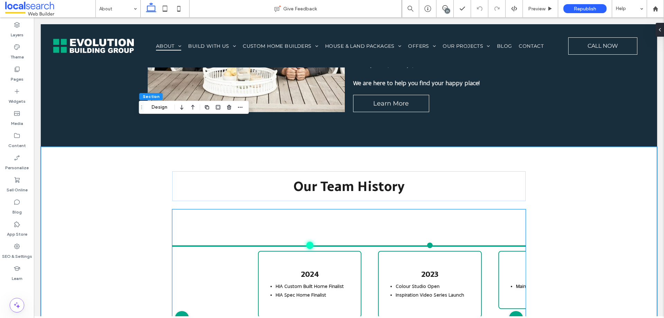
scroll to position [1141, 0]
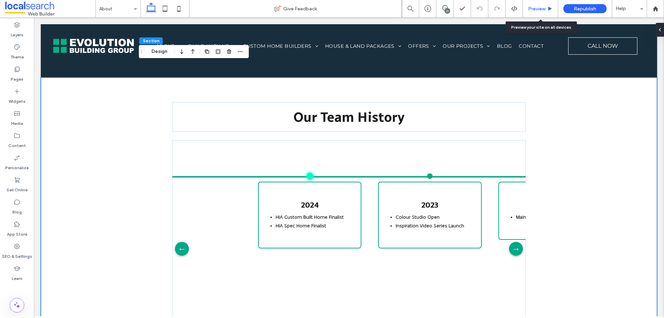
click at [543, 9] on span "Preview" at bounding box center [536, 9] width 17 height 6
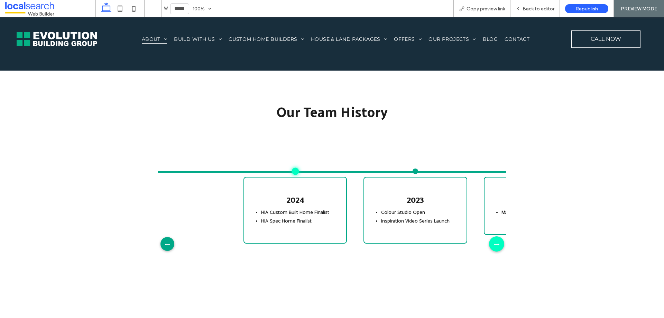
click at [490, 236] on div "→" at bounding box center [496, 243] width 15 height 15
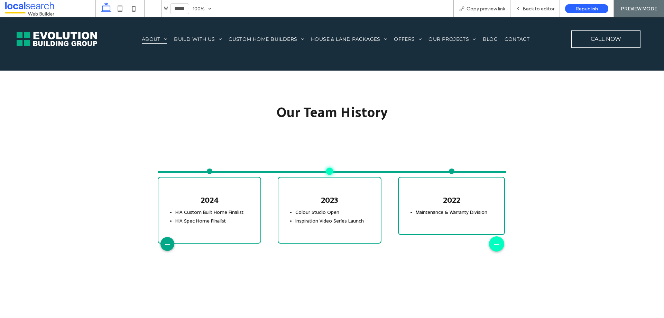
click at [490, 236] on div "→" at bounding box center [496, 243] width 15 height 15
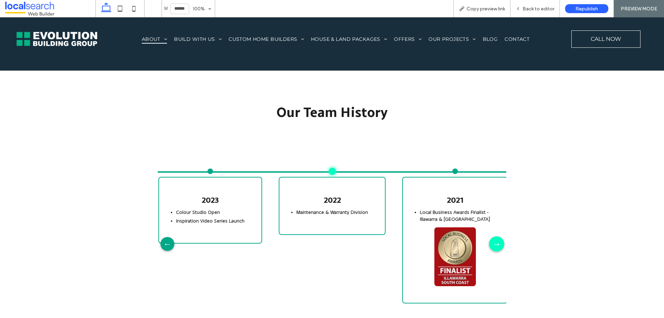
click at [490, 236] on div "→" at bounding box center [496, 243] width 15 height 15
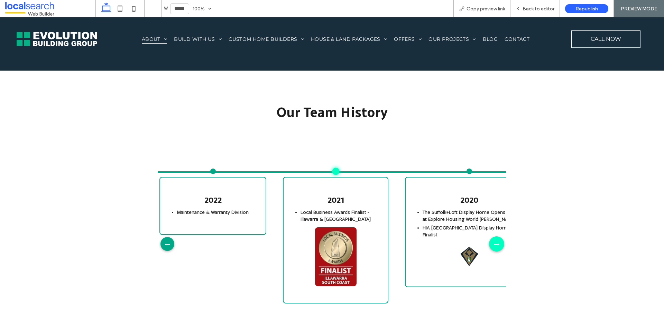
click at [491, 236] on div "→" at bounding box center [496, 243] width 15 height 15
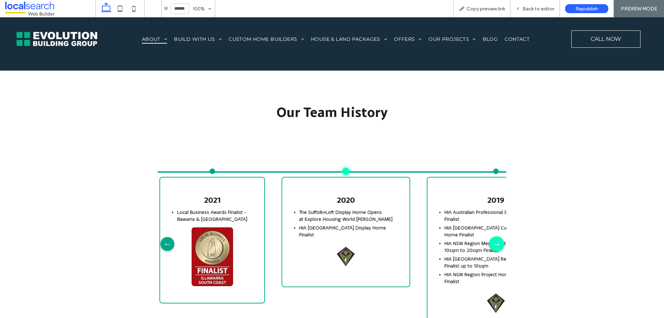
click at [493, 236] on div "→" at bounding box center [496, 243] width 15 height 15
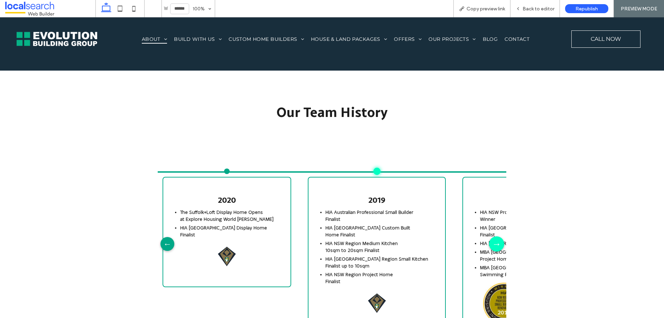
click at [493, 236] on div "→" at bounding box center [496, 243] width 15 height 15
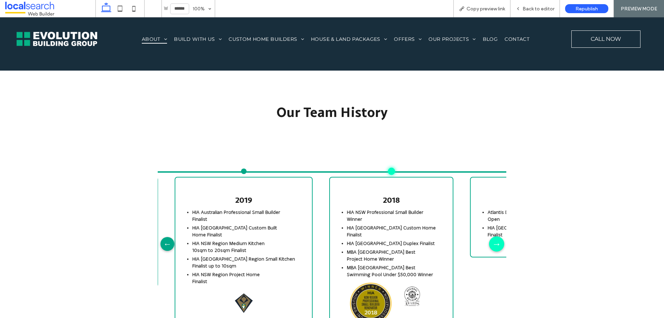
click at [493, 236] on div "→" at bounding box center [496, 243] width 15 height 15
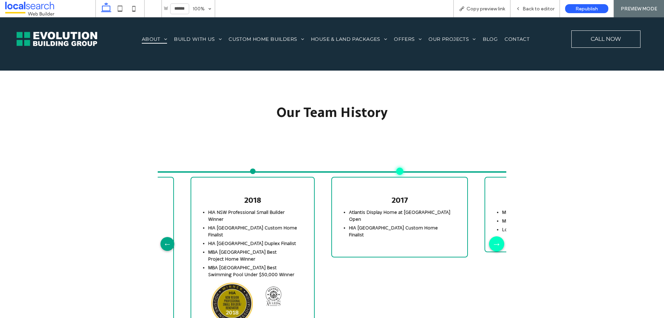
click at [493, 236] on div "→" at bounding box center [496, 243] width 15 height 15
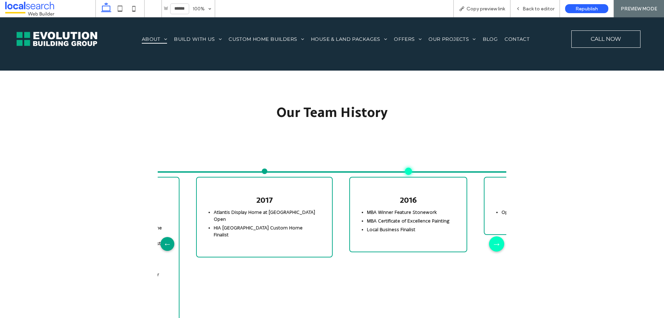
click at [493, 236] on div "→" at bounding box center [496, 243] width 15 height 15
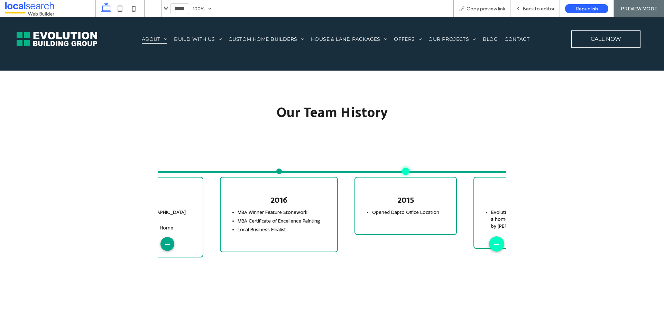
click at [493, 236] on div "→" at bounding box center [496, 243] width 15 height 15
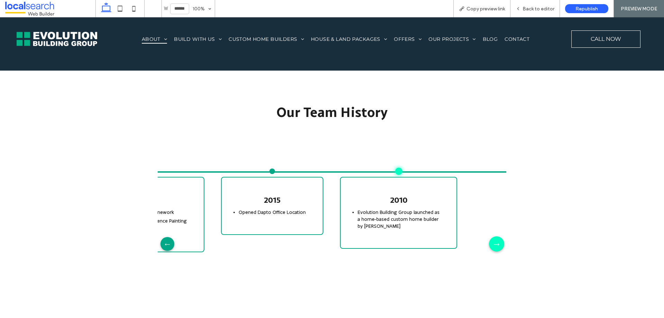
click at [493, 236] on div "→" at bounding box center [496, 243] width 15 height 15
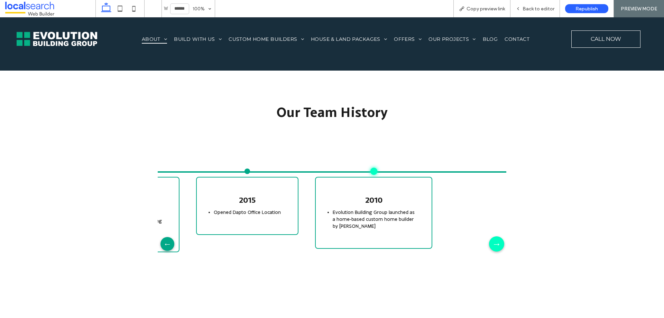
click at [495, 236] on div "→" at bounding box center [496, 243] width 15 height 15
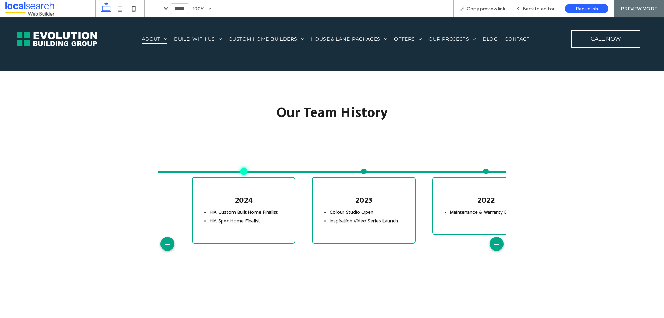
scroll to position [0, 55]
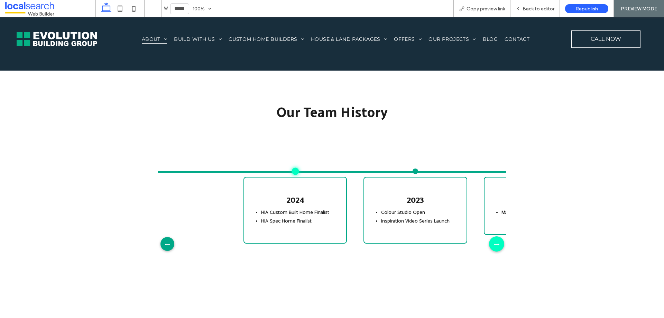
click at [496, 236] on div "→" at bounding box center [496, 243] width 15 height 15
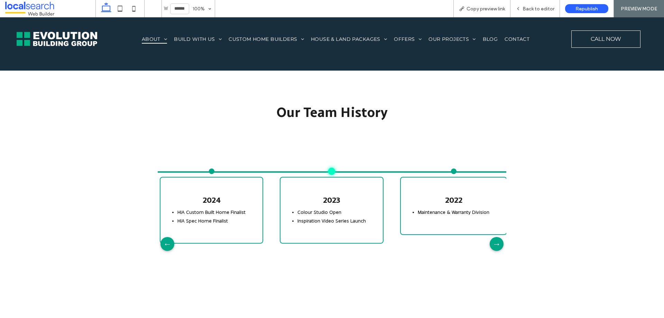
scroll to position [0, 141]
click at [502, 217] on div "2024 HIA Custom Built Home Finalist HIA Spec Home Finalist 2023 Colour Studio O…" at bounding box center [332, 243] width 348 height 217
click at [500, 236] on div "→" at bounding box center [496, 243] width 15 height 15
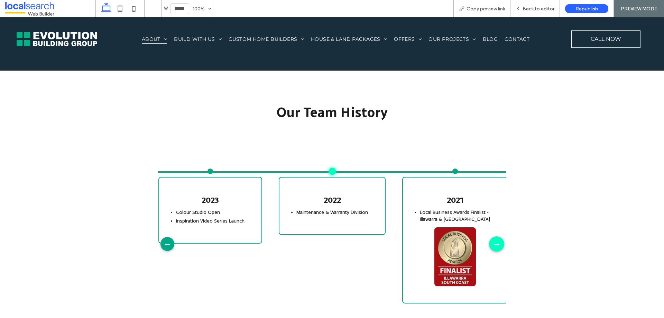
click at [491, 236] on div "→" at bounding box center [496, 243] width 15 height 15
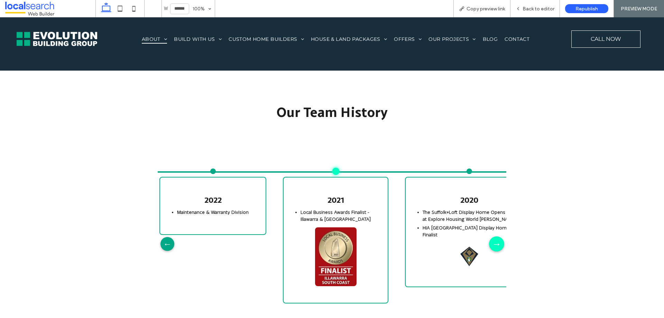
click at [493, 236] on div "→" at bounding box center [496, 243] width 15 height 15
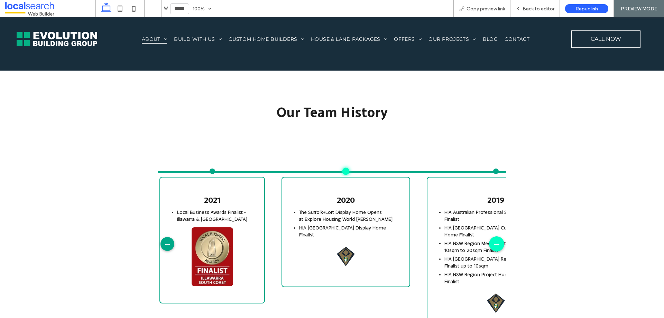
click at [493, 236] on div "→" at bounding box center [496, 243] width 15 height 15
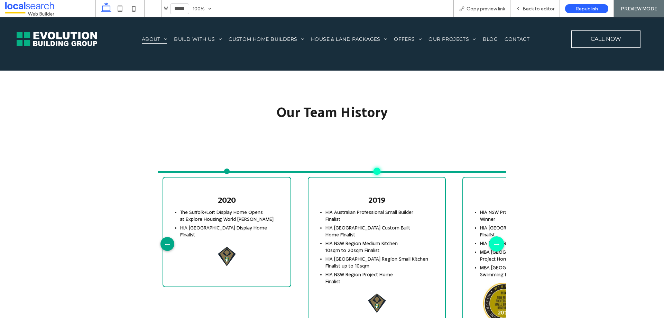
click at [494, 236] on div "→" at bounding box center [496, 243] width 15 height 15
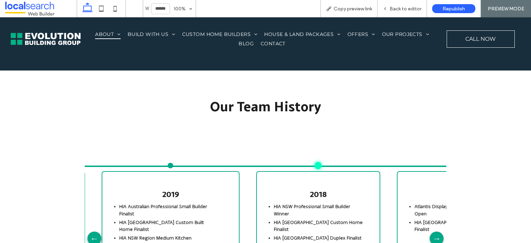
scroll to position [0, 754]
